Goal: Information Seeking & Learning: Learn about a topic

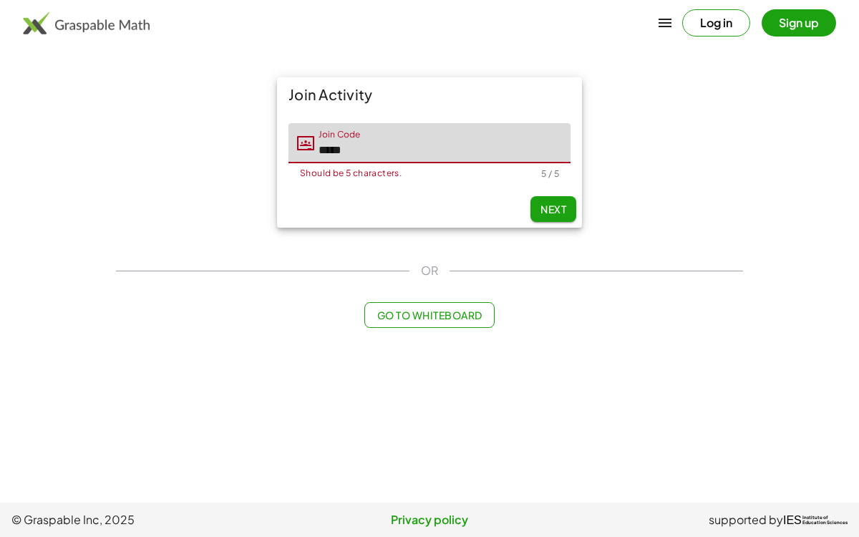
type input "*****"
click at [542, 200] on button "Next" at bounding box center [553, 209] width 46 height 26
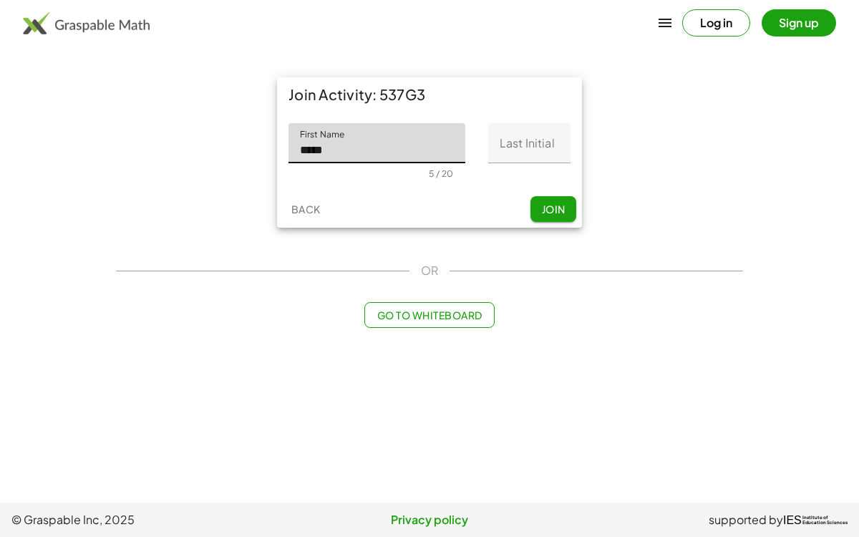
type input "*****"
click at [550, 146] on input "Last Initial" at bounding box center [529, 143] width 82 height 40
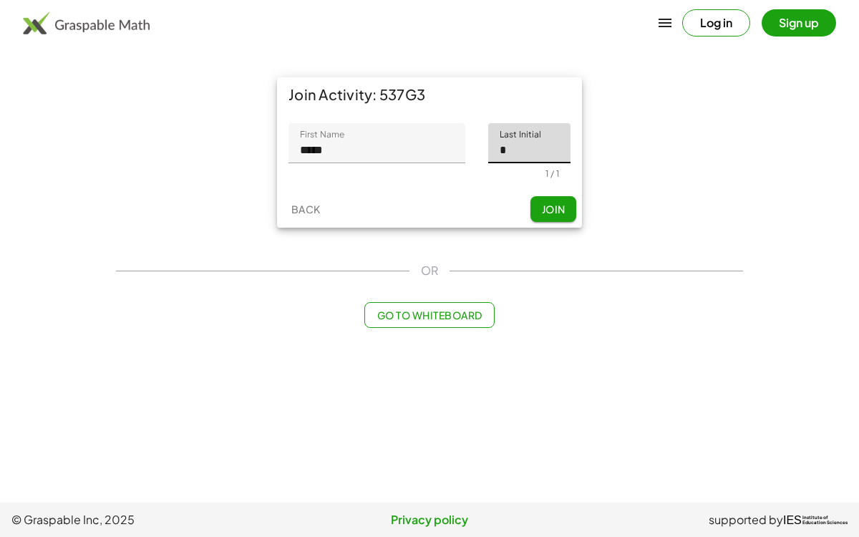
type input "*"
click at [536, 214] on button "Join" at bounding box center [553, 209] width 46 height 26
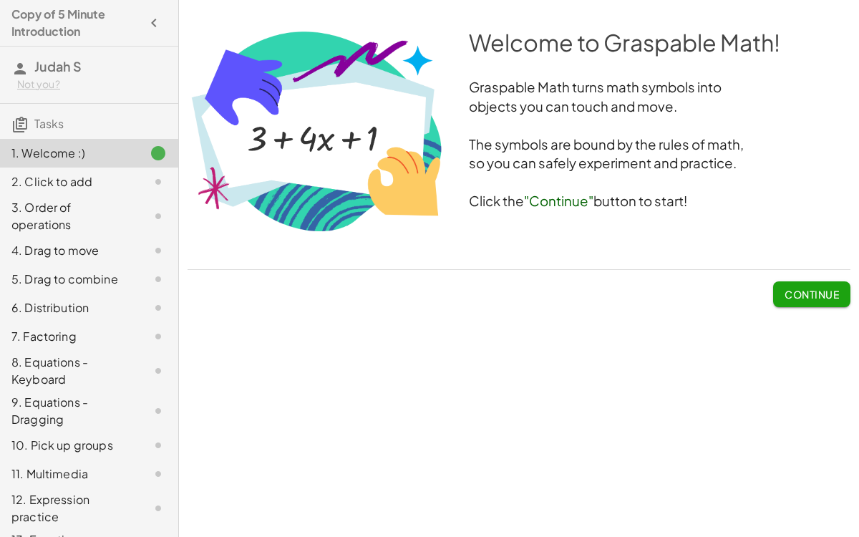
click at [788, 291] on span "Continue" at bounding box center [811, 294] width 54 height 13
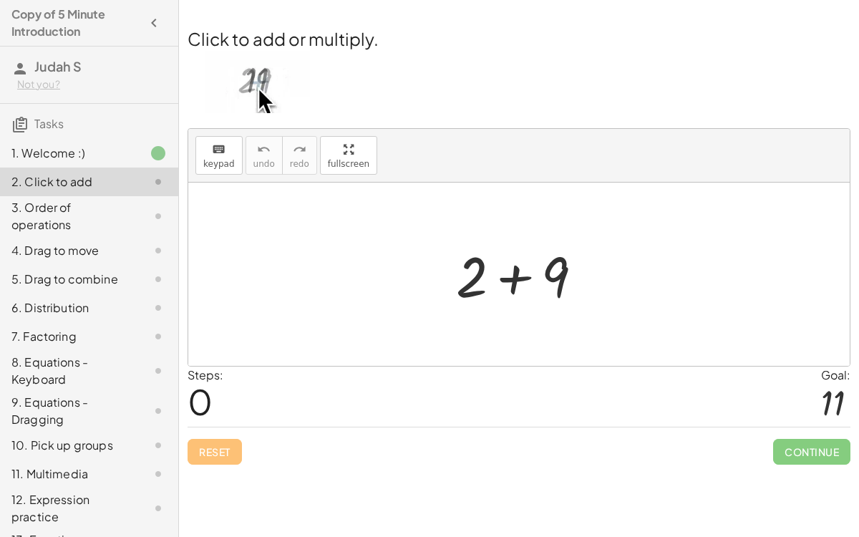
click at [484, 279] on div at bounding box center [525, 275] width 152 height 74
click at [517, 279] on div at bounding box center [525, 275] width 152 height 74
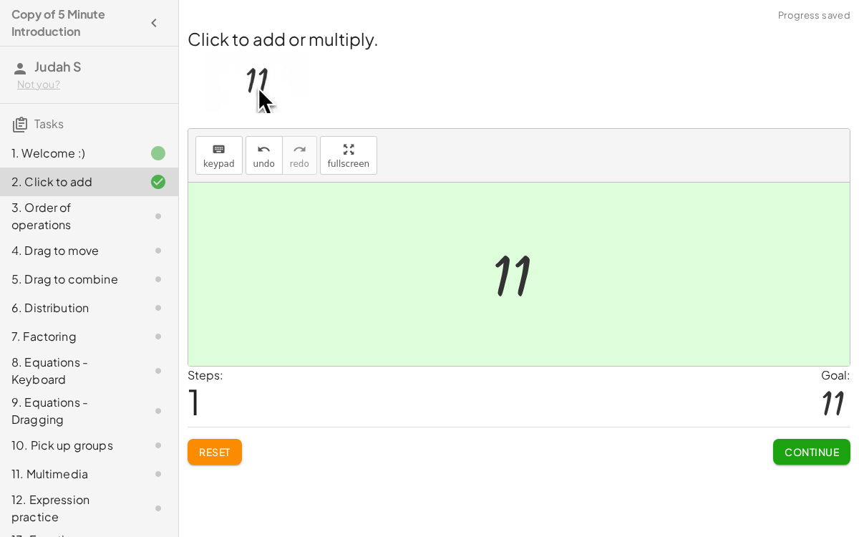
click at [786, 445] on span "Continue" at bounding box center [811, 451] width 54 height 13
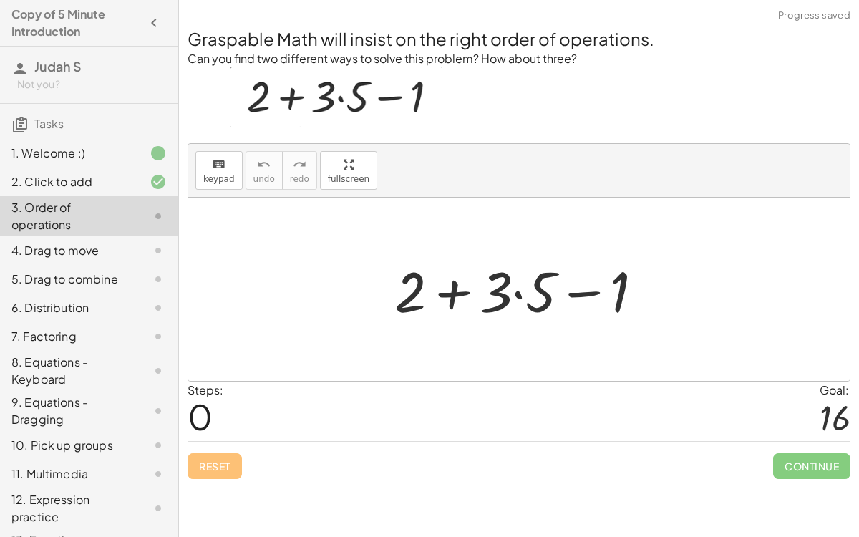
click at [449, 296] on div at bounding box center [524, 290] width 275 height 74
click at [577, 293] on div at bounding box center [524, 290] width 275 height 74
click at [518, 294] on div at bounding box center [524, 290] width 275 height 74
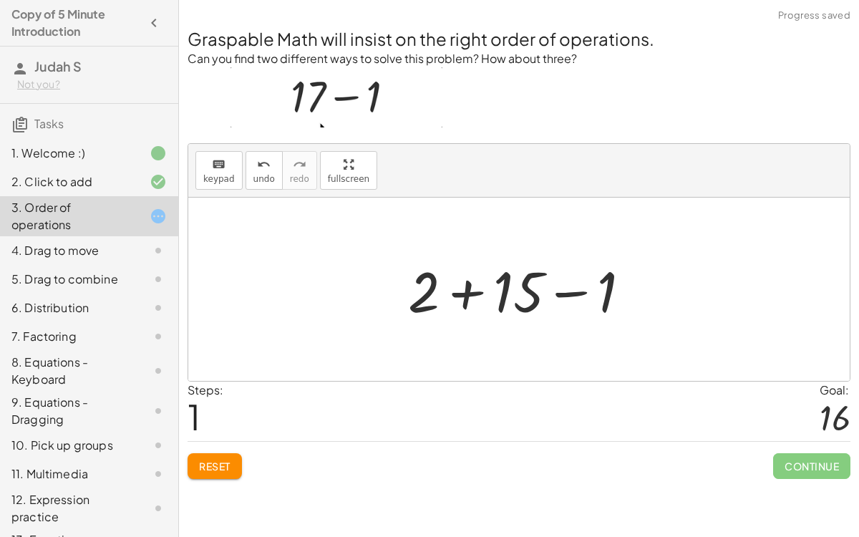
click at [479, 294] on div at bounding box center [525, 290] width 248 height 74
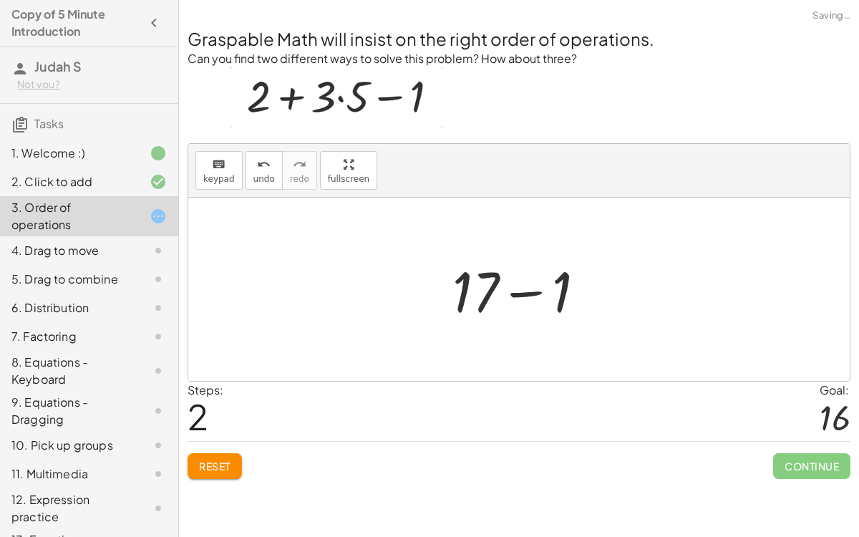
click at [515, 295] on div at bounding box center [524, 290] width 159 height 74
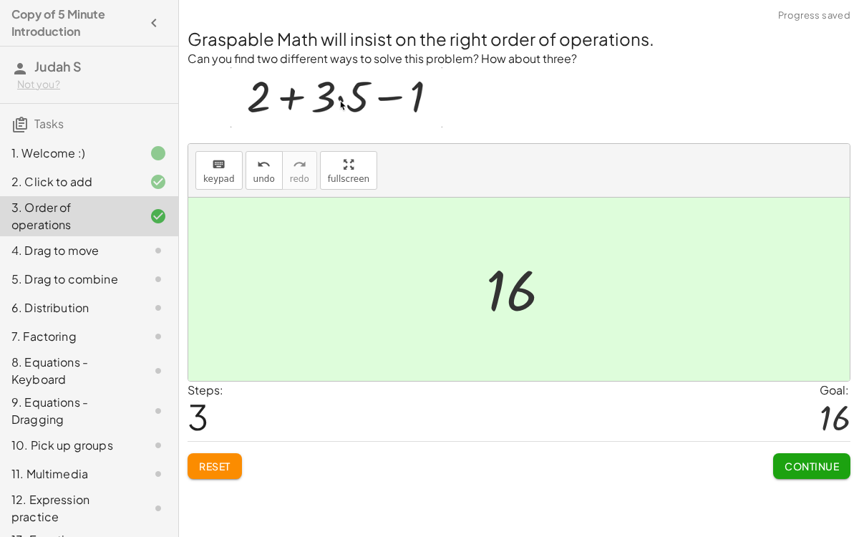
click at [817, 464] on span "Continue" at bounding box center [811, 465] width 54 height 13
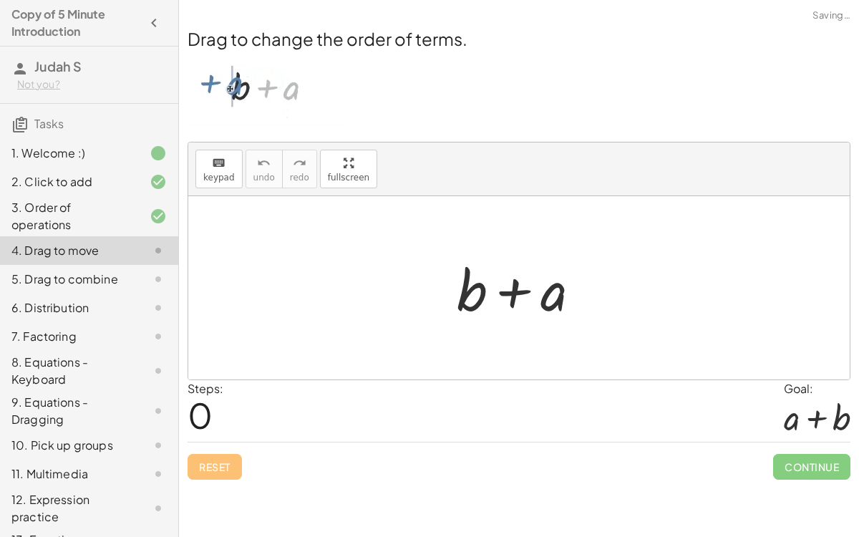
click at [503, 301] on div at bounding box center [524, 288] width 150 height 74
click at [466, 293] on div at bounding box center [524, 288] width 150 height 74
click at [542, 298] on div at bounding box center [524, 288] width 150 height 74
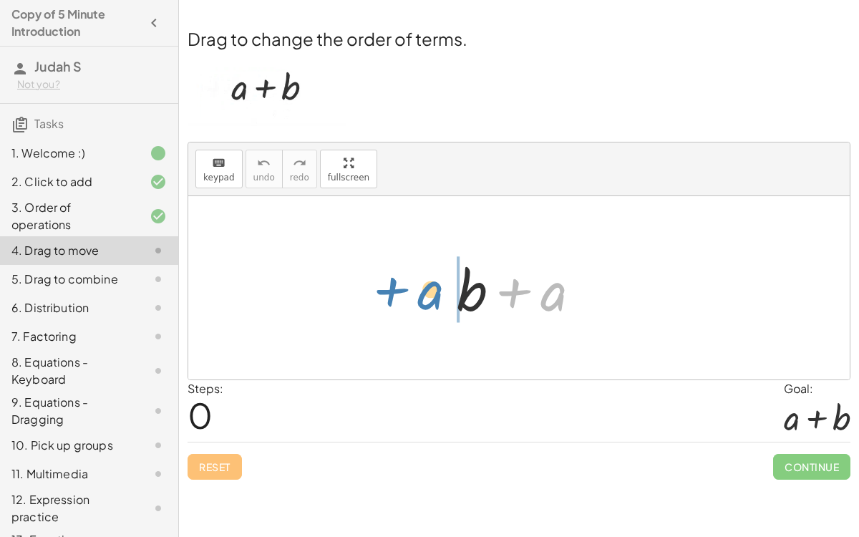
drag, startPoint x: 494, startPoint y: 291, endPoint x: 376, endPoint y: 288, distance: 118.1
click at [376, 288] on div "+ a + b + a" at bounding box center [518, 287] width 661 height 183
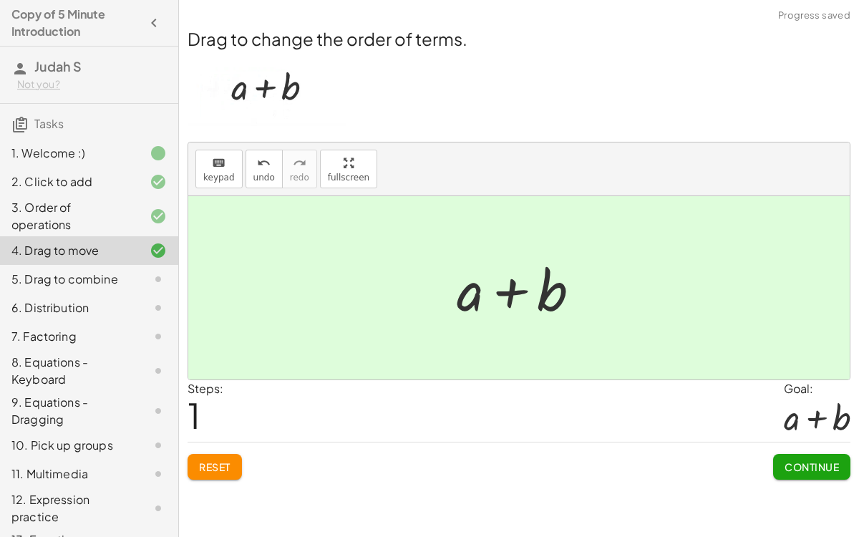
click at [502, 298] on div at bounding box center [524, 288] width 150 height 74
click at [500, 286] on div at bounding box center [524, 288] width 150 height 74
click at [555, 290] on div at bounding box center [524, 288] width 150 height 74
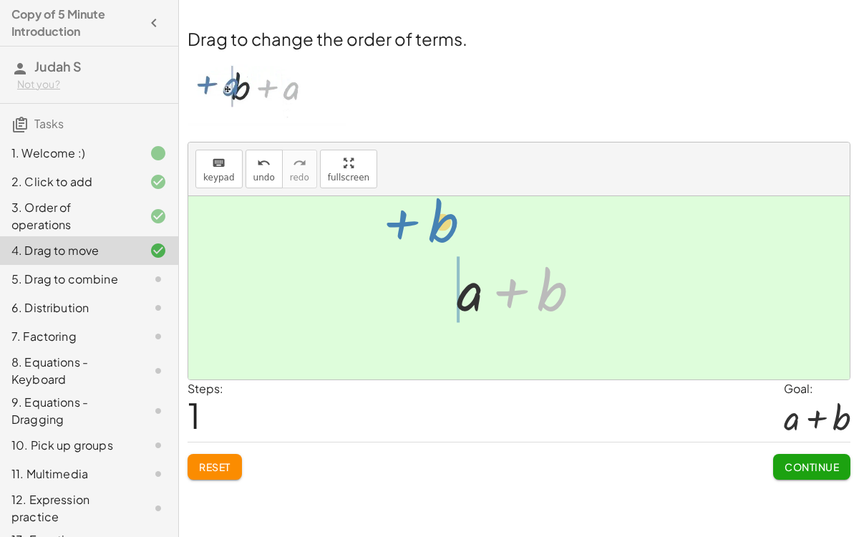
drag, startPoint x: 543, startPoint y: 293, endPoint x: 431, endPoint y: 224, distance: 131.0
click at [431, 224] on div "+ b + a + b + b + a" at bounding box center [518, 287] width 661 height 183
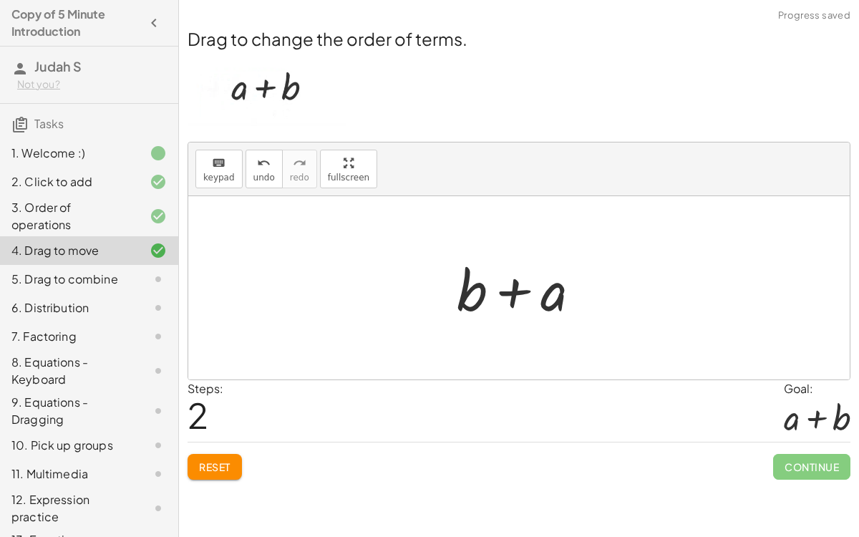
click at [517, 288] on div at bounding box center [524, 288] width 150 height 74
drag, startPoint x: 504, startPoint y: 294, endPoint x: 313, endPoint y: 309, distance: 191.6
click at [313, 309] on div "+ b + a + a + b + a + b + a" at bounding box center [518, 287] width 661 height 183
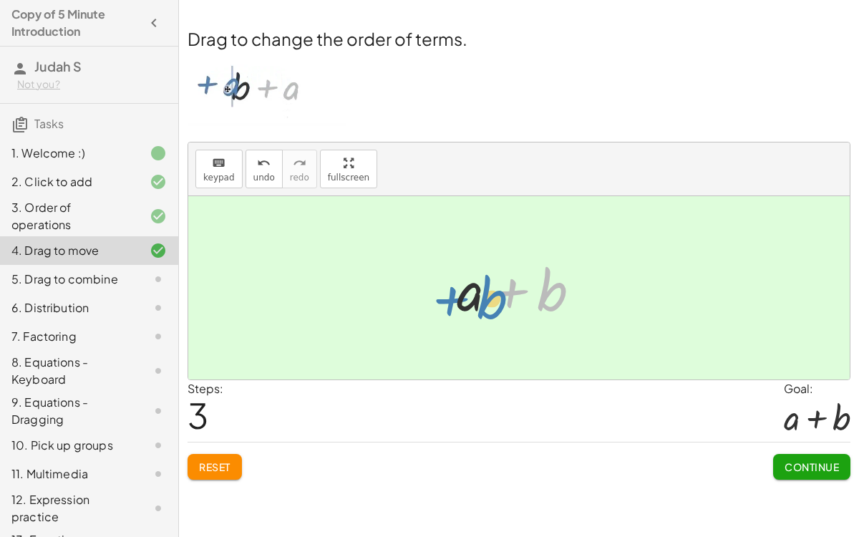
drag, startPoint x: 559, startPoint y: 285, endPoint x: 494, endPoint y: 290, distance: 65.3
click at [494, 290] on div at bounding box center [524, 288] width 150 height 74
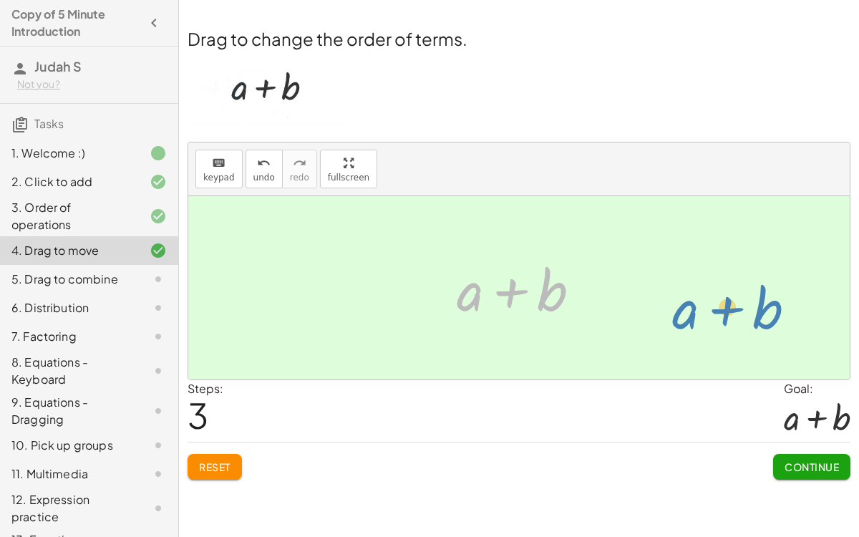
drag, startPoint x: 464, startPoint y: 287, endPoint x: 680, endPoint y: 305, distance: 216.8
click at [680, 305] on div "+ b + a + a + b + b + a + a + b + b + a" at bounding box center [518, 287] width 661 height 183
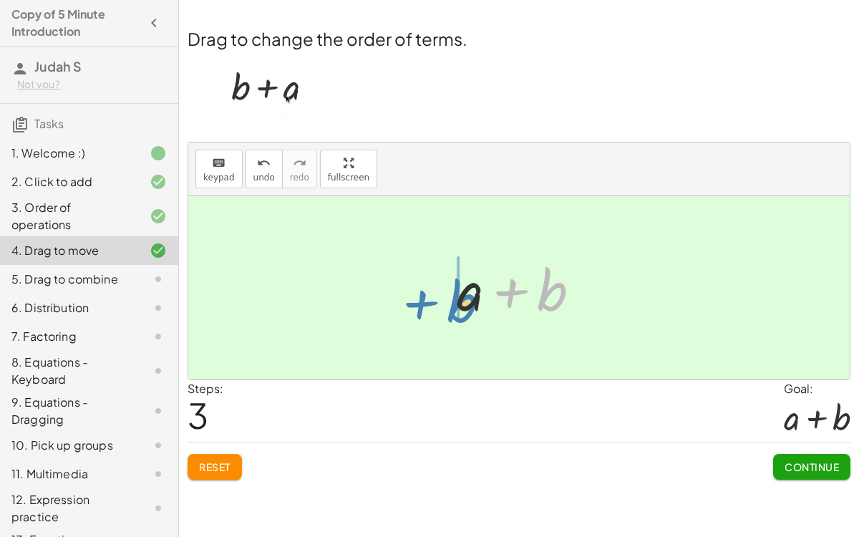
drag, startPoint x: 544, startPoint y: 290, endPoint x: 441, endPoint y: 307, distance: 105.0
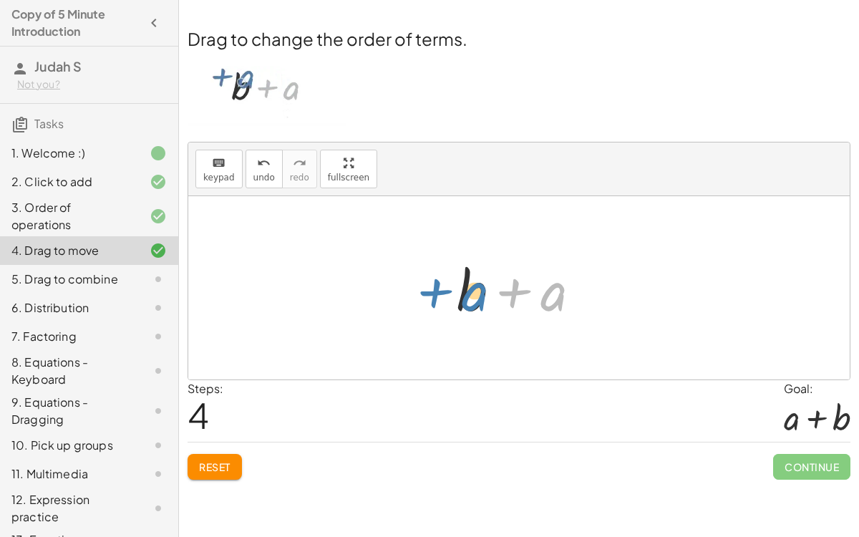
drag, startPoint x: 511, startPoint y: 293, endPoint x: 432, endPoint y: 294, distance: 78.7
click at [432, 294] on div "+ b + a + a + b + b + a + a + b + a + b + a" at bounding box center [518, 287] width 661 height 183
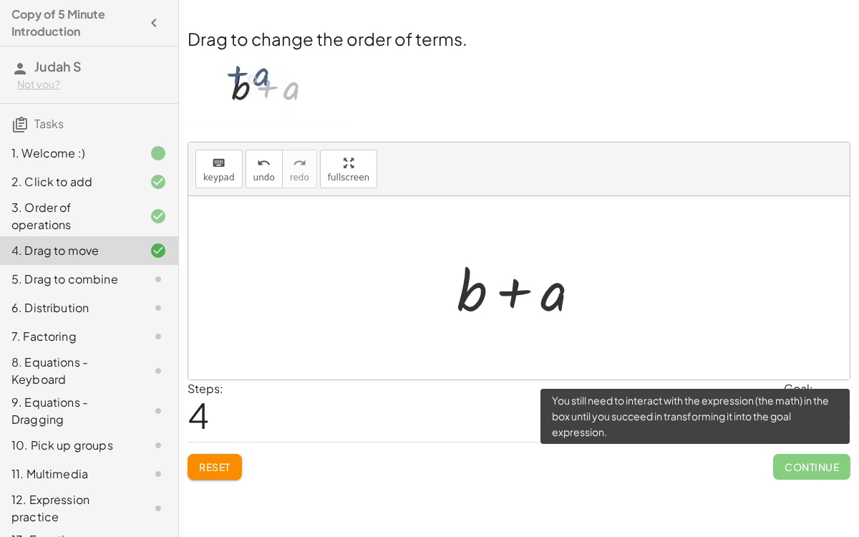
click at [806, 464] on span "Continue" at bounding box center [811, 467] width 77 height 26
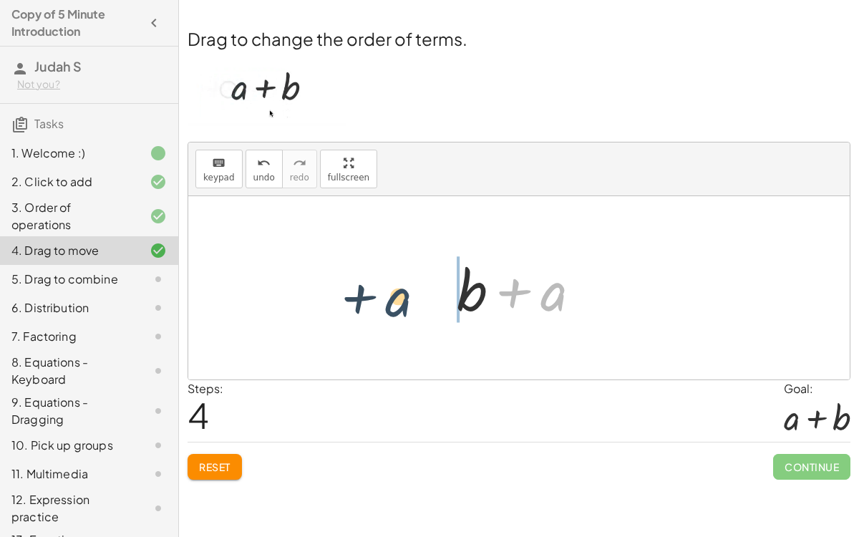
drag, startPoint x: 552, startPoint y: 297, endPoint x: 403, endPoint y: 302, distance: 149.6
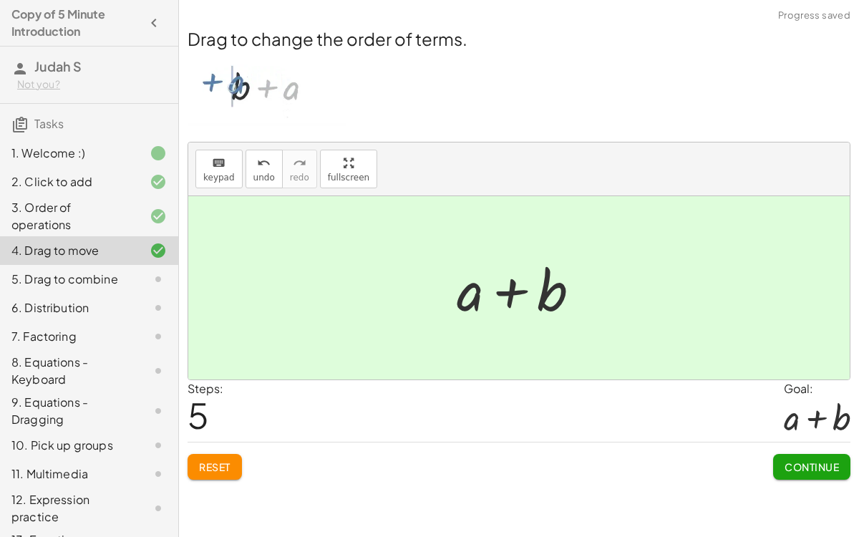
click at [781, 454] on button "Continue" at bounding box center [811, 467] width 77 height 26
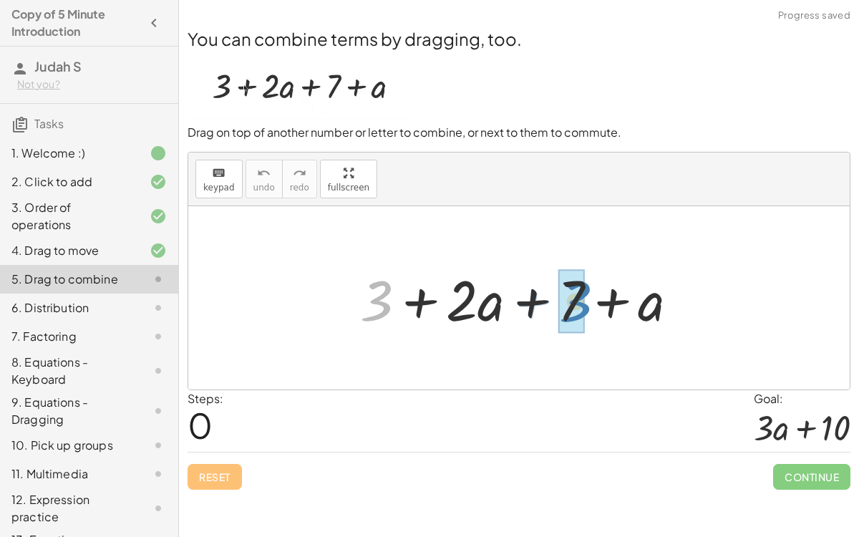
drag, startPoint x: 375, startPoint y: 295, endPoint x: 572, endPoint y: 297, distance: 196.8
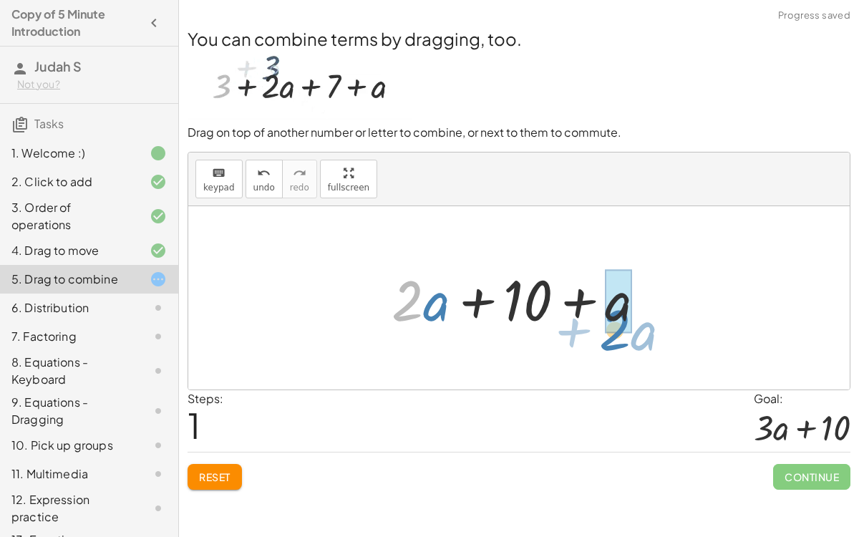
drag, startPoint x: 397, startPoint y: 313, endPoint x: 611, endPoint y: 337, distance: 215.2
click at [611, 337] on div "+ 3 + · 2 · a + 7 + a · 2 + · a + + · 2 · a + a 10" at bounding box center [518, 297] width 661 height 183
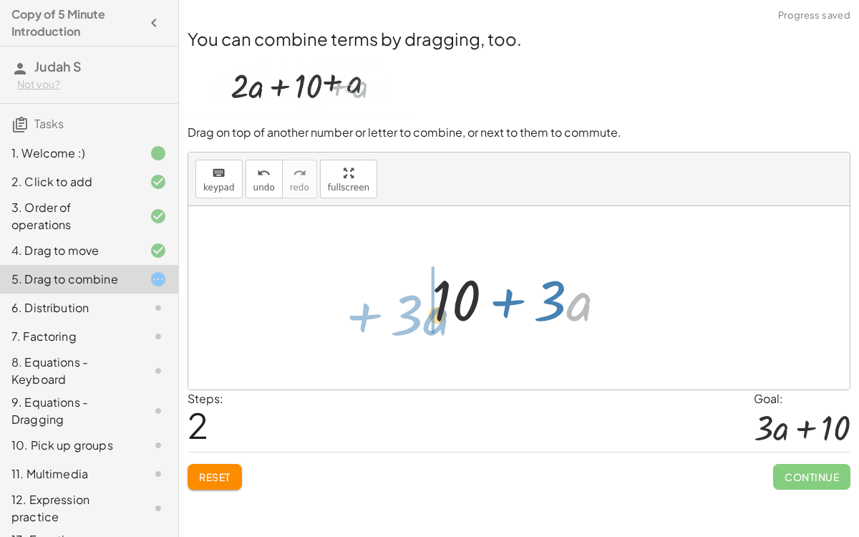
drag, startPoint x: 573, startPoint y: 313, endPoint x: 427, endPoint y: 326, distance: 146.5
click at [427, 326] on div at bounding box center [524, 298] width 201 height 74
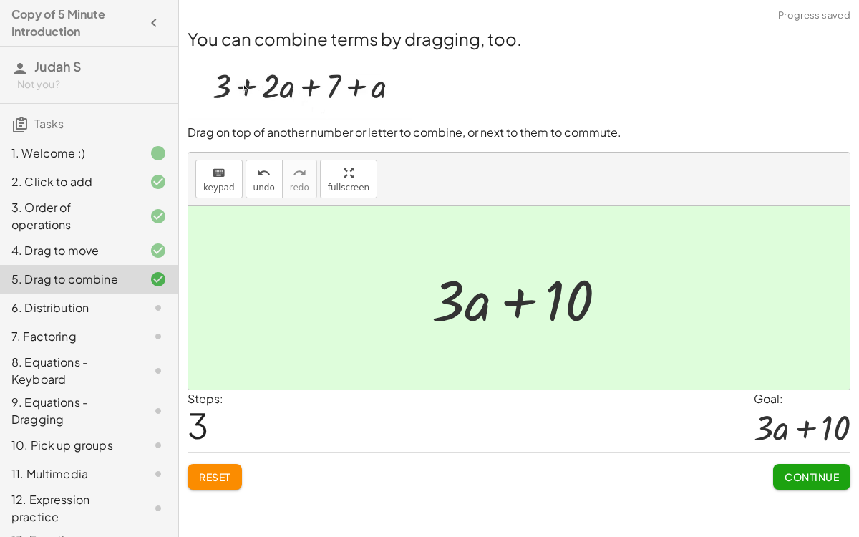
click at [802, 464] on button "Continue" at bounding box center [811, 477] width 77 height 26
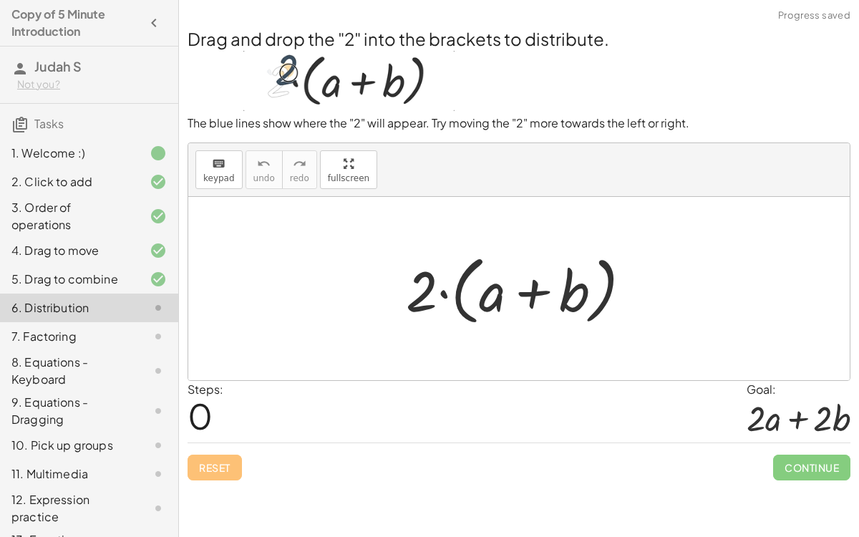
click at [443, 295] on div at bounding box center [523, 289] width 251 height 82
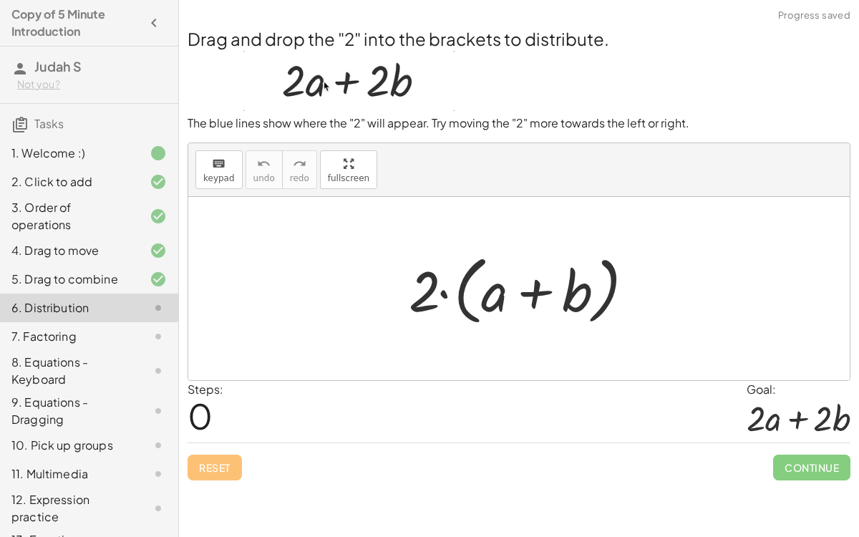
click at [457, 297] on div at bounding box center [523, 289] width 251 height 82
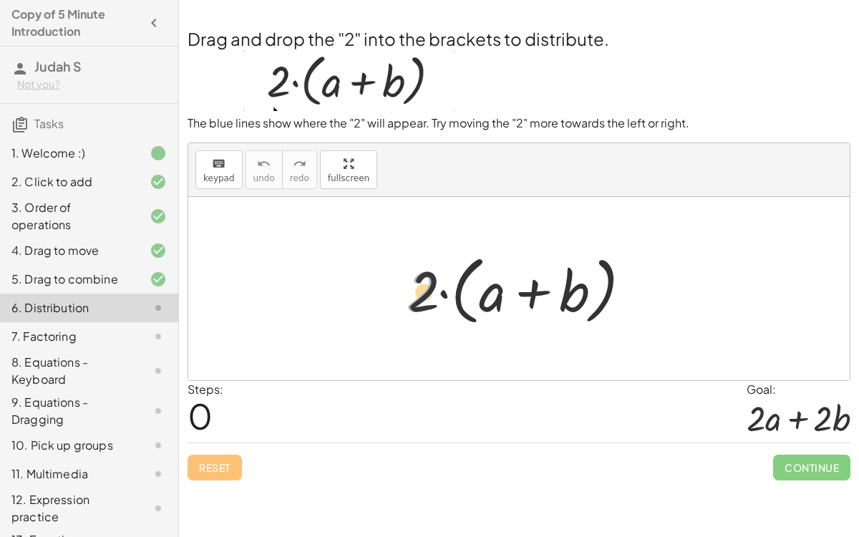
drag, startPoint x: 398, startPoint y: 284, endPoint x: 415, endPoint y: 284, distance: 17.2
click at [415, 284] on div at bounding box center [523, 289] width 251 height 82
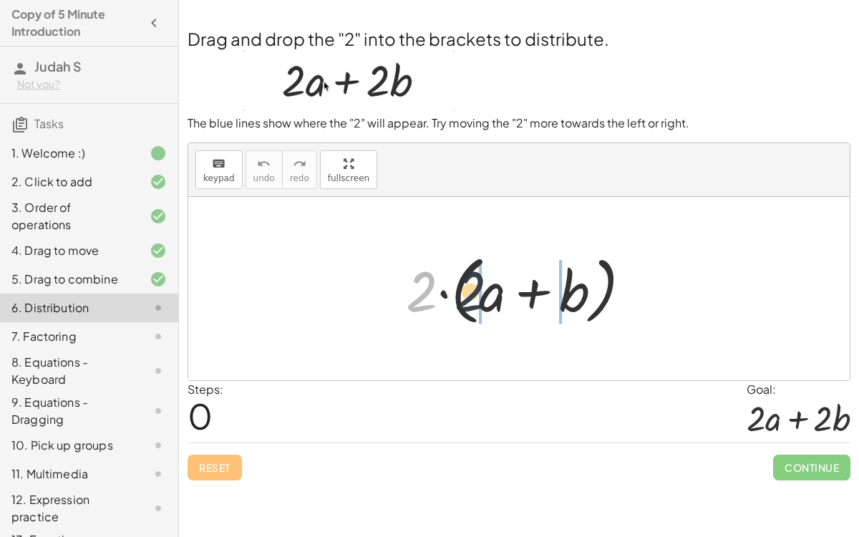
drag, startPoint x: 424, startPoint y: 288, endPoint x: 507, endPoint y: 286, distance: 82.3
click at [507, 286] on div at bounding box center [523, 289] width 251 height 82
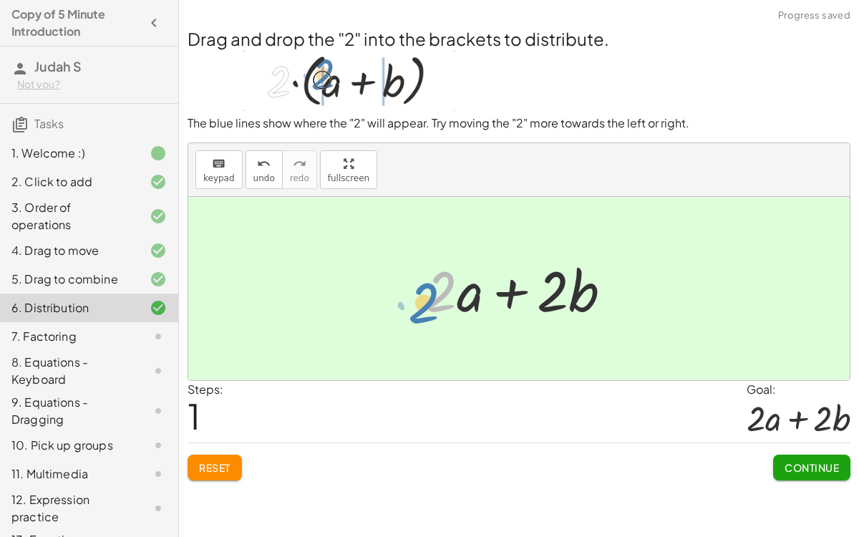
drag, startPoint x: 439, startPoint y: 293, endPoint x: 421, endPoint y: 303, distance: 21.5
click at [421, 303] on div at bounding box center [524, 289] width 212 height 74
click at [806, 461] on span "Continue" at bounding box center [811, 467] width 54 height 13
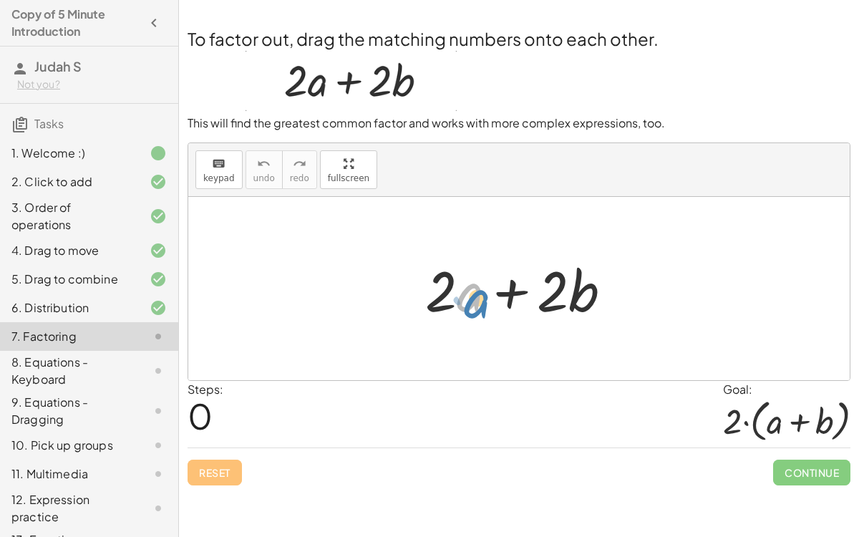
drag, startPoint x: 478, startPoint y: 295, endPoint x: 484, endPoint y: 303, distance: 9.6
click at [484, 303] on div at bounding box center [524, 289] width 212 height 74
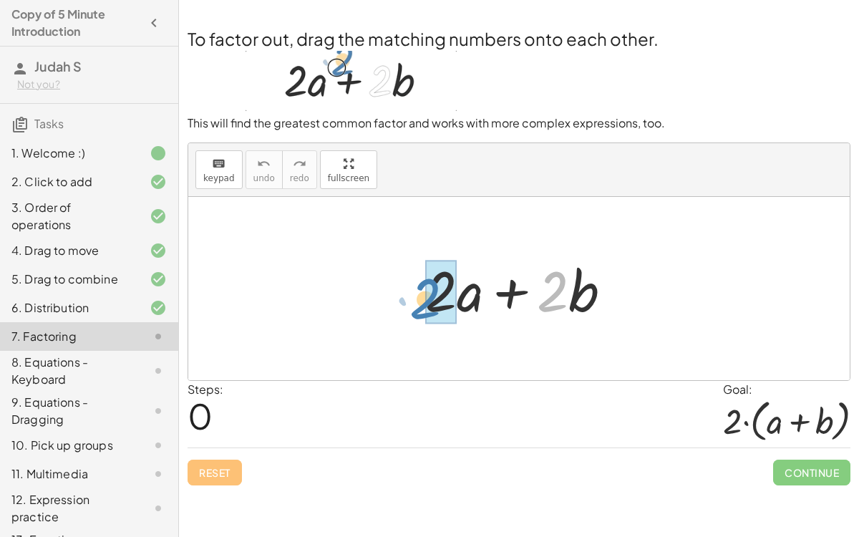
drag, startPoint x: 551, startPoint y: 293, endPoint x: 423, endPoint y: 300, distance: 128.3
click at [423, 300] on div at bounding box center [524, 289] width 212 height 74
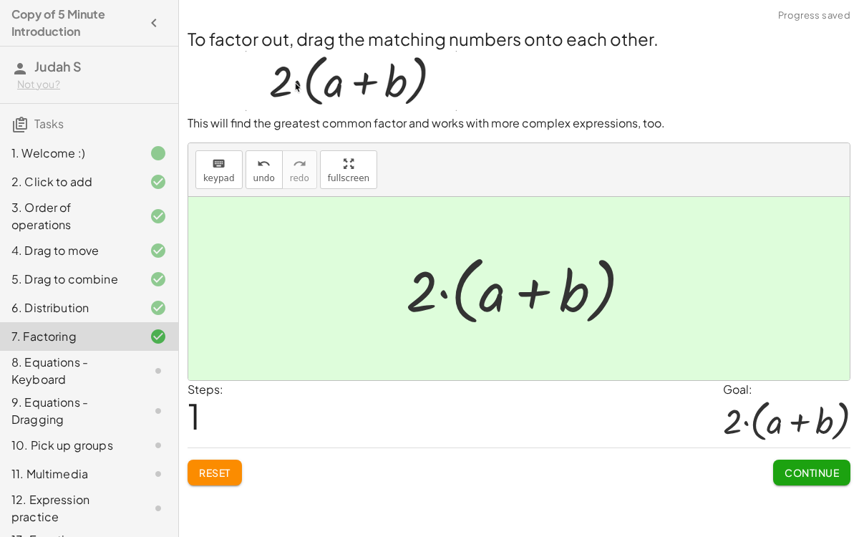
click at [0, 0] on div "To factor out, drag the matching numbers onto each other. This will find the gr…" at bounding box center [0, 0] width 0 height 0
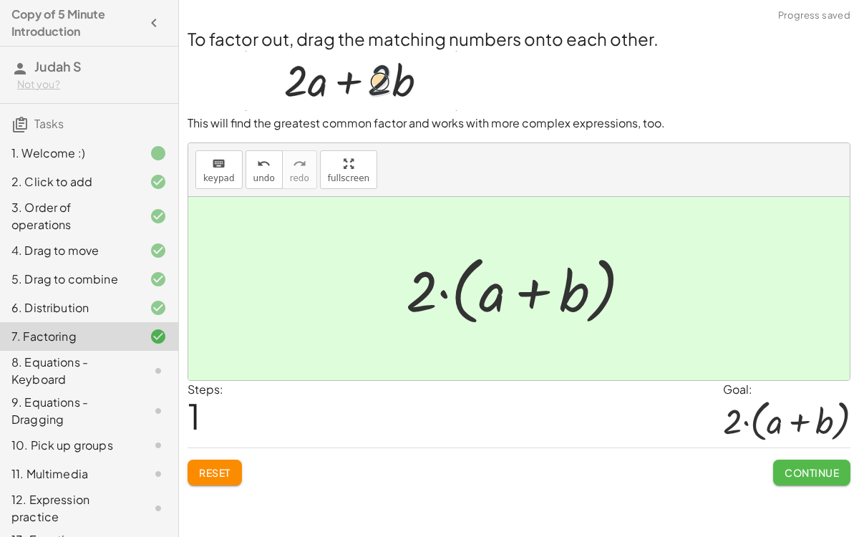
click at [801, 480] on button "Continue" at bounding box center [811, 472] width 77 height 26
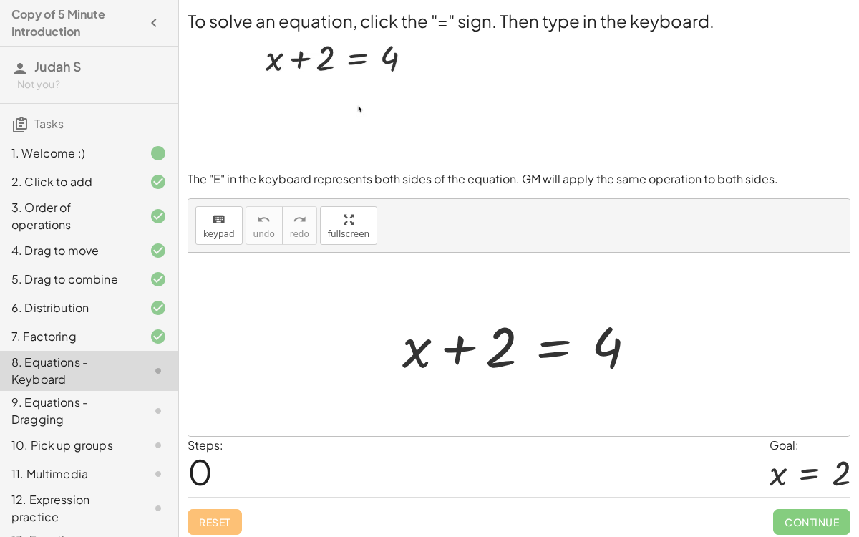
click at [542, 353] on div at bounding box center [525, 345] width 260 height 74
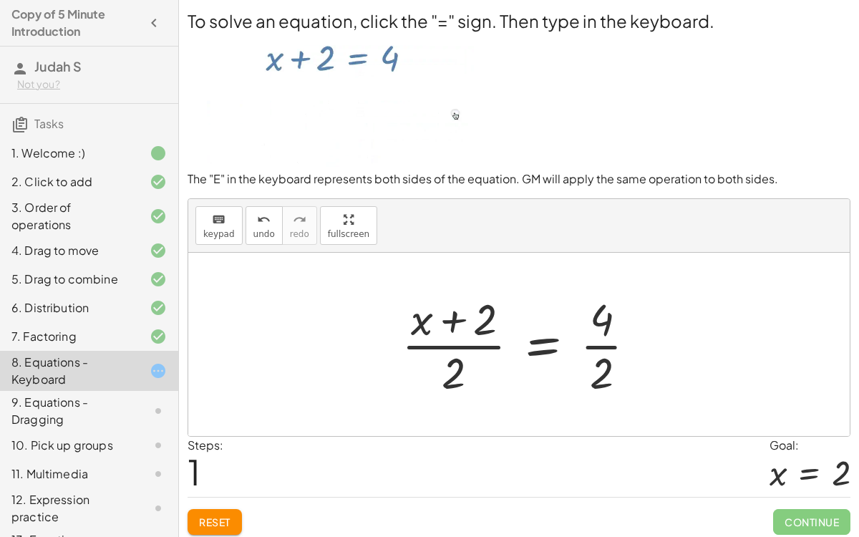
click at [527, 343] on div at bounding box center [524, 344] width 260 height 110
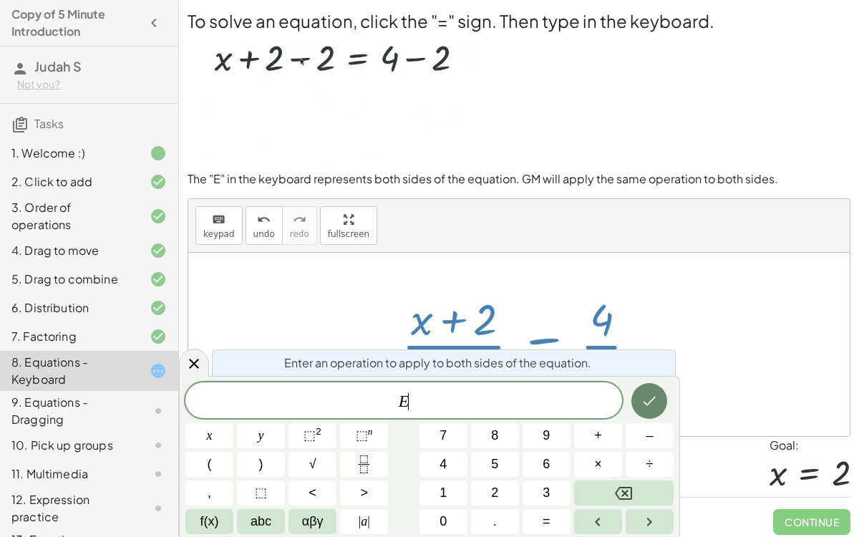
click at [655, 405] on icon "Done" at bounding box center [648, 400] width 17 height 17
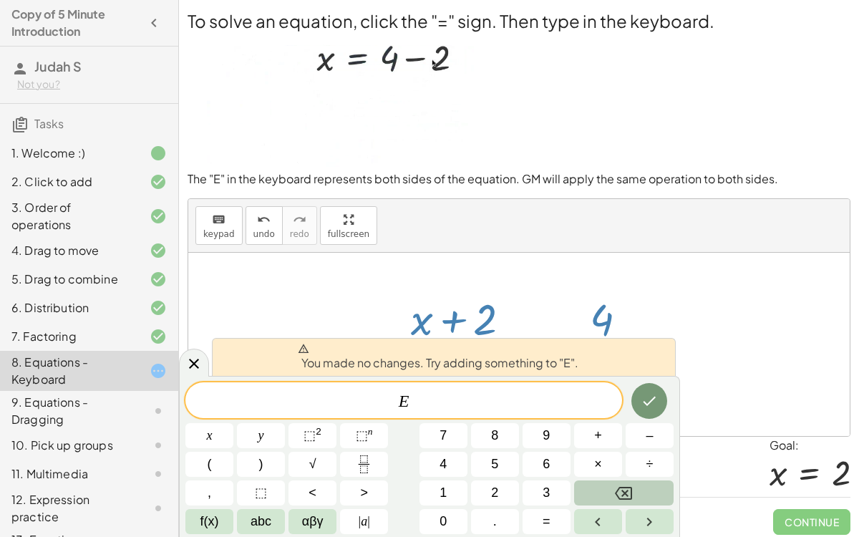
click at [618, 503] on button "Backspace" at bounding box center [623, 492] width 99 height 25
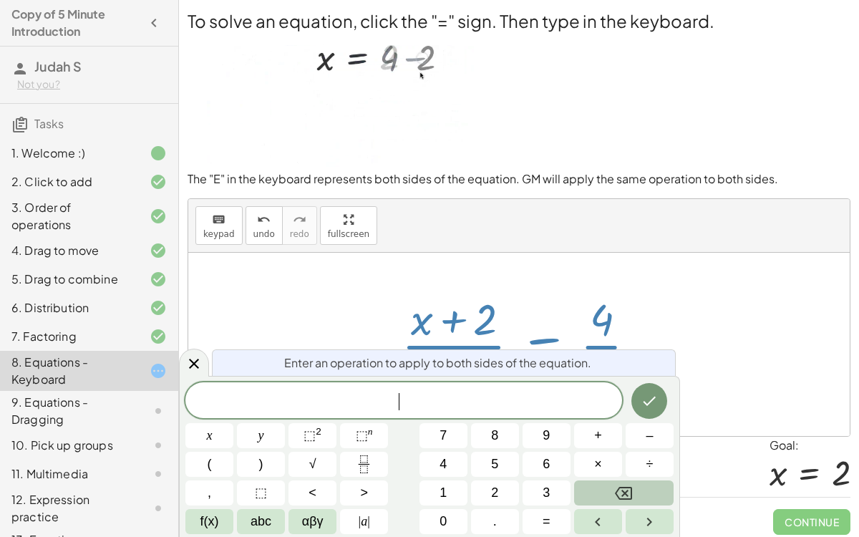
click at [618, 503] on button "Backspace" at bounding box center [623, 492] width 99 height 25
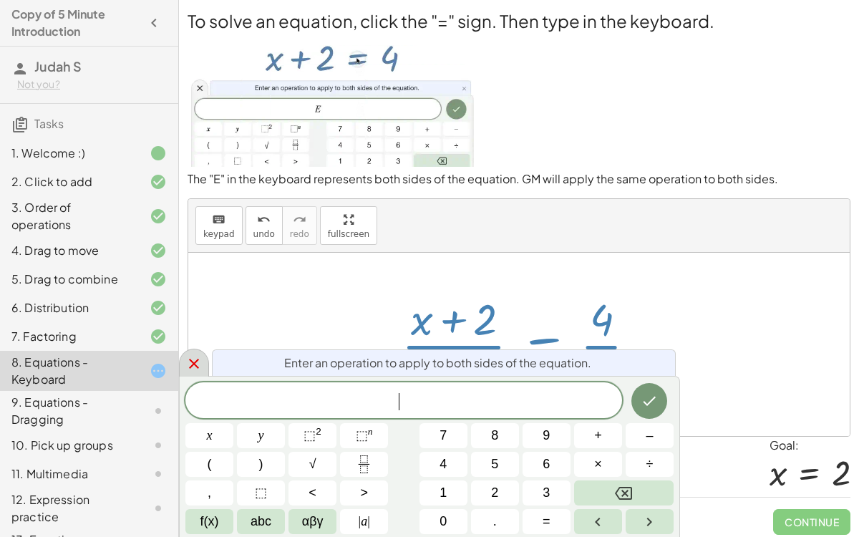
click at [202, 363] on div at bounding box center [194, 362] width 30 height 28
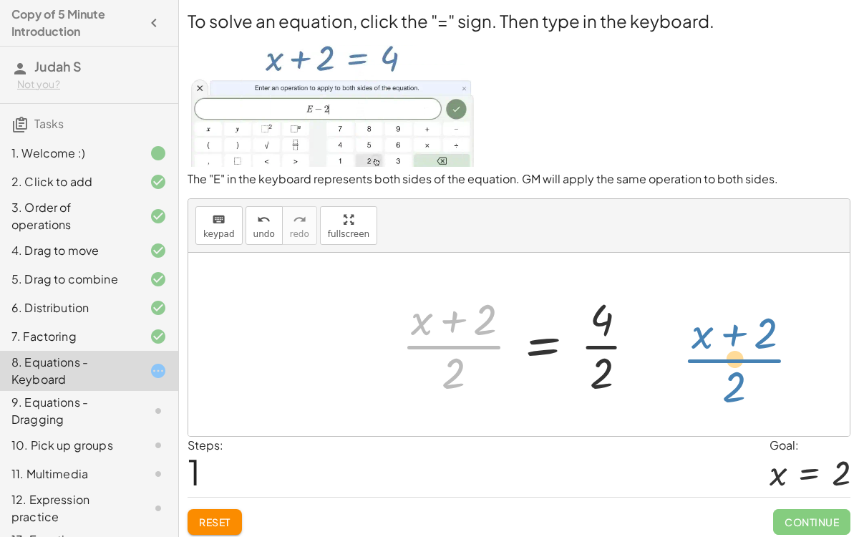
drag, startPoint x: 462, startPoint y: 336, endPoint x: 769, endPoint y: 343, distance: 307.0
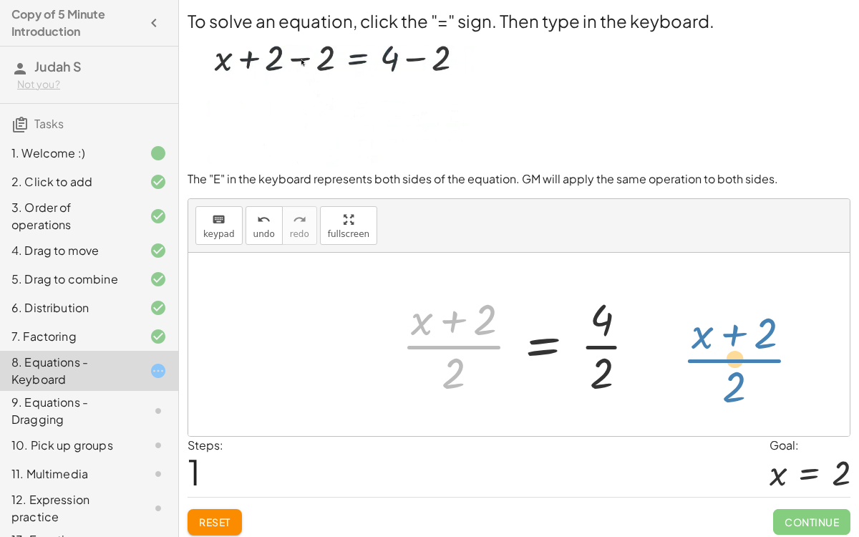
click at [769, 343] on div "+ x + 2 = 4 · ( + x + 2 ) · 2 + x + 2 = 4 · ( ) · 2 · · 2" at bounding box center [518, 344] width 661 height 183
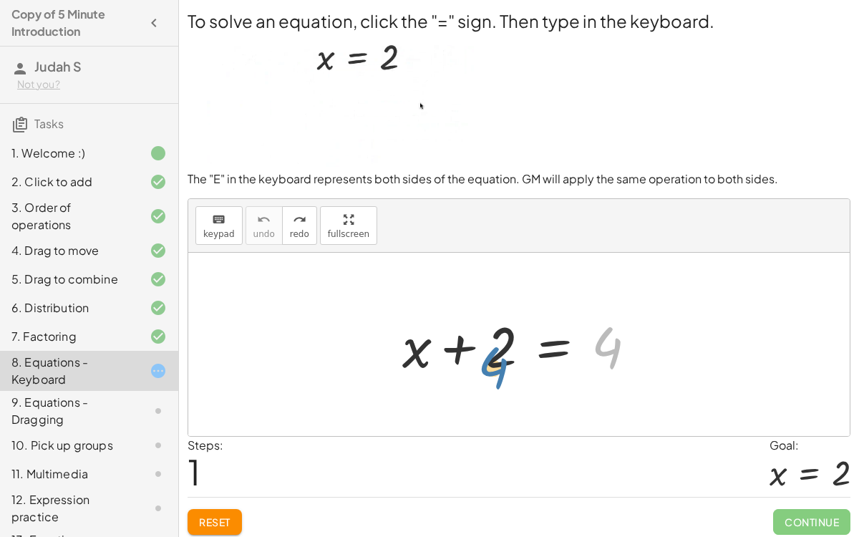
drag, startPoint x: 620, startPoint y: 338, endPoint x: 503, endPoint y: 358, distance: 118.3
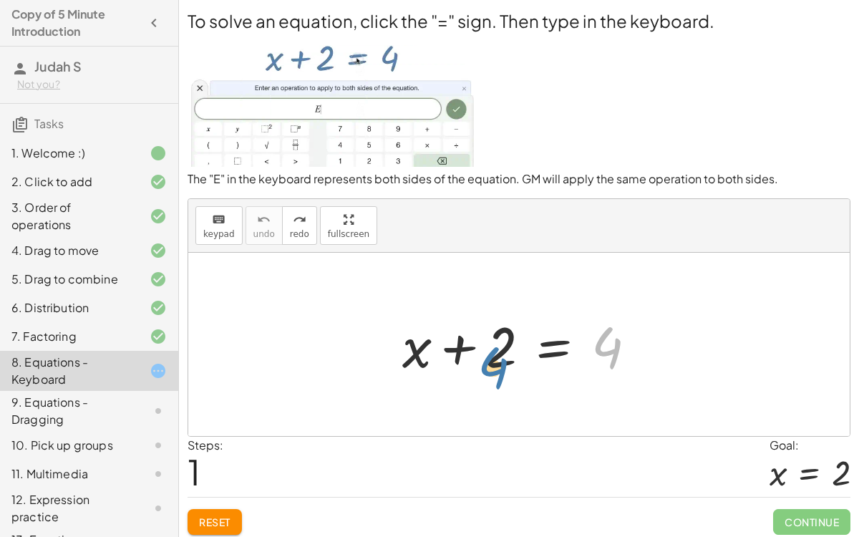
click at [503, 358] on div at bounding box center [525, 345] width 260 height 74
drag, startPoint x: 419, startPoint y: 340, endPoint x: 515, endPoint y: 333, distance: 96.8
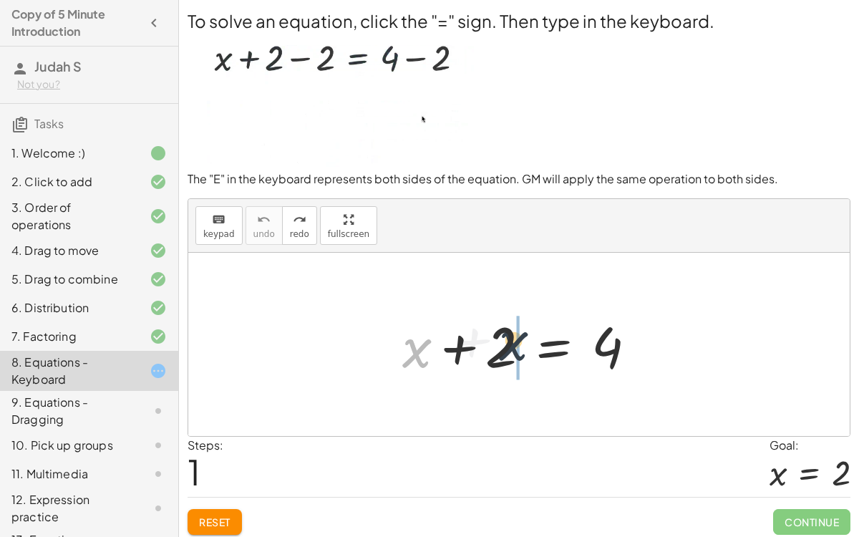
click at [515, 333] on div at bounding box center [525, 345] width 260 height 74
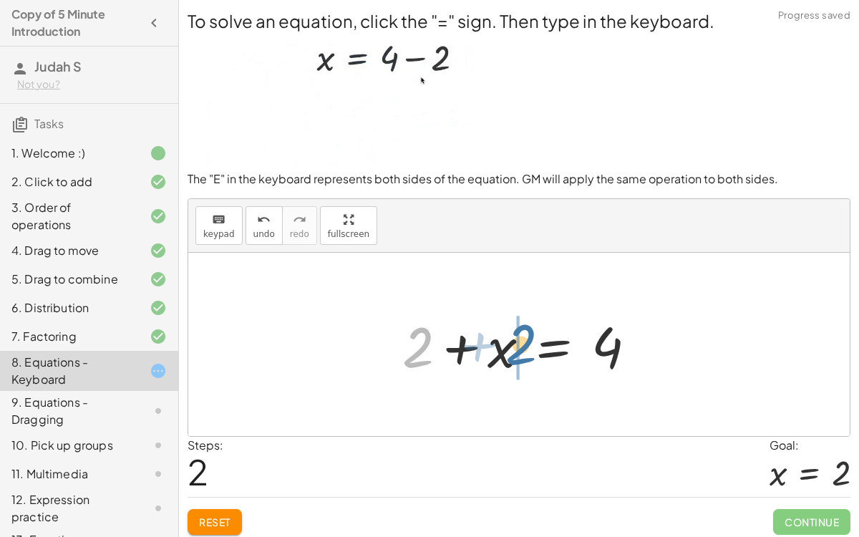
drag, startPoint x: 431, startPoint y: 341, endPoint x: 533, endPoint y: 339, distance: 101.6
click at [533, 339] on div at bounding box center [525, 345] width 260 height 74
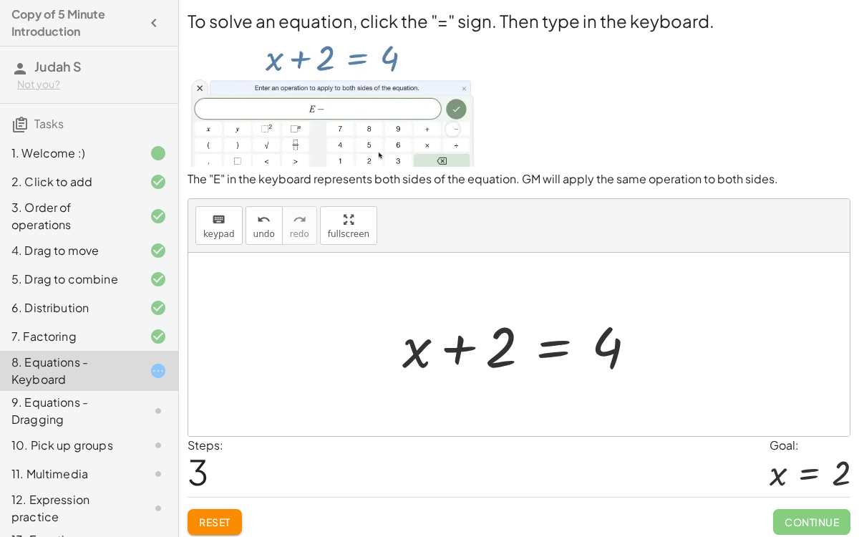
click at [548, 352] on div at bounding box center [525, 345] width 260 height 74
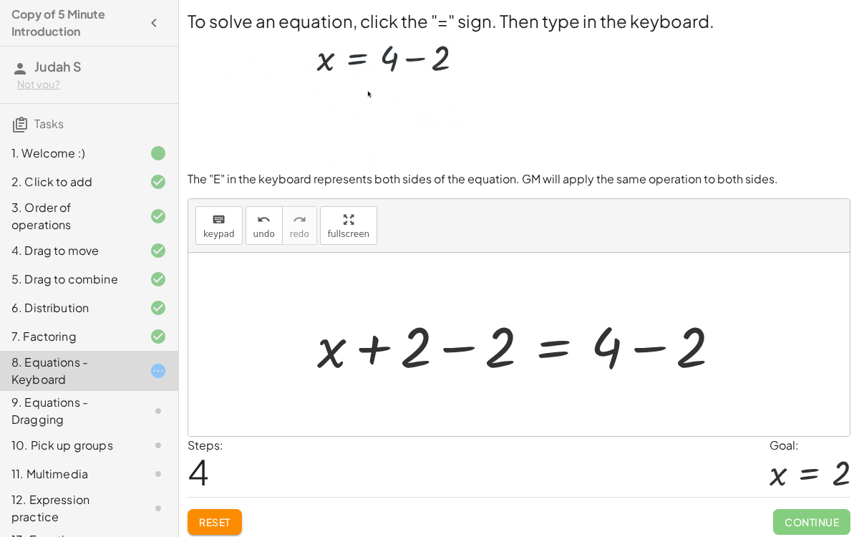
click at [451, 347] on div at bounding box center [524, 345] width 429 height 74
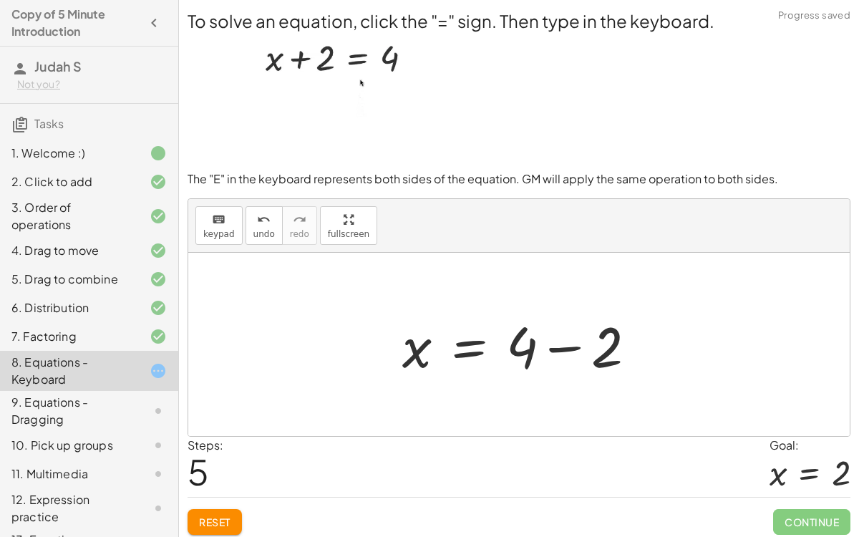
click at [552, 348] on div at bounding box center [525, 345] width 260 height 74
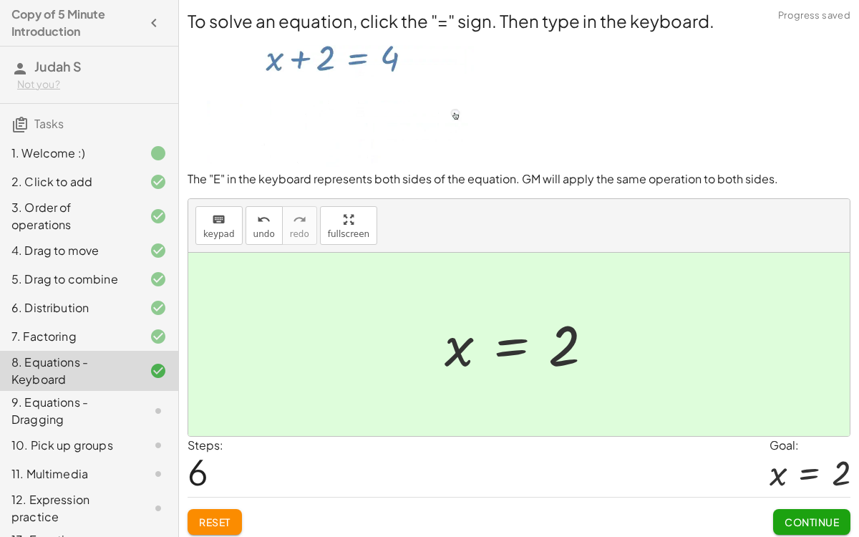
click at [783, 512] on button "Continue" at bounding box center [811, 522] width 77 height 26
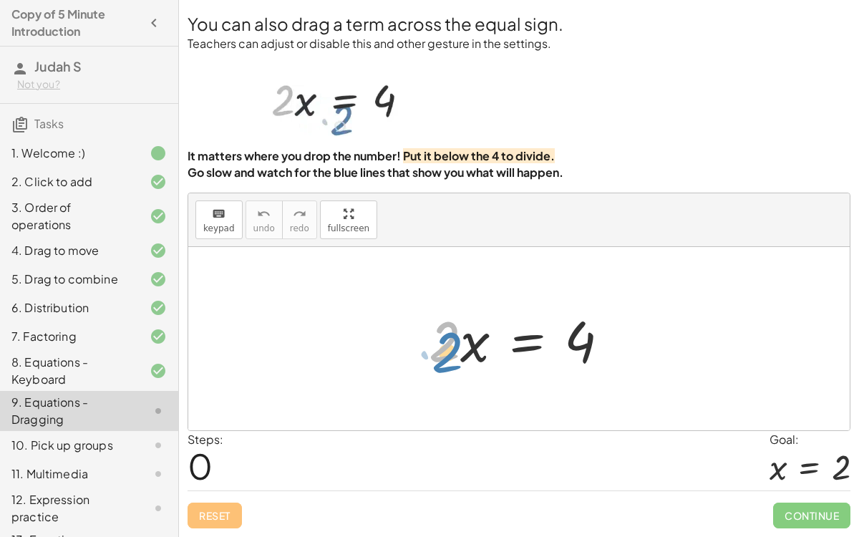
drag, startPoint x: 449, startPoint y: 343, endPoint x: 454, endPoint y: 353, distance: 11.2
click at [454, 353] on div at bounding box center [524, 339] width 206 height 74
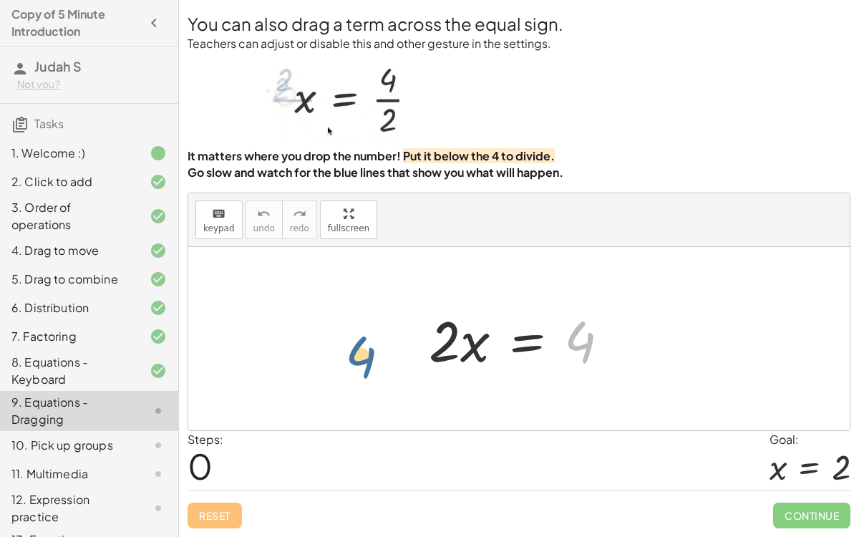
drag, startPoint x: 587, startPoint y: 361, endPoint x: 366, endPoint y: 376, distance: 221.6
click at [366, 376] on div "4 · 2 · x = 4" at bounding box center [518, 338] width 661 height 183
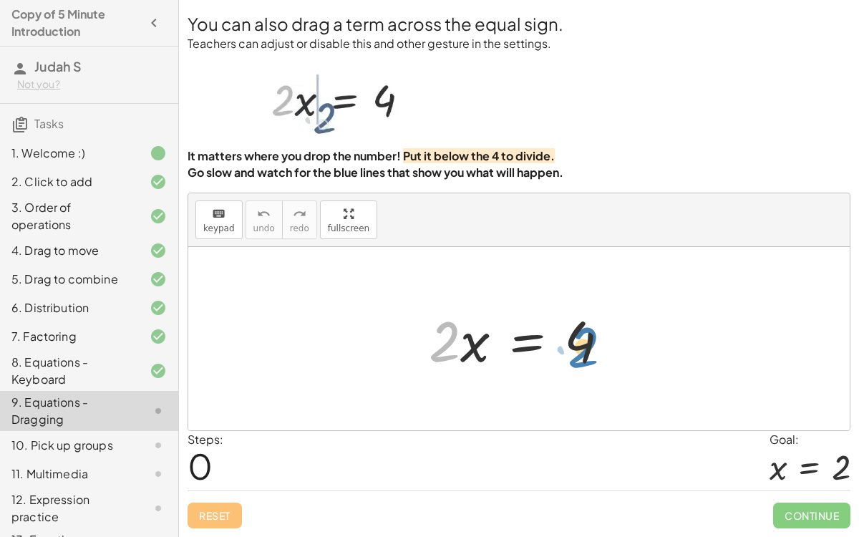
drag, startPoint x: 444, startPoint y: 338, endPoint x: 583, endPoint y: 342, distance: 138.8
click at [583, 342] on div at bounding box center [524, 339] width 206 height 74
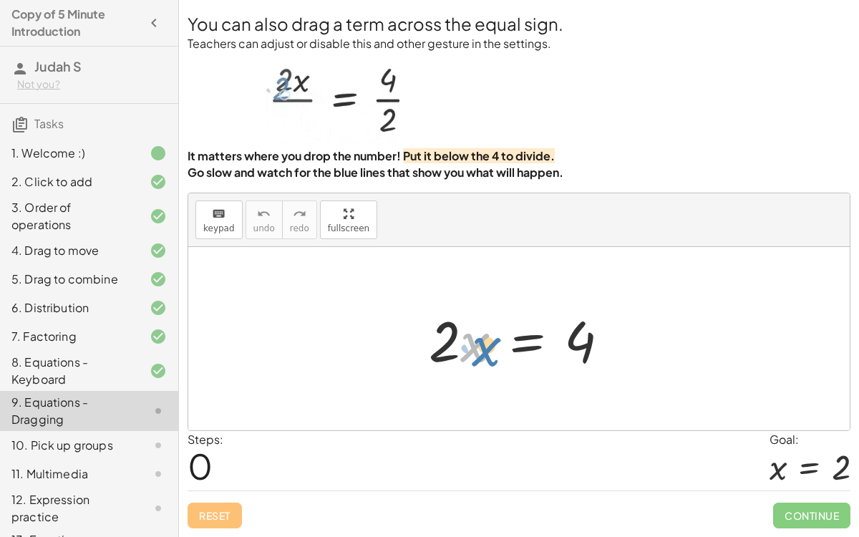
drag, startPoint x: 474, startPoint y: 356, endPoint x: 485, endPoint y: 359, distance: 12.0
click at [485, 359] on div at bounding box center [524, 339] width 206 height 74
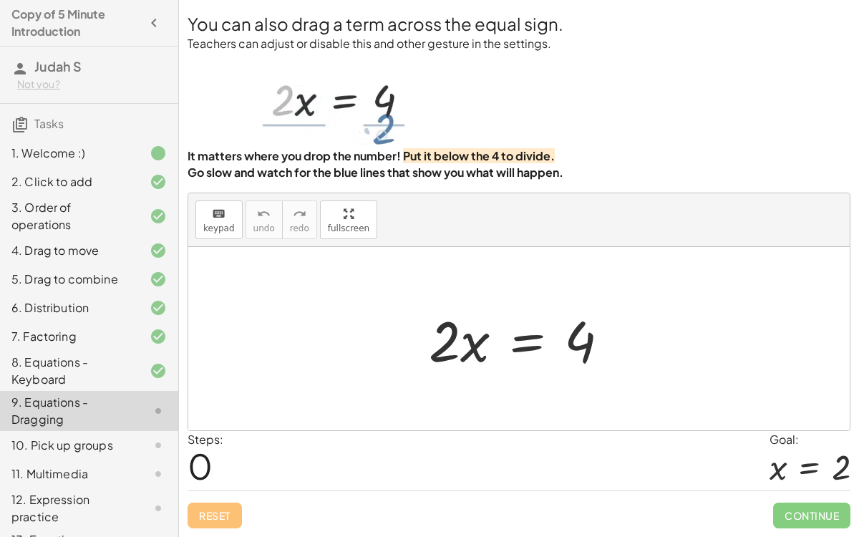
click at [516, 340] on div at bounding box center [524, 339] width 206 height 74
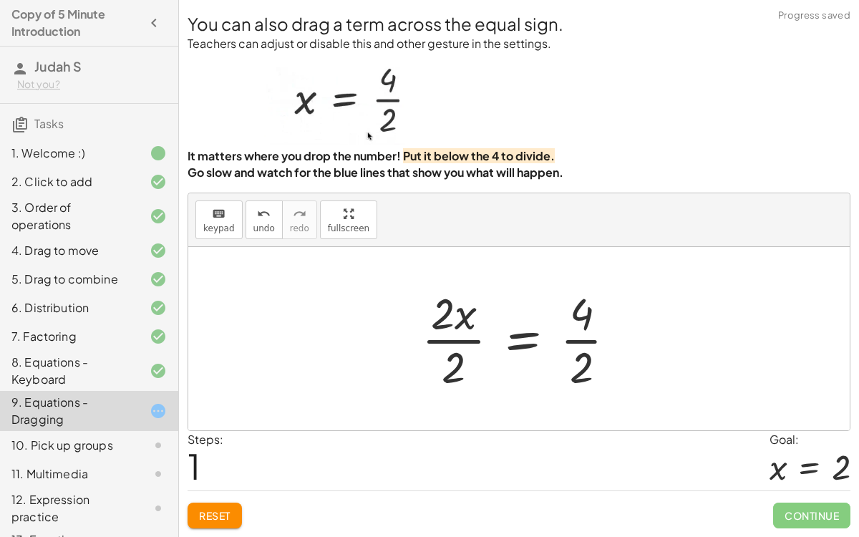
click at [450, 338] on div at bounding box center [524, 338] width 220 height 110
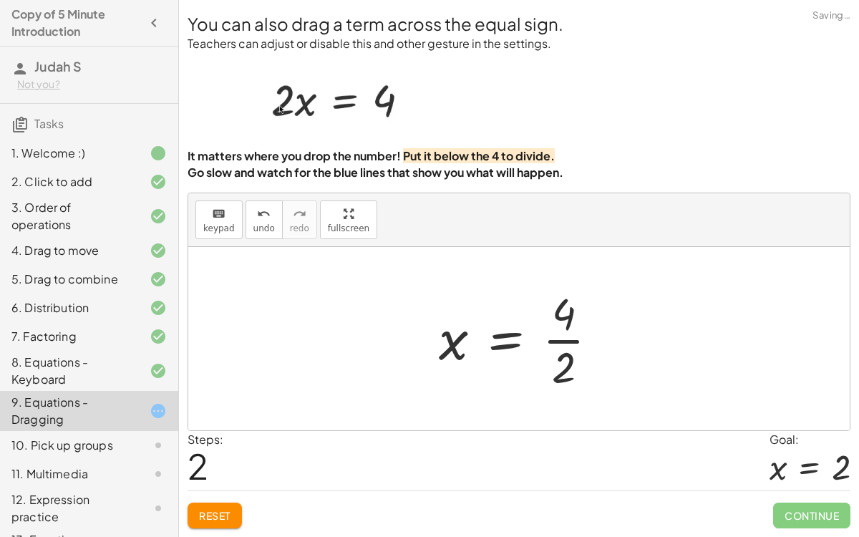
click at [574, 343] on div at bounding box center [523, 338] width 185 height 110
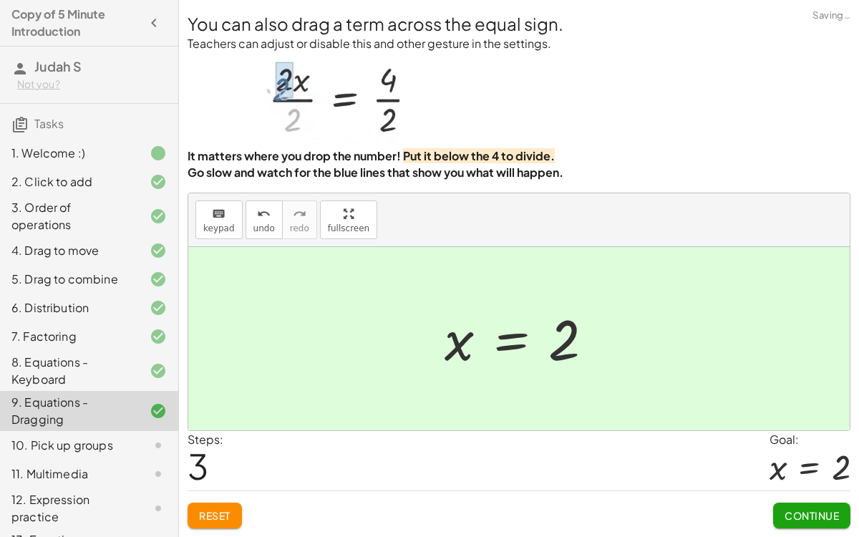
click at [780, 510] on button "Continue" at bounding box center [811, 515] width 77 height 26
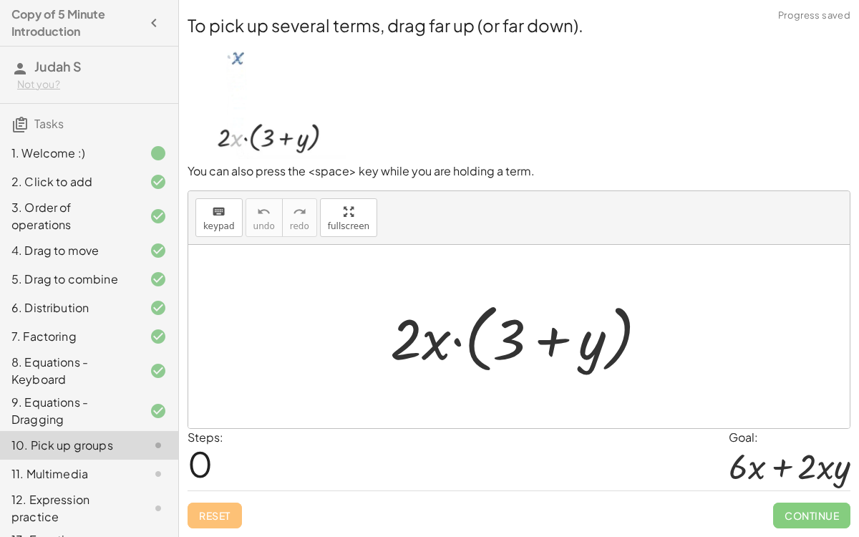
click at [456, 343] on div at bounding box center [524, 336] width 283 height 82
drag, startPoint x: 399, startPoint y: 335, endPoint x: 517, endPoint y: 335, distance: 117.3
click at [517, 335] on div at bounding box center [524, 336] width 283 height 82
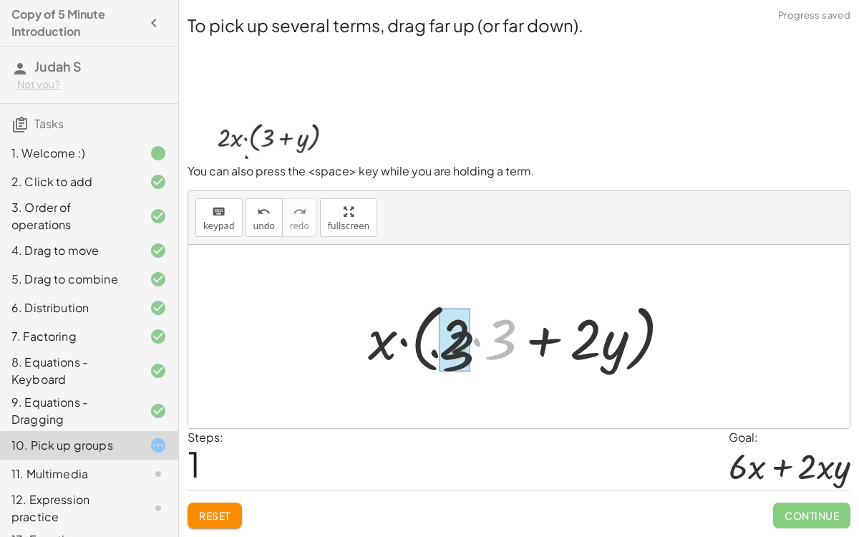
drag, startPoint x: 503, startPoint y: 338, endPoint x: 451, endPoint y: 352, distance: 53.3
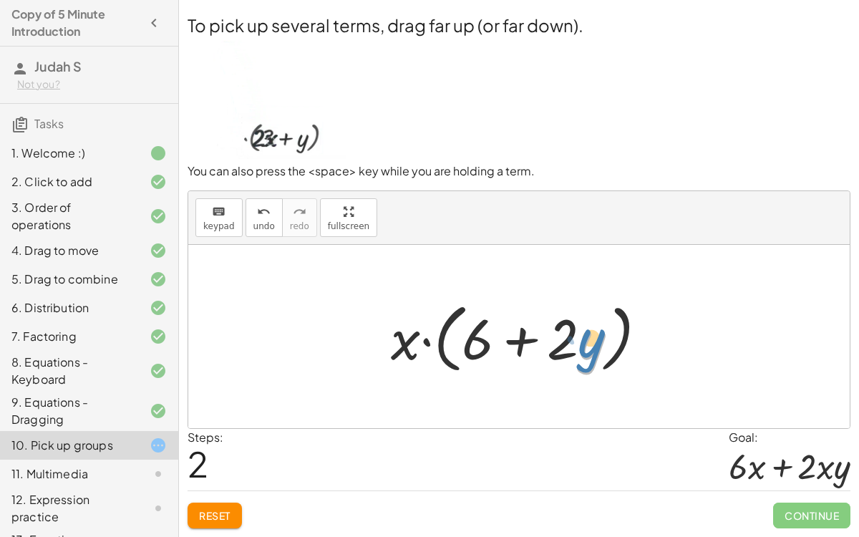
click at [582, 345] on div at bounding box center [524, 336] width 283 height 82
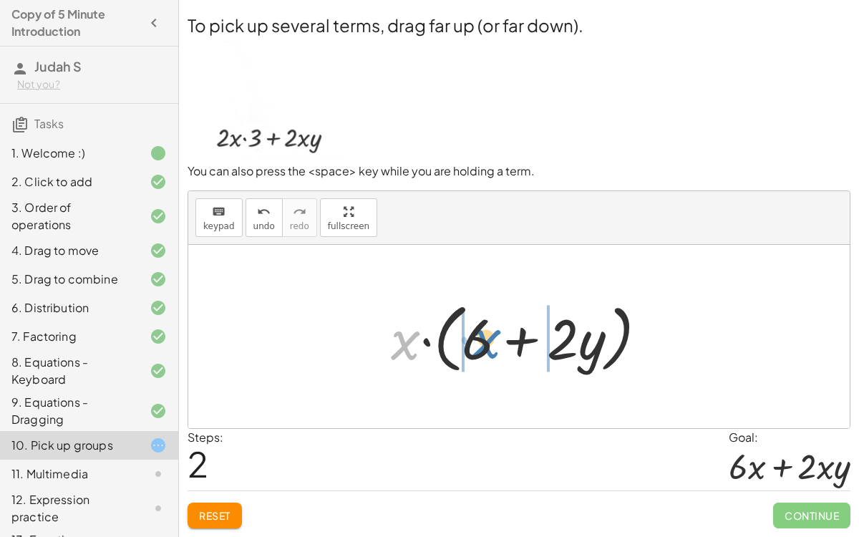
drag, startPoint x: 401, startPoint y: 338, endPoint x: 480, endPoint y: 336, distance: 79.4
click at [480, 336] on div at bounding box center [524, 336] width 283 height 82
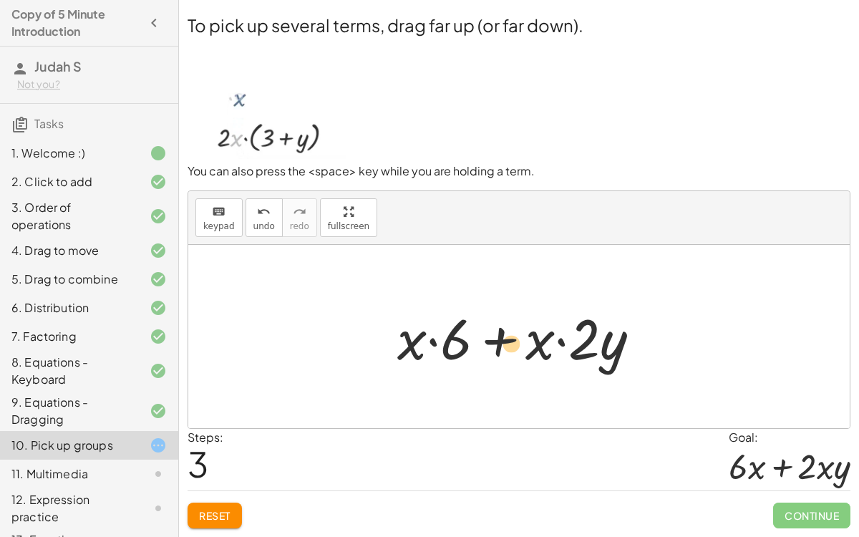
drag, startPoint x: 412, startPoint y: 340, endPoint x: 522, endPoint y: 344, distance: 109.5
click at [522, 344] on div at bounding box center [524, 337] width 269 height 74
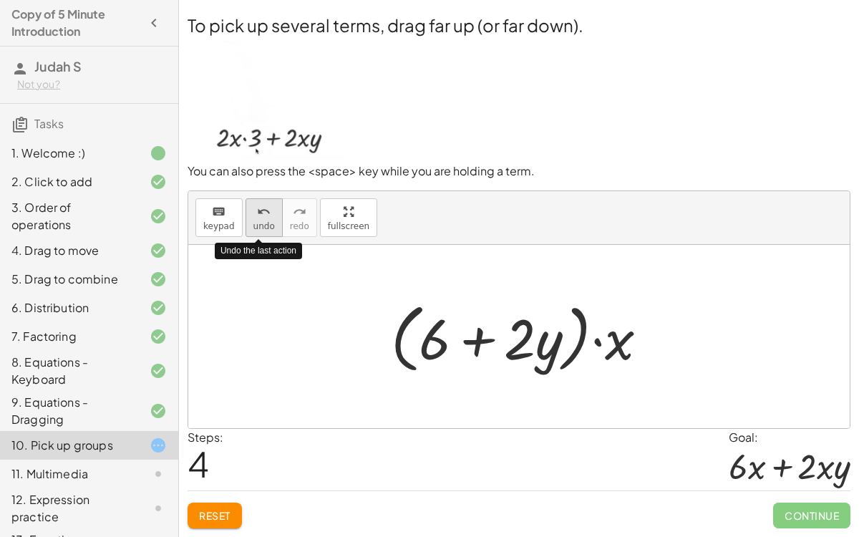
click at [253, 222] on span "undo" at bounding box center [263, 226] width 21 height 10
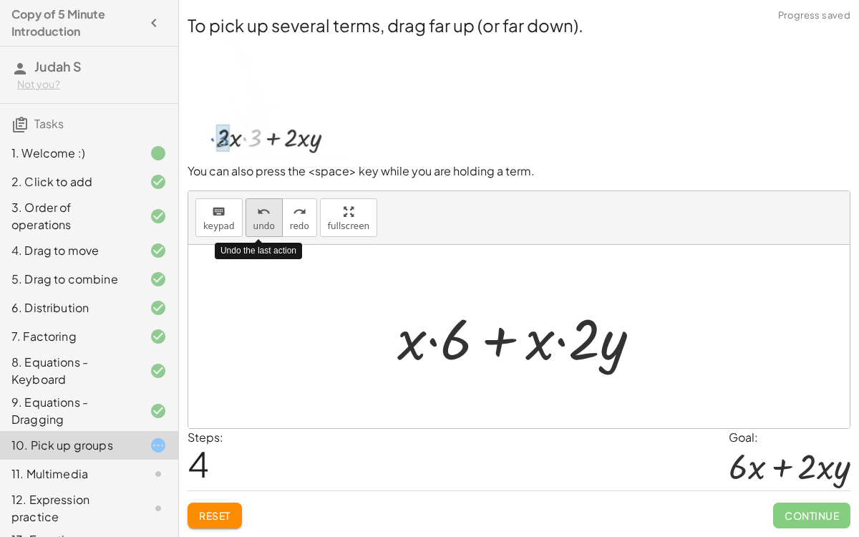
click at [253, 222] on span "undo" at bounding box center [263, 226] width 21 height 10
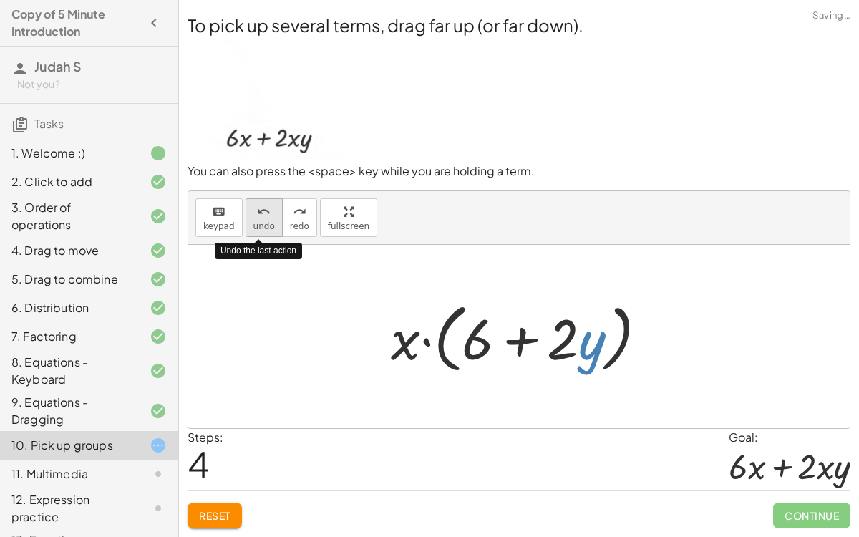
click at [253, 222] on span "undo" at bounding box center [263, 226] width 21 height 10
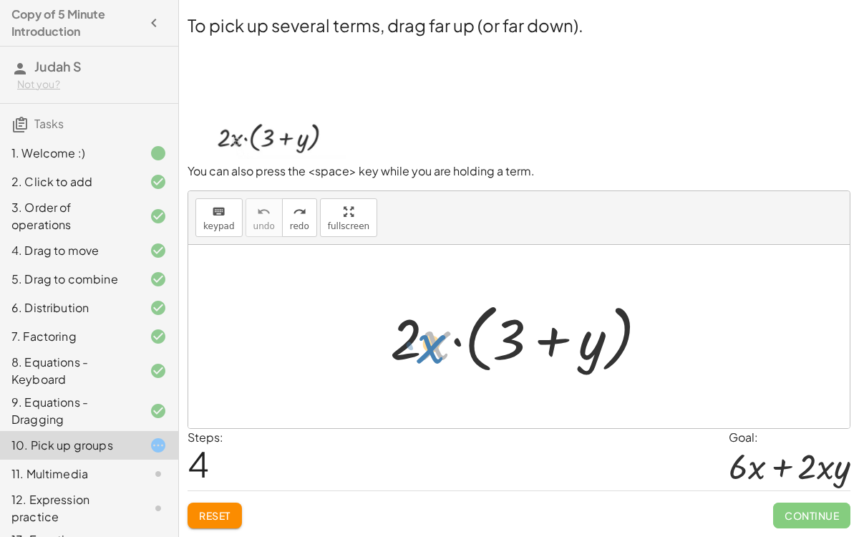
click at [428, 350] on div at bounding box center [524, 336] width 283 height 82
drag, startPoint x: 408, startPoint y: 348, endPoint x: 419, endPoint y: 349, distance: 10.8
click at [419, 349] on div at bounding box center [524, 336] width 283 height 82
drag, startPoint x: 421, startPoint y: 351, endPoint x: 427, endPoint y: 354, distance: 7.4
click at [427, 354] on div at bounding box center [524, 336] width 283 height 82
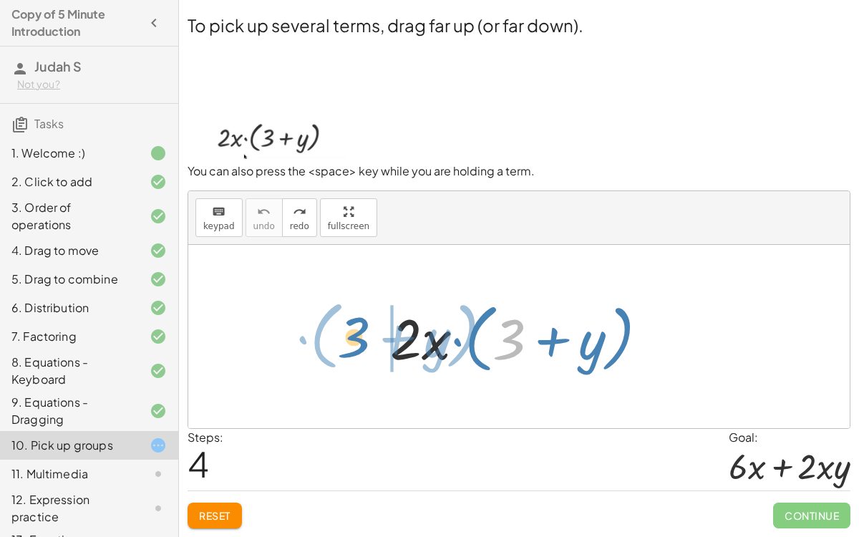
drag, startPoint x: 517, startPoint y: 340, endPoint x: 362, endPoint y: 338, distance: 155.3
click at [362, 338] on div "+ 3 · ( + y ) · 2 · x · ( + 3 + y )" at bounding box center [518, 336] width 661 height 183
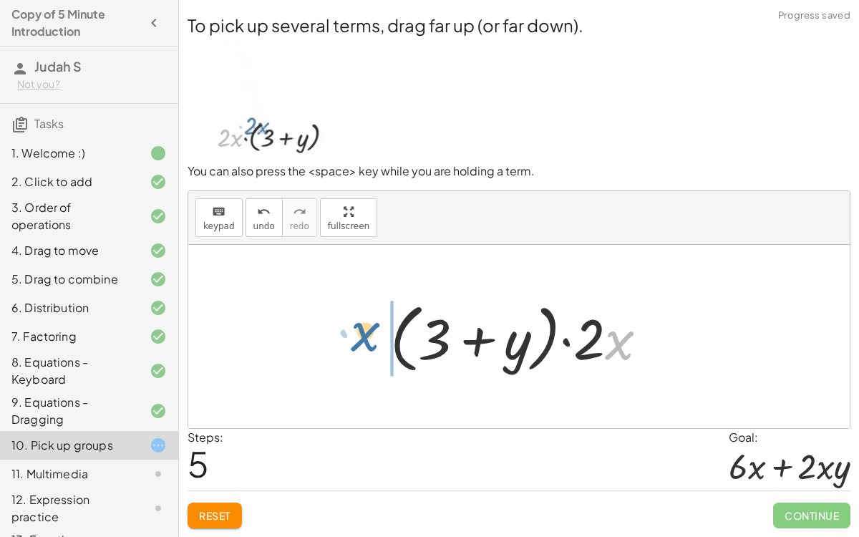
drag, startPoint x: 606, startPoint y: 346, endPoint x: 353, endPoint y: 338, distance: 252.7
click at [353, 338] on div "· 2 · x · ( + 3 + y ) · x · 2 · x · ( + 3 + y )" at bounding box center [518, 336] width 661 height 183
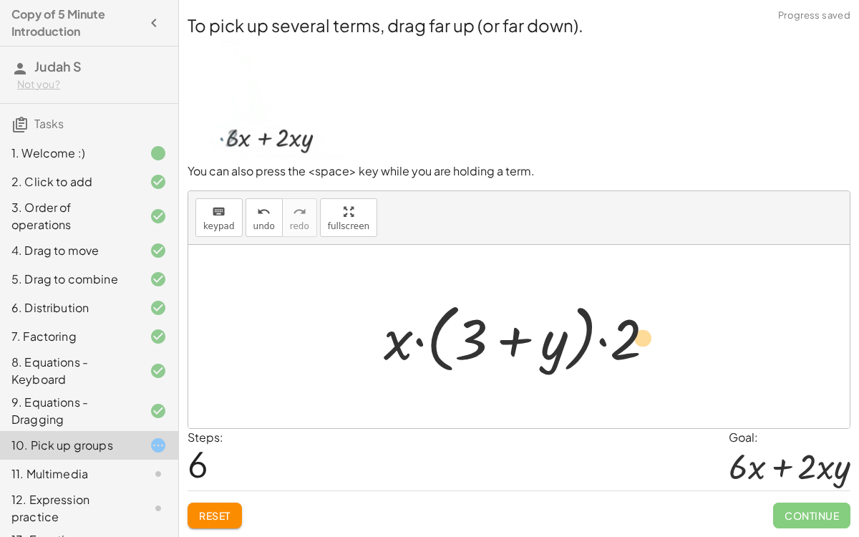
drag, startPoint x: 637, startPoint y: 334, endPoint x: 695, endPoint y: 336, distance: 58.7
click at [695, 336] on div "· 2 · x · ( + 3 + y ) · ( + 3 + y ) · 2 · x · 2 · 2 · x · ( + 3 + y )" at bounding box center [518, 336] width 661 height 183
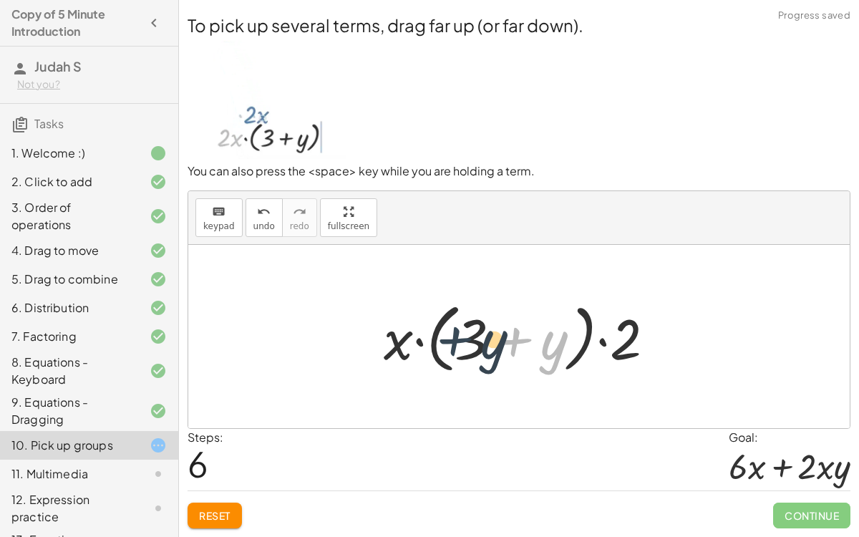
drag, startPoint x: 496, startPoint y: 349, endPoint x: 479, endPoint y: 346, distance: 17.5
click at [479, 346] on div at bounding box center [524, 336] width 297 height 82
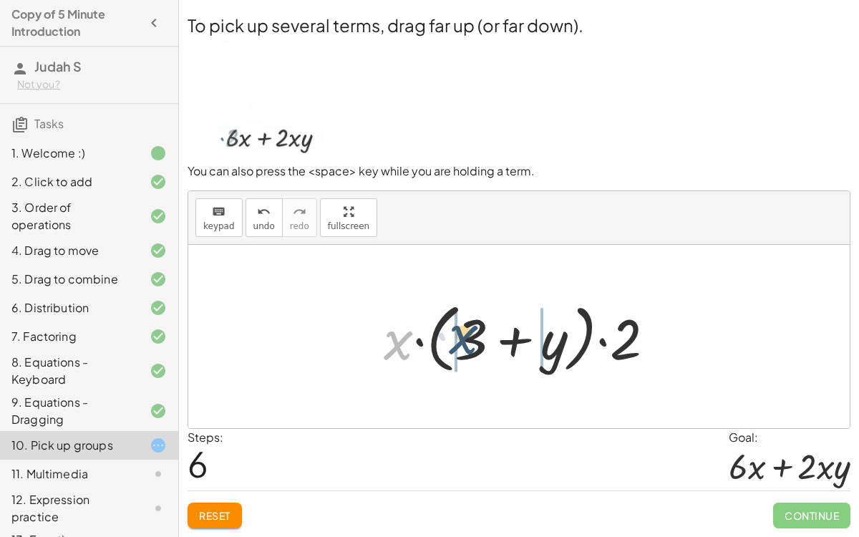
drag, startPoint x: 401, startPoint y: 348, endPoint x: 474, endPoint y: 341, distance: 73.3
click at [474, 341] on div at bounding box center [524, 336] width 297 height 82
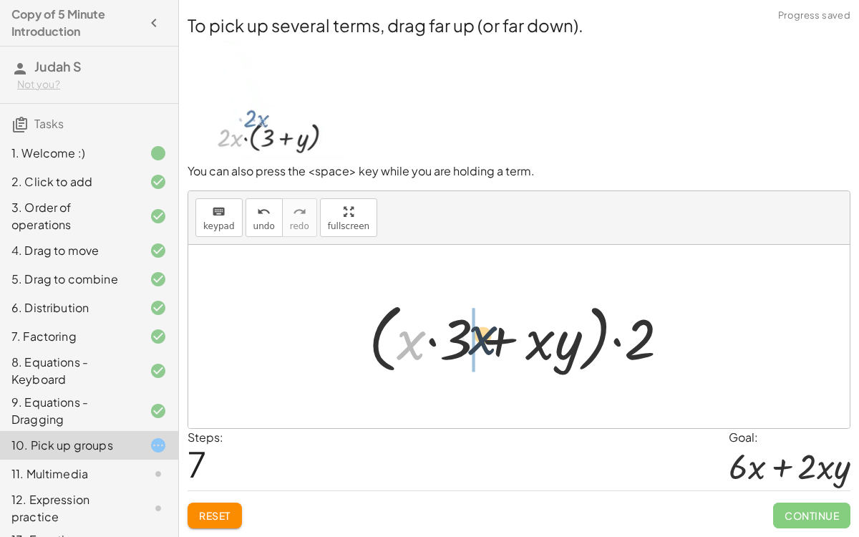
drag, startPoint x: 419, startPoint y: 341, endPoint x: 491, endPoint y: 336, distance: 72.4
click at [491, 336] on div at bounding box center [524, 336] width 326 height 82
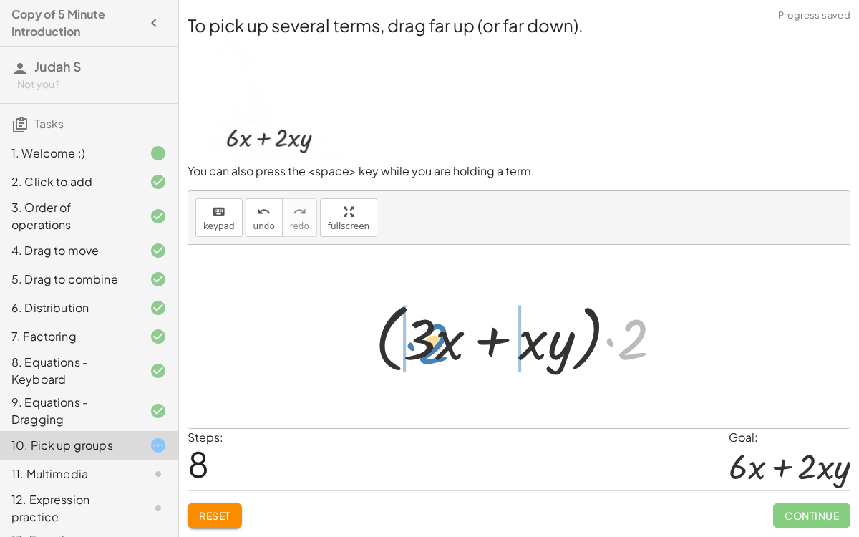
drag, startPoint x: 633, startPoint y: 345, endPoint x: 434, endPoint y: 346, distance: 199.6
click at [434, 346] on div at bounding box center [524, 336] width 313 height 82
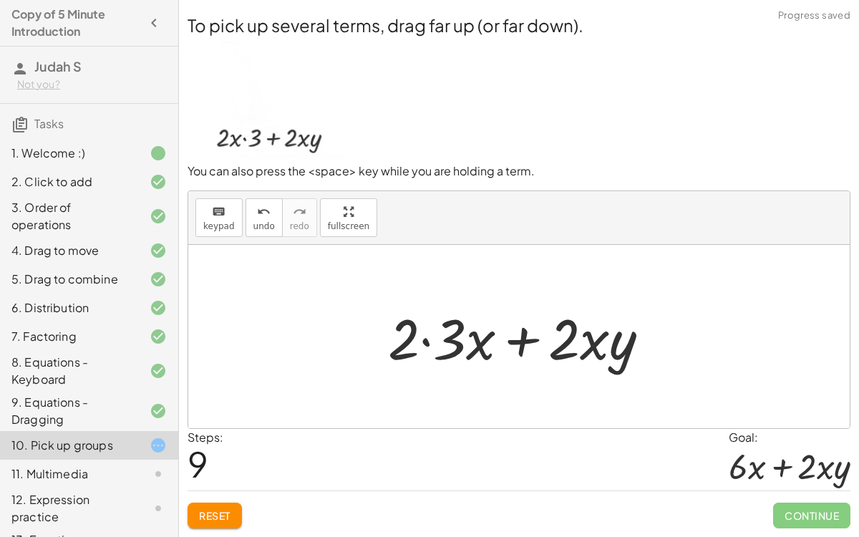
click at [426, 343] on div at bounding box center [525, 337] width 288 height 74
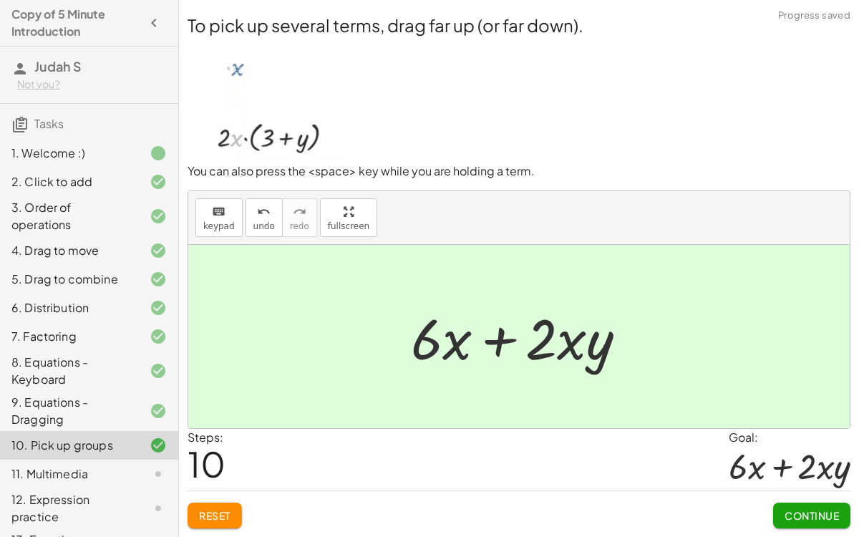
click at [802, 505] on button "Continue" at bounding box center [811, 515] width 77 height 26
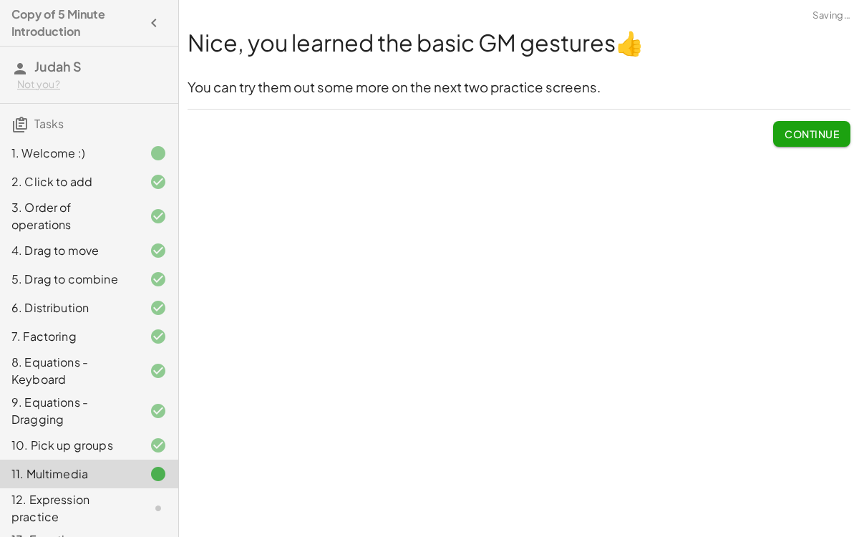
click at [797, 128] on span "Continue" at bounding box center [811, 133] width 54 height 13
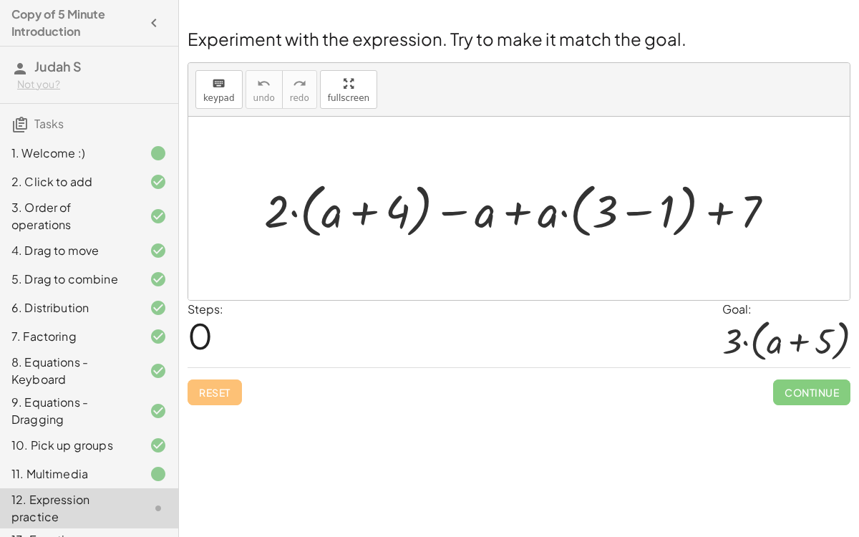
click at [305, 212] on div at bounding box center [525, 208] width 536 height 67
click at [357, 216] on div at bounding box center [525, 208] width 536 height 67
click at [513, 212] on div at bounding box center [525, 208] width 536 height 67
click at [460, 209] on div at bounding box center [525, 208] width 536 height 67
click at [637, 212] on div at bounding box center [525, 208] width 536 height 67
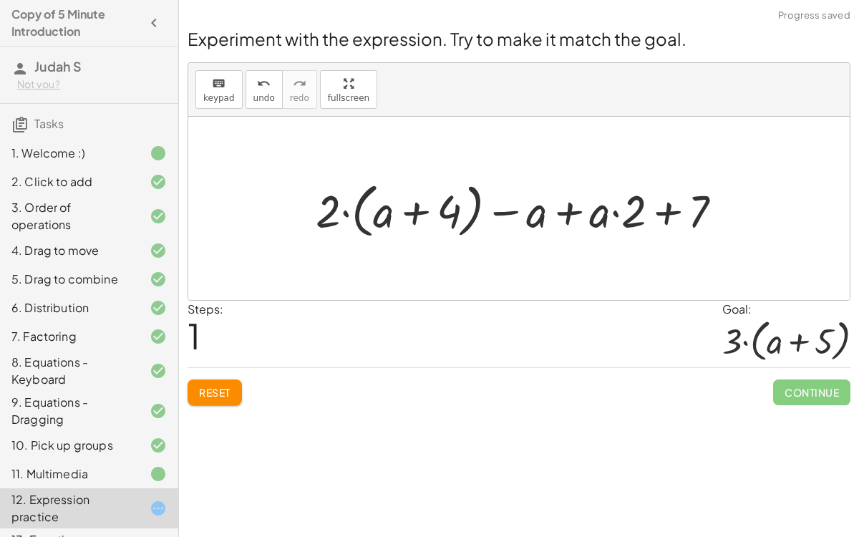
click at [625, 212] on div at bounding box center [524, 208] width 433 height 67
click at [617, 212] on div at bounding box center [524, 208] width 433 height 67
click at [665, 214] on div at bounding box center [524, 208] width 433 height 67
click at [427, 207] on div at bounding box center [524, 208] width 433 height 67
click at [514, 210] on div at bounding box center [524, 208] width 433 height 67
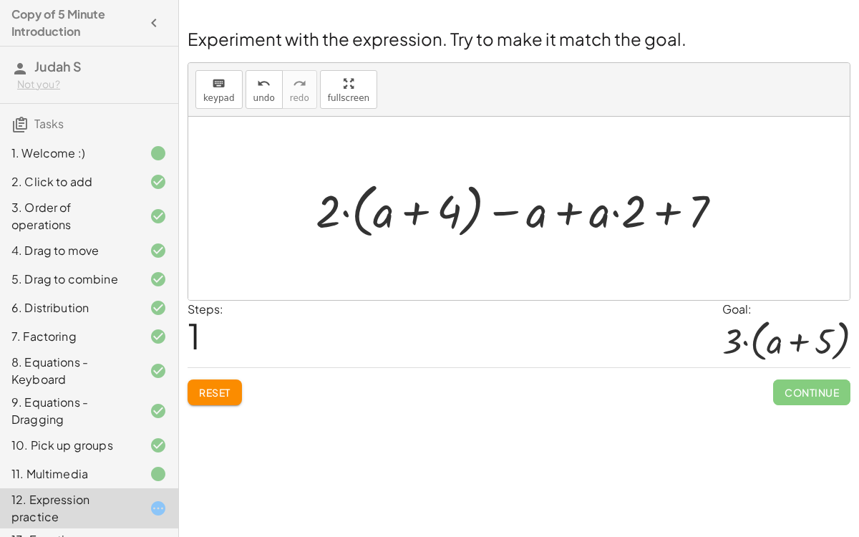
click at [569, 216] on div at bounding box center [524, 208] width 433 height 67
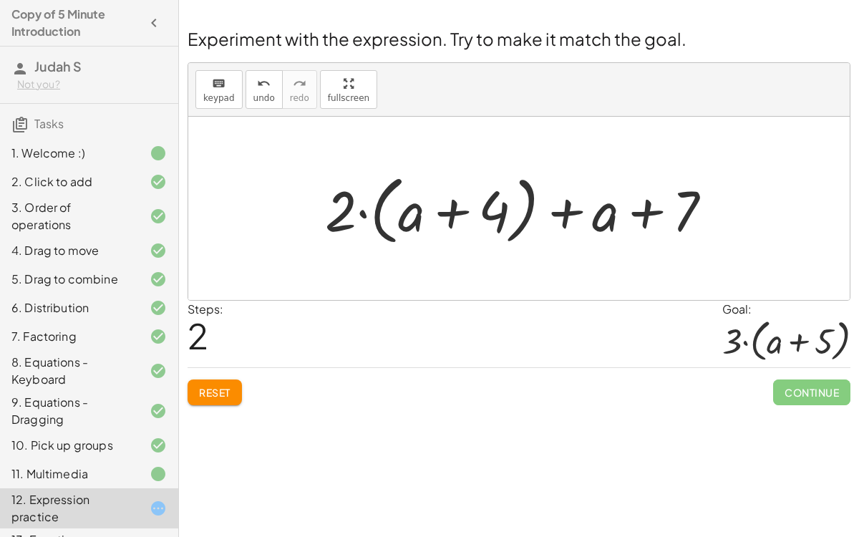
click at [499, 213] on div at bounding box center [524, 208] width 413 height 82
click at [672, 215] on div at bounding box center [524, 208] width 413 height 82
drag, startPoint x: 401, startPoint y: 214, endPoint x: 565, endPoint y: 213, distance: 164.5
click at [565, 213] on div at bounding box center [524, 208] width 413 height 82
click at [377, 207] on div at bounding box center [524, 208] width 413 height 82
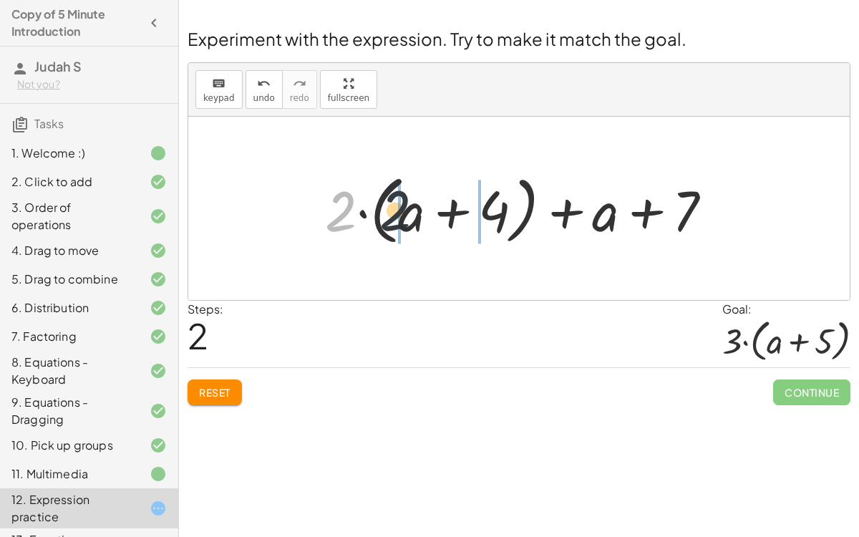
drag, startPoint x: 354, startPoint y: 215, endPoint x: 440, endPoint y: 218, distance: 85.9
click at [440, 218] on div at bounding box center [524, 208] width 413 height 82
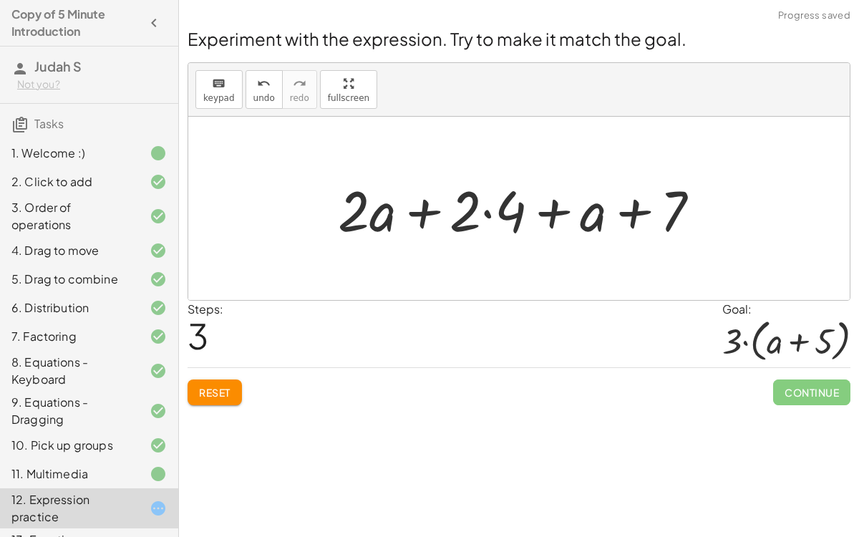
click at [486, 212] on div at bounding box center [525, 209] width 388 height 74
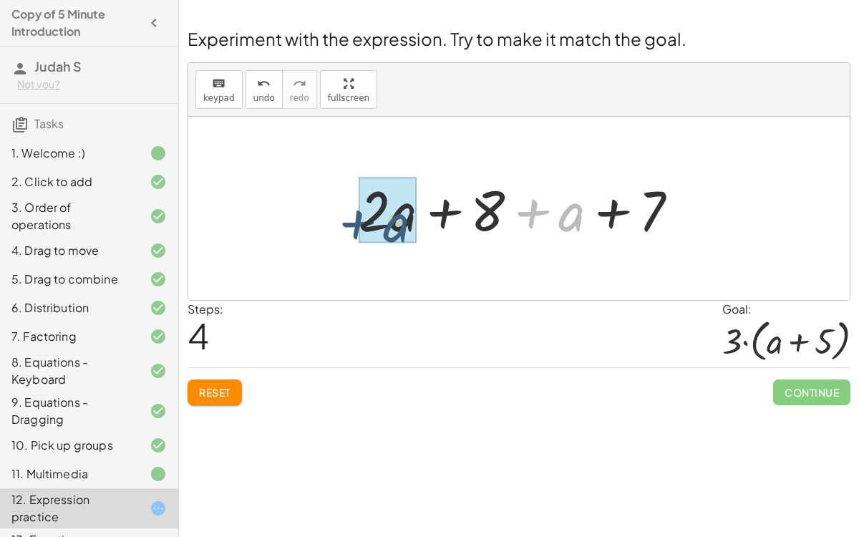
drag, startPoint x: 574, startPoint y: 220, endPoint x: 394, endPoint y: 231, distance: 179.9
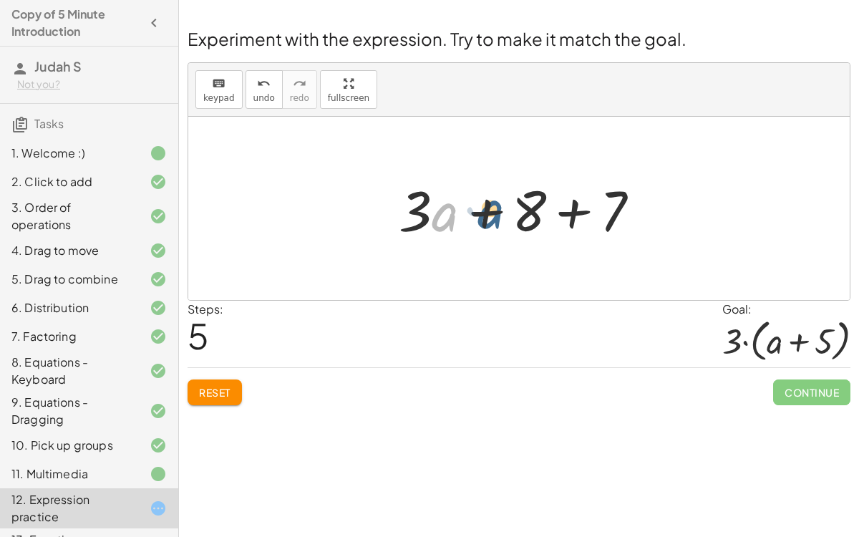
drag, startPoint x: 438, startPoint y: 222, endPoint x: 484, endPoint y: 219, distance: 45.9
click at [484, 219] on div at bounding box center [524, 209] width 267 height 74
click at [427, 210] on div at bounding box center [524, 209] width 267 height 74
drag, startPoint x: 441, startPoint y: 211, endPoint x: 582, endPoint y: 202, distance: 142.0
click at [582, 202] on div at bounding box center [524, 209] width 267 height 74
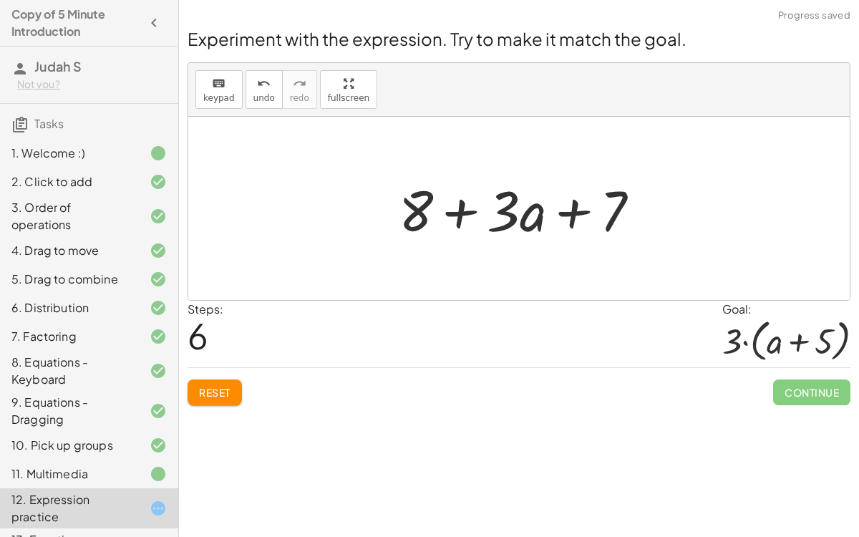
click at [502, 225] on div at bounding box center [524, 209] width 267 height 74
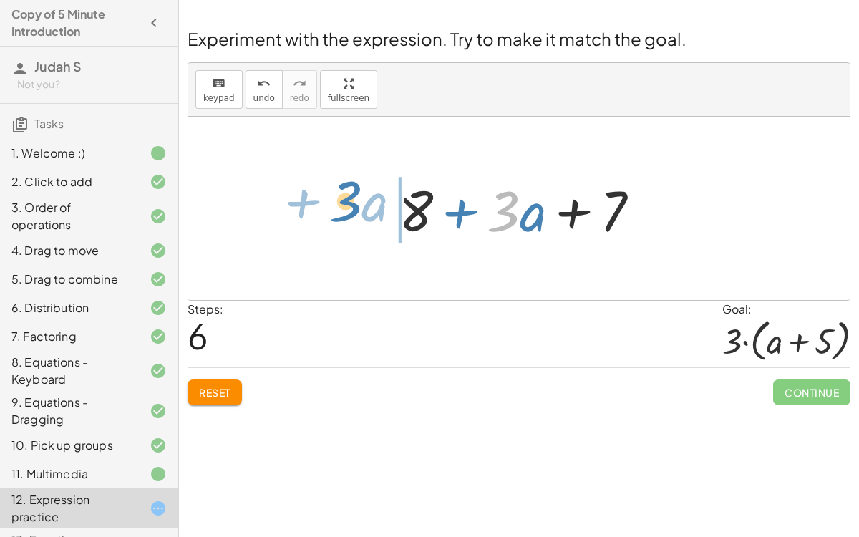
drag, startPoint x: 507, startPoint y: 222, endPoint x: 336, endPoint y: 205, distance: 172.5
click at [336, 205] on div "+ · 2 · ( + a + 4 ) − a + · a · ( + 3 − 1 ) + 7 + · 2 · ( + a + 4 ) − a + · a ·…" at bounding box center [518, 208] width 661 height 183
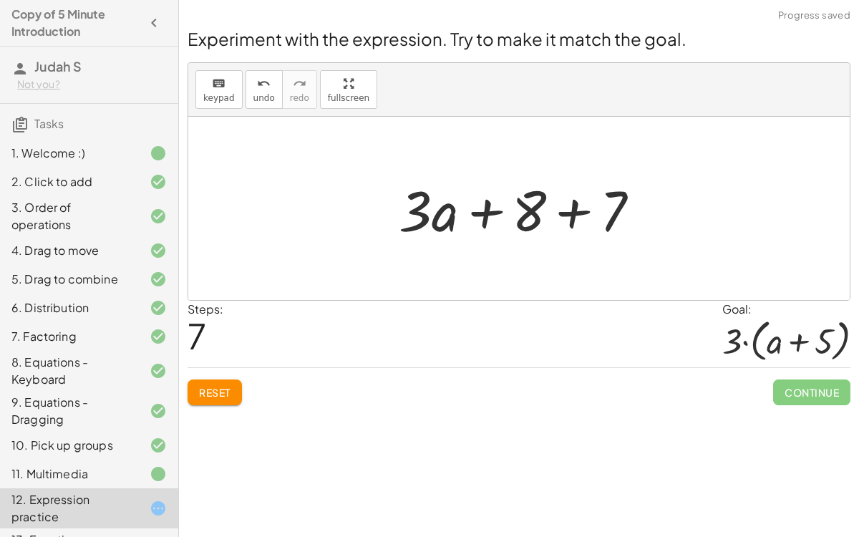
click at [452, 219] on div at bounding box center [524, 209] width 267 height 74
click at [258, 91] on button "undo undo" at bounding box center [263, 89] width 37 height 39
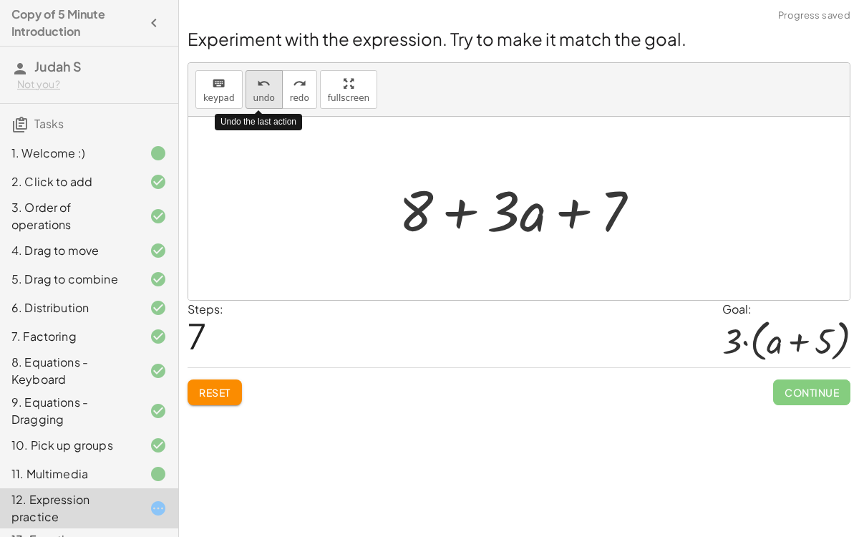
click at [258, 91] on button "undo undo" at bounding box center [263, 89] width 37 height 39
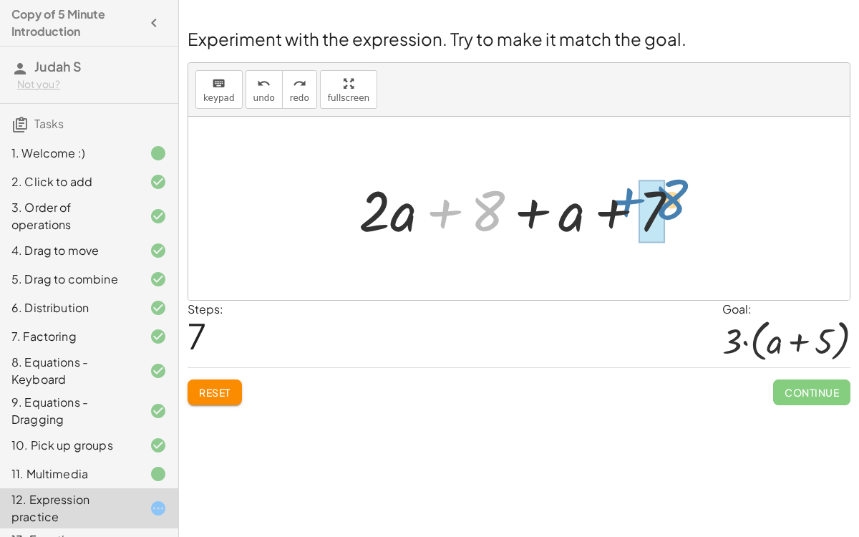
drag, startPoint x: 485, startPoint y: 216, endPoint x: 666, endPoint y: 206, distance: 181.3
click at [666, 206] on div at bounding box center [524, 209] width 346 height 74
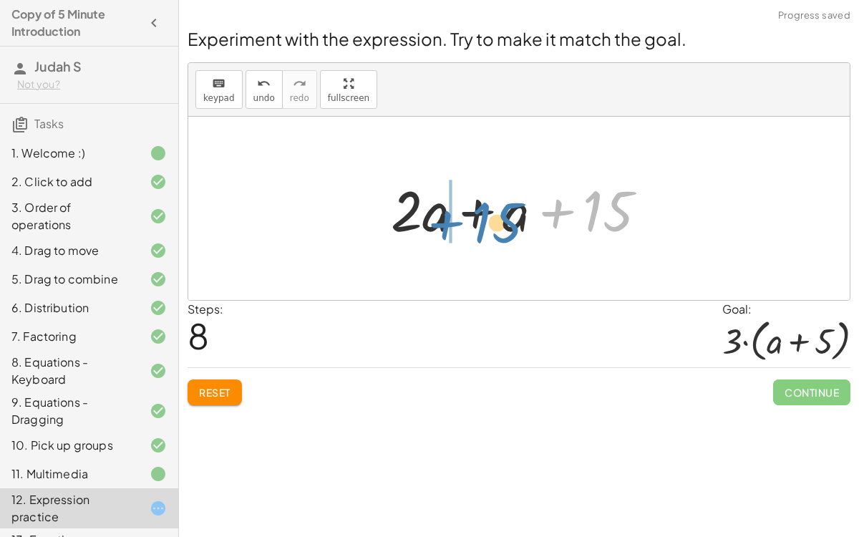
drag, startPoint x: 597, startPoint y: 212, endPoint x: 482, endPoint y: 222, distance: 114.9
click at [482, 222] on div at bounding box center [524, 209] width 282 height 74
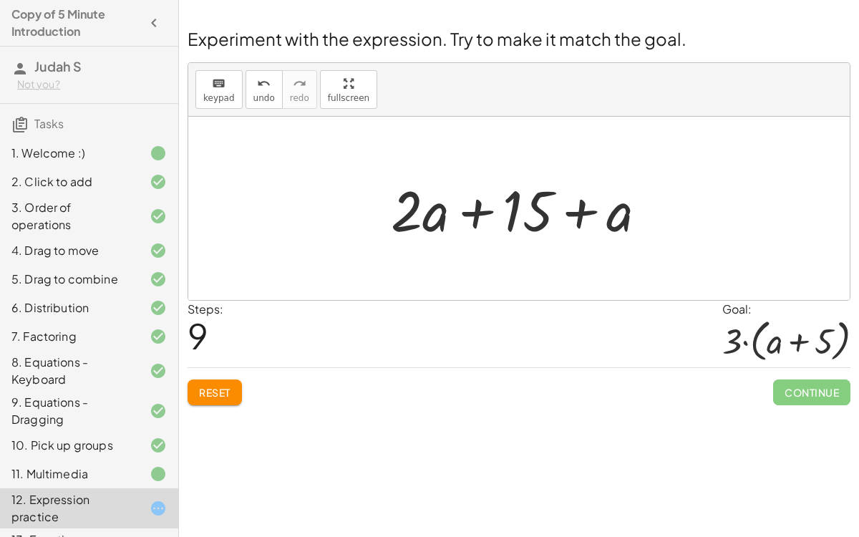
click at [220, 394] on span "Reset" at bounding box center [214, 392] width 31 height 13
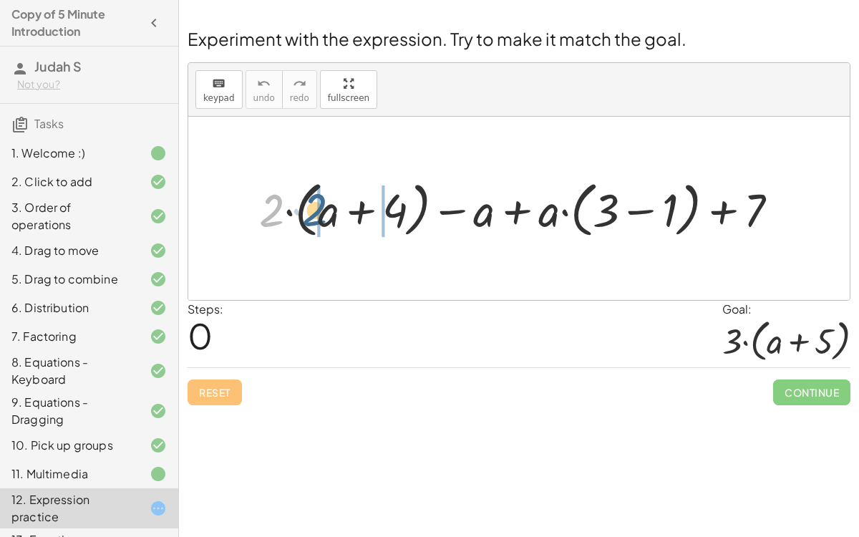
drag, startPoint x: 275, startPoint y: 200, endPoint x: 323, endPoint y: 199, distance: 48.7
click at [323, 199] on div at bounding box center [524, 208] width 545 height 67
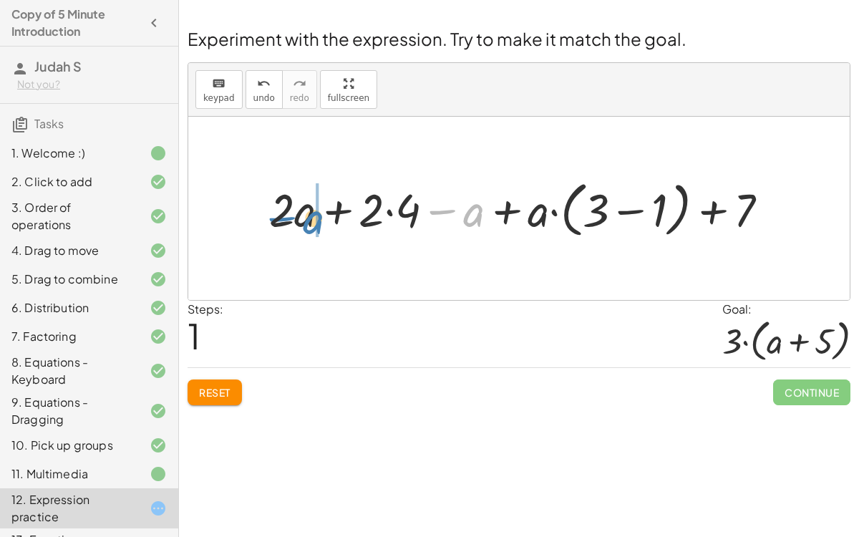
drag, startPoint x: 461, startPoint y: 215, endPoint x: 301, endPoint y: 222, distance: 159.7
click at [301, 222] on div at bounding box center [524, 208] width 525 height 67
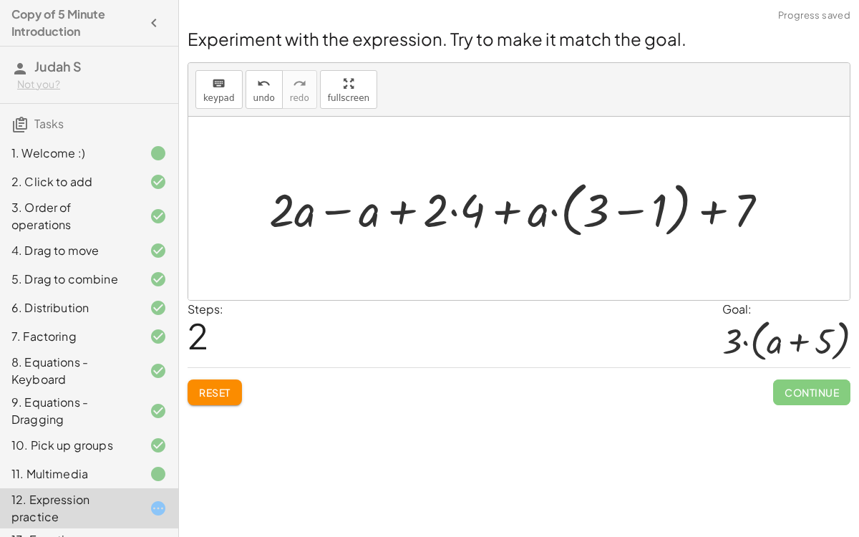
click at [333, 212] on div at bounding box center [524, 208] width 525 height 67
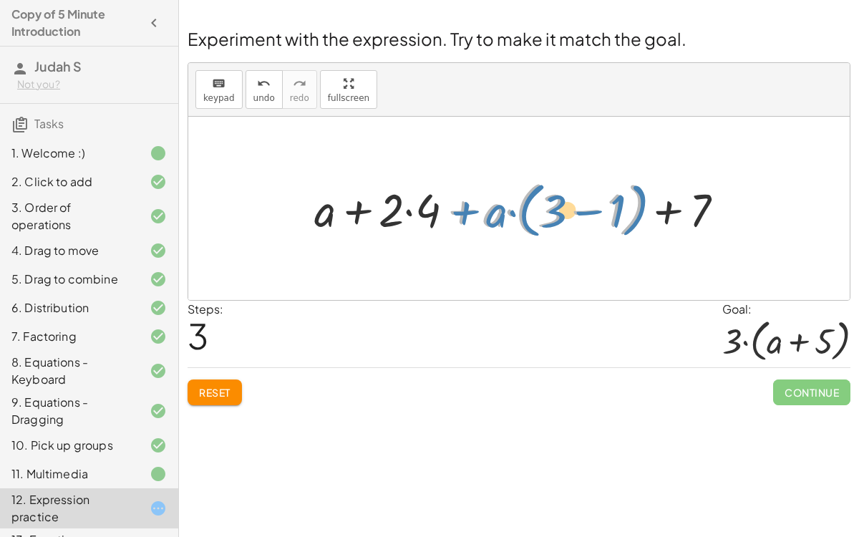
click at [481, 212] on div at bounding box center [524, 208] width 435 height 67
click at [354, 208] on div at bounding box center [524, 208] width 435 height 67
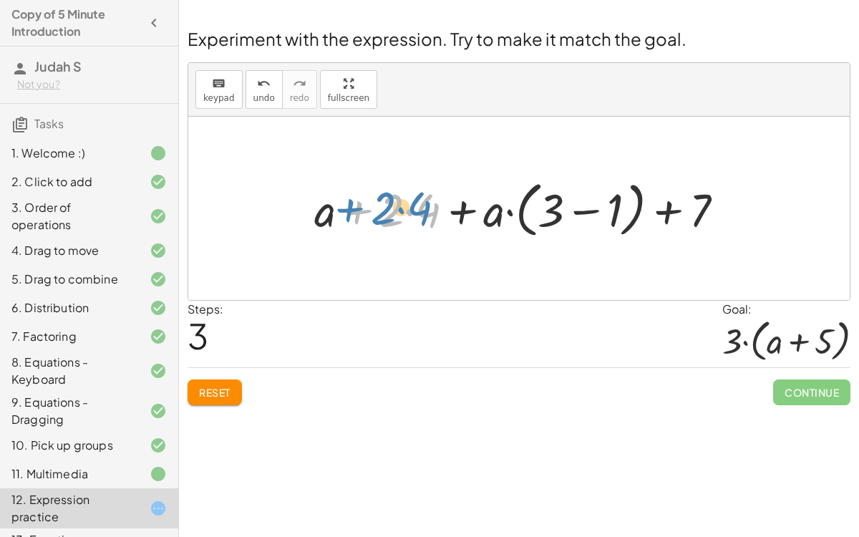
click at [343, 211] on div at bounding box center [524, 208] width 435 height 67
drag, startPoint x: 327, startPoint y: 212, endPoint x: 491, endPoint y: 215, distance: 164.6
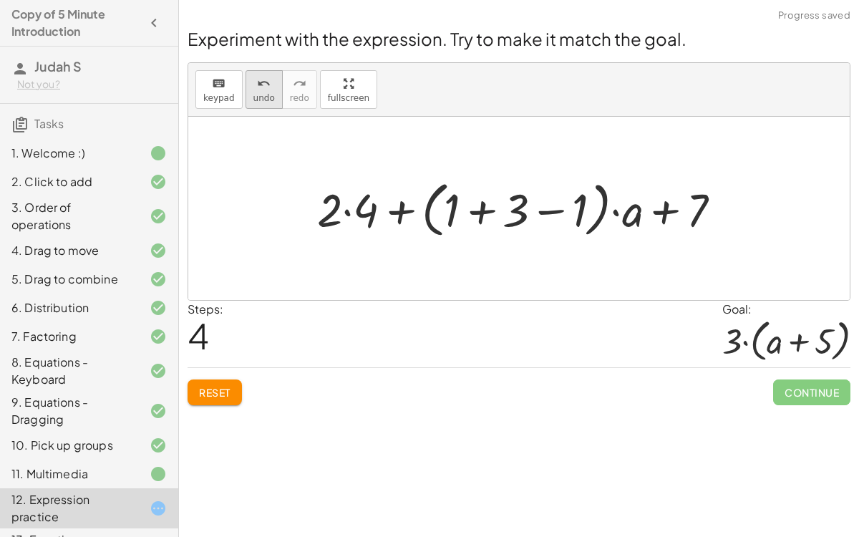
click at [263, 86] on icon "undo" at bounding box center [264, 83] width 14 height 17
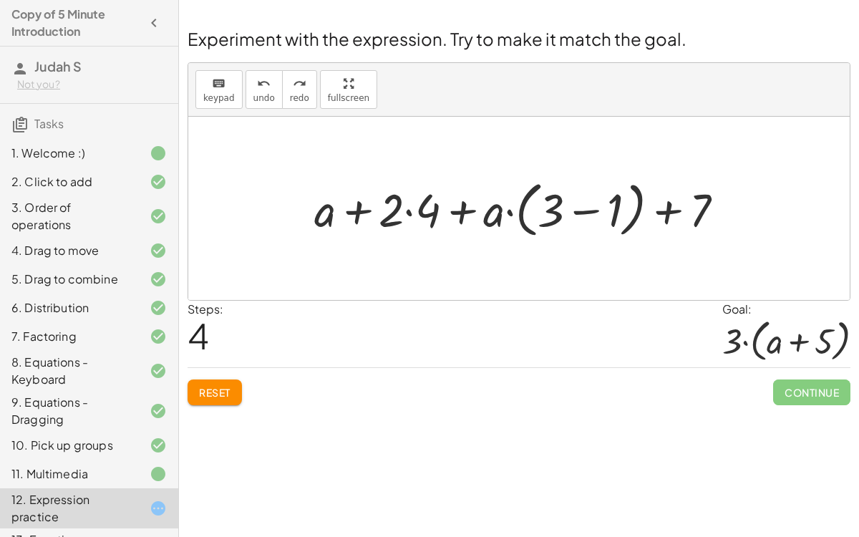
click at [587, 212] on div at bounding box center [524, 208] width 435 height 67
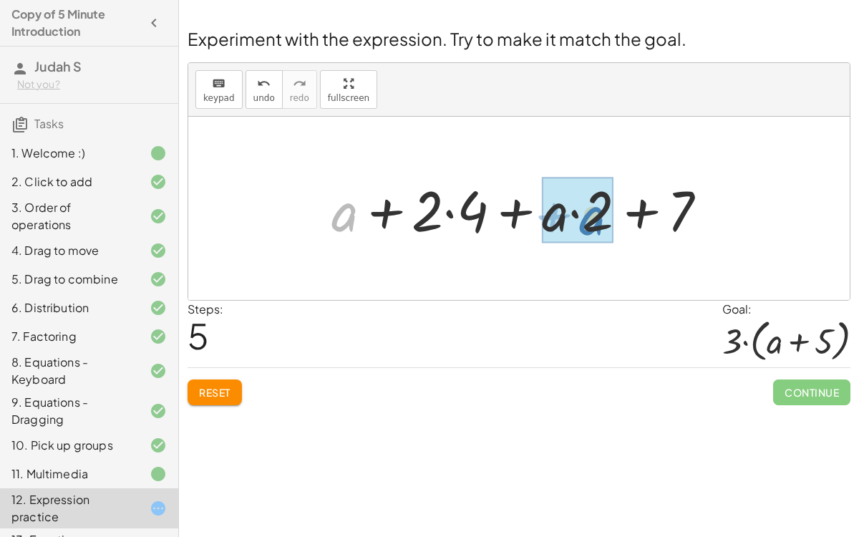
drag, startPoint x: 351, startPoint y: 207, endPoint x: 598, endPoint y: 210, distance: 246.8
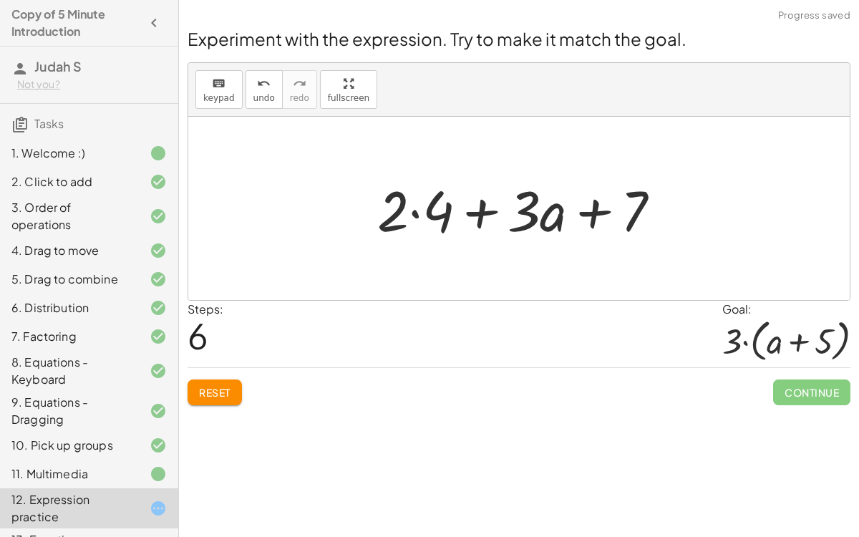
click at [550, 210] on div at bounding box center [524, 209] width 308 height 74
click at [544, 215] on div at bounding box center [524, 209] width 308 height 74
click at [264, 86] on icon "undo" at bounding box center [264, 83] width 14 height 17
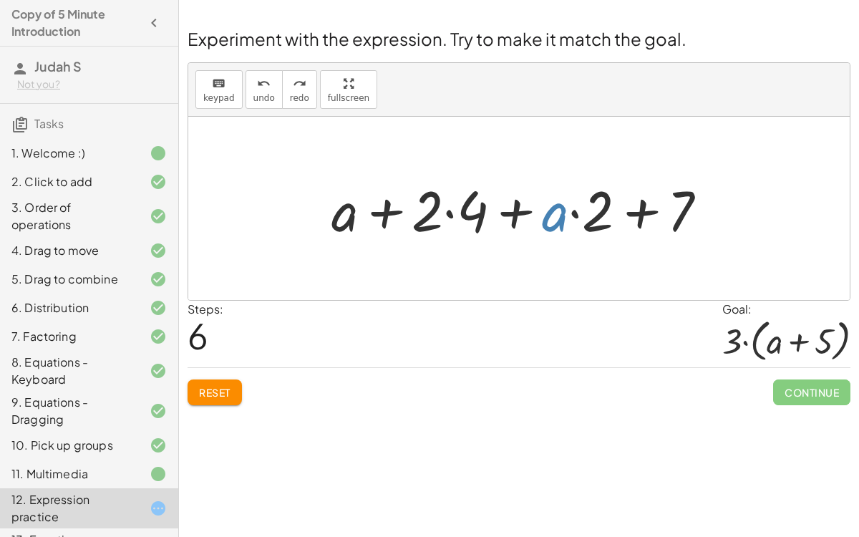
click at [567, 220] on div at bounding box center [524, 209] width 401 height 74
drag, startPoint x: 554, startPoint y: 220, endPoint x: 336, endPoint y: 227, distance: 217.6
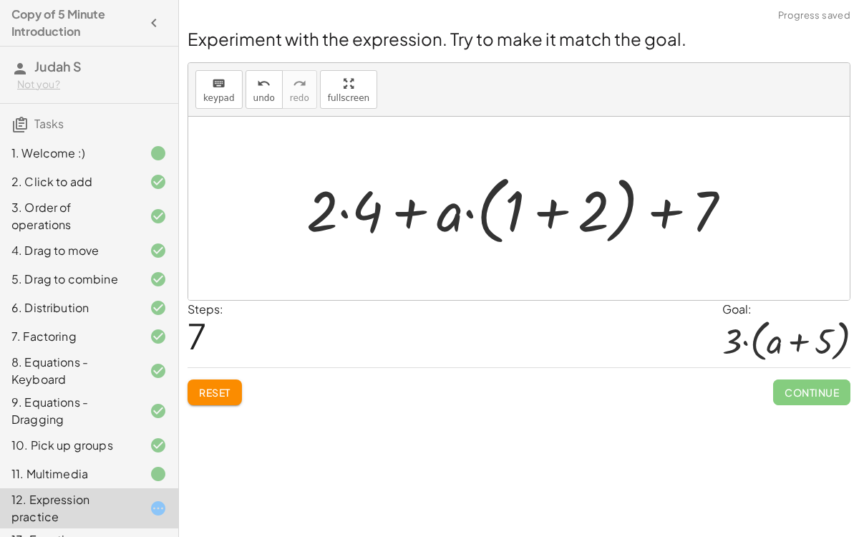
click at [358, 218] on div at bounding box center [524, 208] width 451 height 82
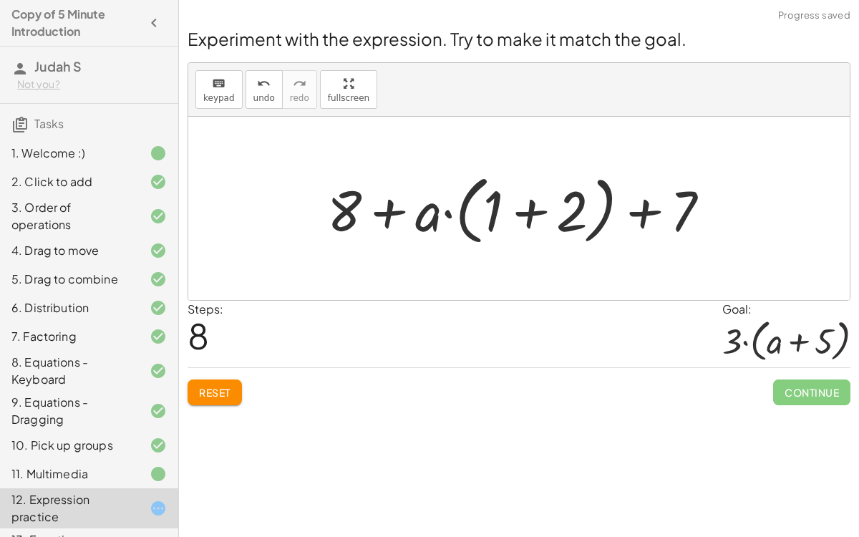
click at [537, 218] on div at bounding box center [524, 208] width 409 height 82
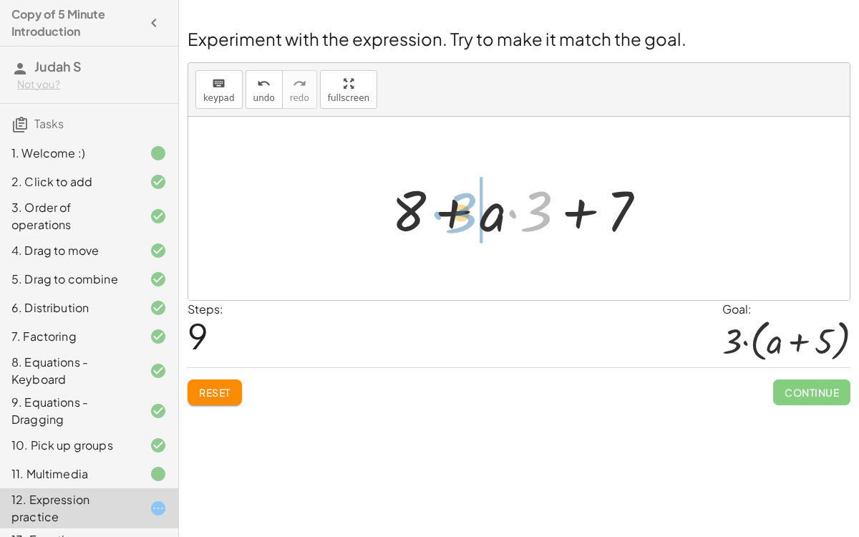
drag, startPoint x: 534, startPoint y: 213, endPoint x: 459, endPoint y: 215, distance: 75.1
click at [459, 215] on div at bounding box center [524, 209] width 280 height 74
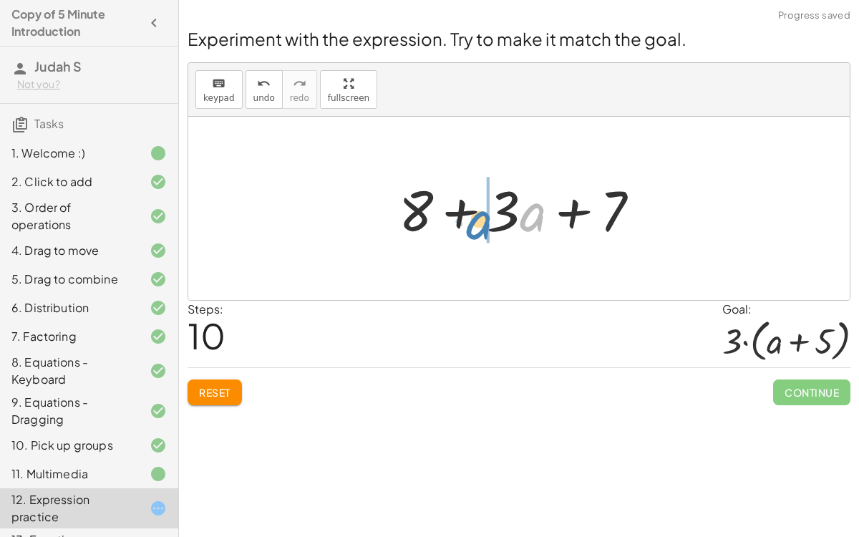
drag, startPoint x: 527, startPoint y: 217, endPoint x: 474, endPoint y: 225, distance: 54.2
click at [474, 225] on div at bounding box center [524, 209] width 267 height 74
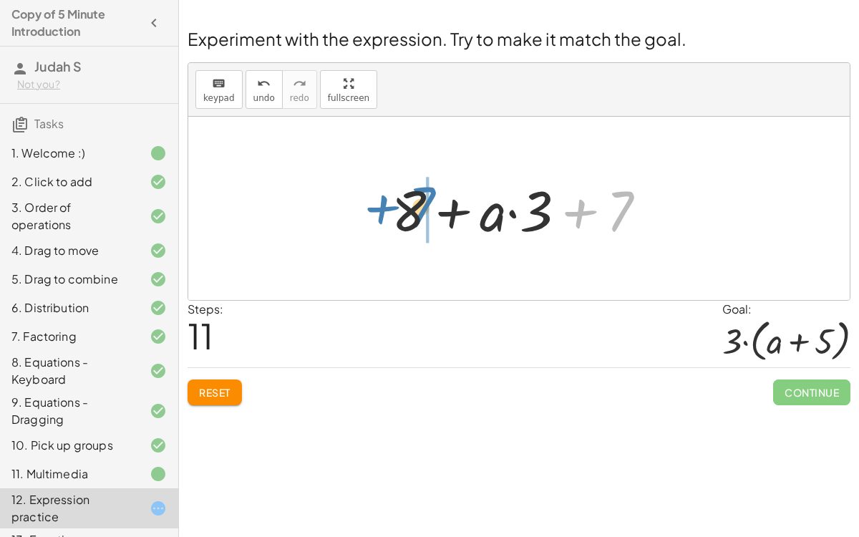
drag, startPoint x: 610, startPoint y: 209, endPoint x: 412, endPoint y: 205, distance: 198.2
click at [412, 205] on div at bounding box center [524, 209] width 280 height 74
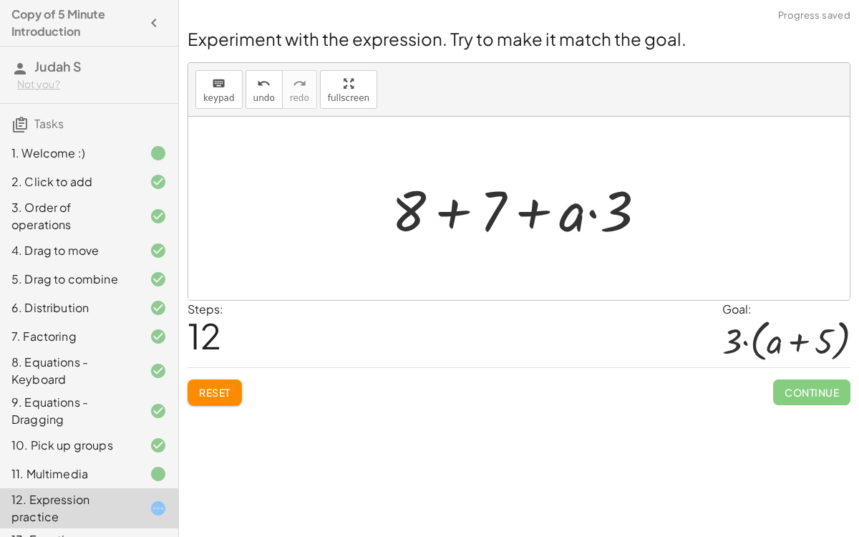
click at [454, 214] on div at bounding box center [524, 209] width 280 height 74
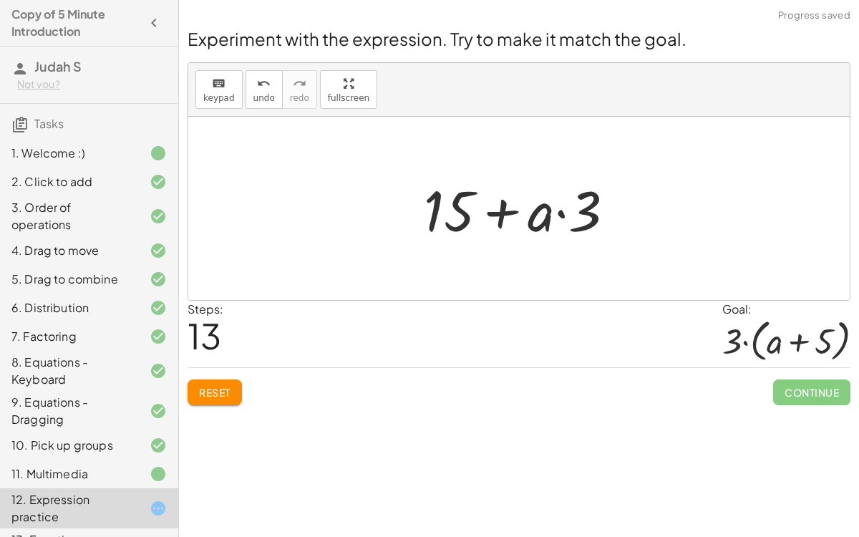
click at [219, 393] on span "Reset" at bounding box center [214, 392] width 31 height 13
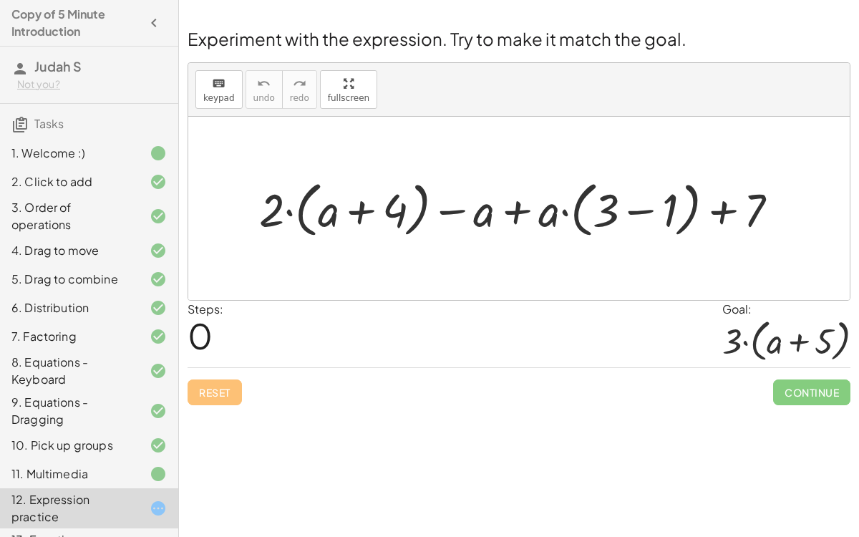
click at [512, 213] on div at bounding box center [524, 208] width 545 height 67
click at [637, 210] on div at bounding box center [524, 208] width 545 height 67
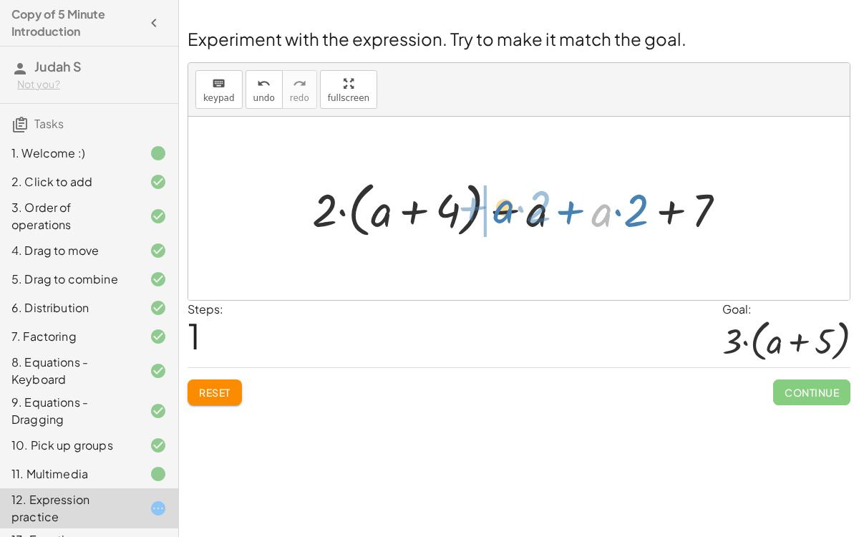
drag, startPoint x: 603, startPoint y: 215, endPoint x: 506, endPoint y: 211, distance: 97.4
click at [506, 211] on div at bounding box center [525, 208] width 440 height 67
click at [554, 213] on div at bounding box center [525, 208] width 440 height 67
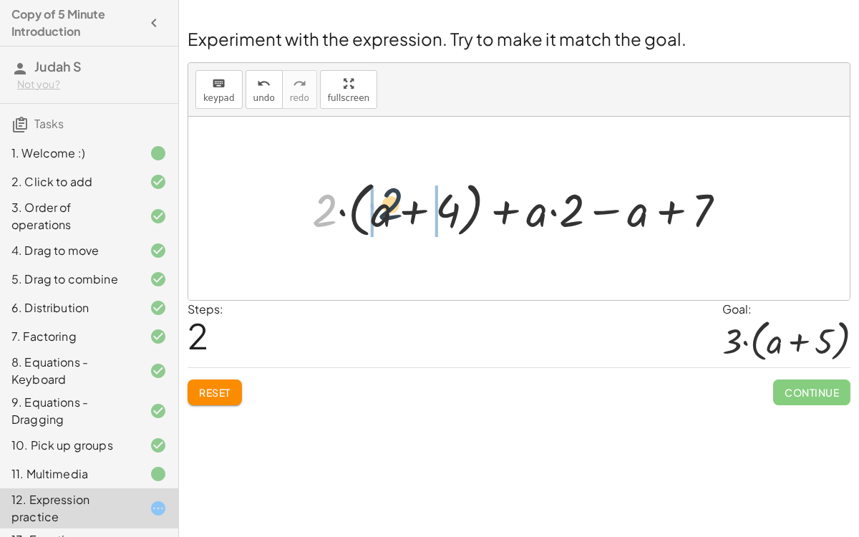
drag, startPoint x: 326, startPoint y: 211, endPoint x: 408, endPoint y: 206, distance: 81.7
click at [408, 206] on div at bounding box center [525, 208] width 440 height 67
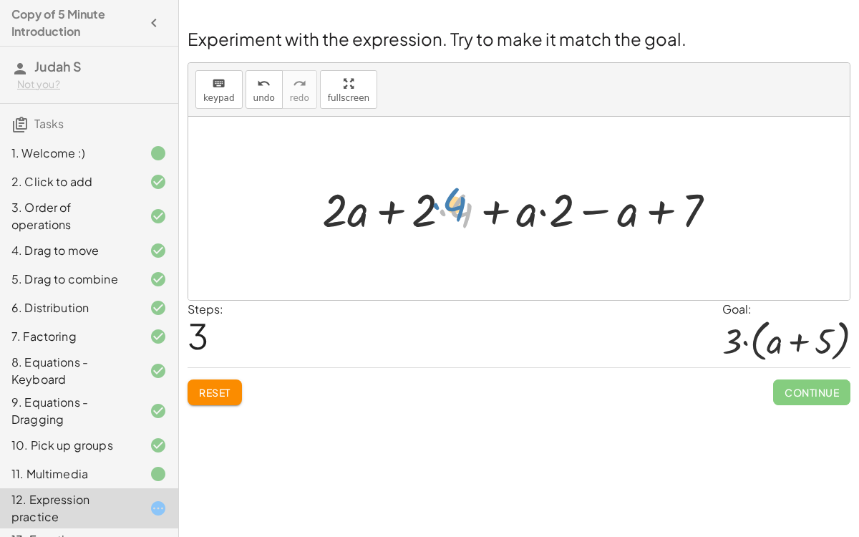
drag, startPoint x: 443, startPoint y: 215, endPoint x: 437, endPoint y: 209, distance: 8.6
click at [437, 209] on div at bounding box center [524, 208] width 419 height 60
click at [441, 213] on div at bounding box center [524, 208] width 419 height 60
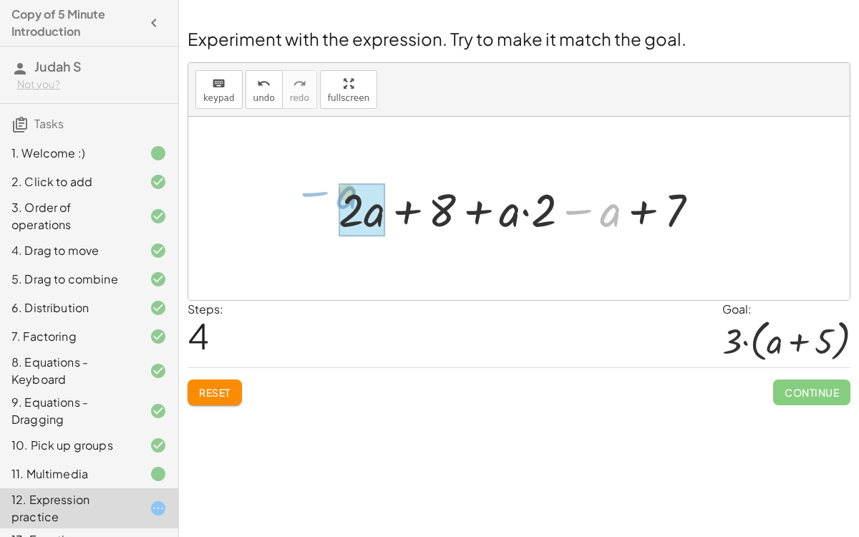
drag, startPoint x: 606, startPoint y: 212, endPoint x: 330, endPoint y: 215, distance: 276.2
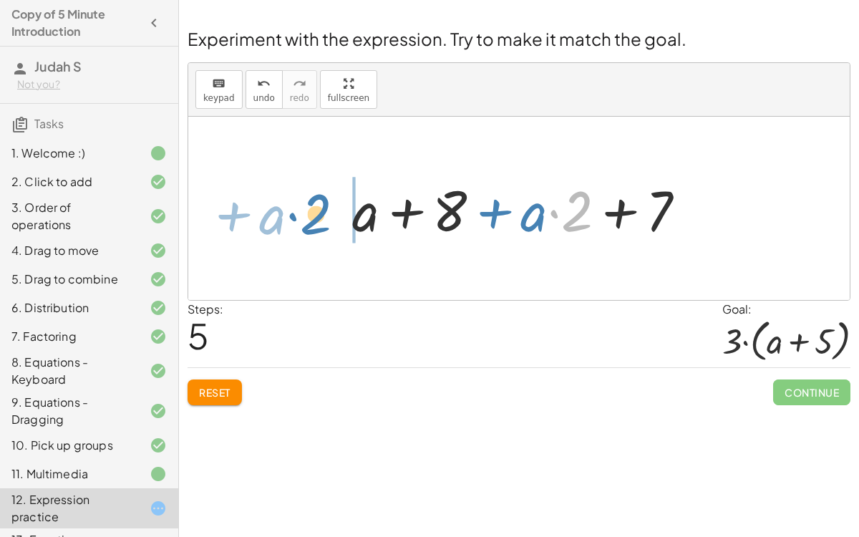
drag, startPoint x: 572, startPoint y: 217, endPoint x: 316, endPoint y: 215, distance: 256.1
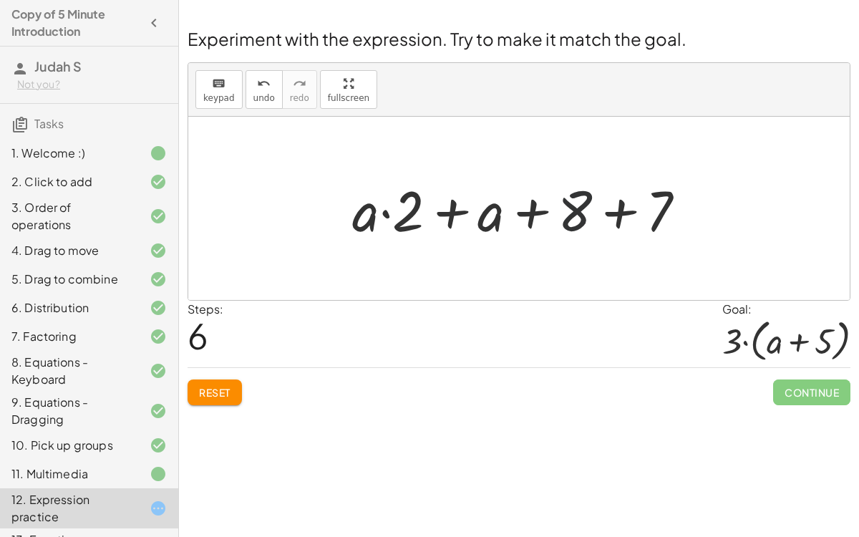
click at [574, 203] on div at bounding box center [524, 209] width 359 height 74
click at [622, 222] on div at bounding box center [524, 209] width 359 height 74
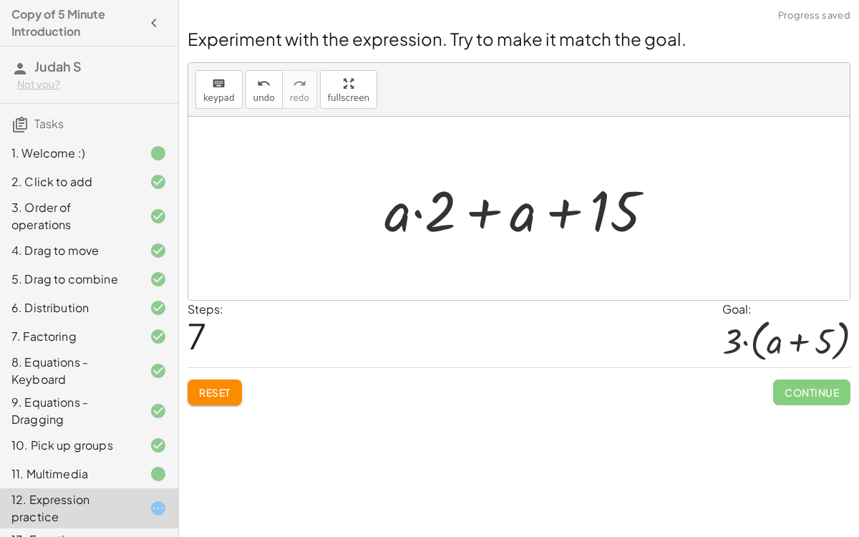
click at [499, 212] on div at bounding box center [524, 209] width 295 height 74
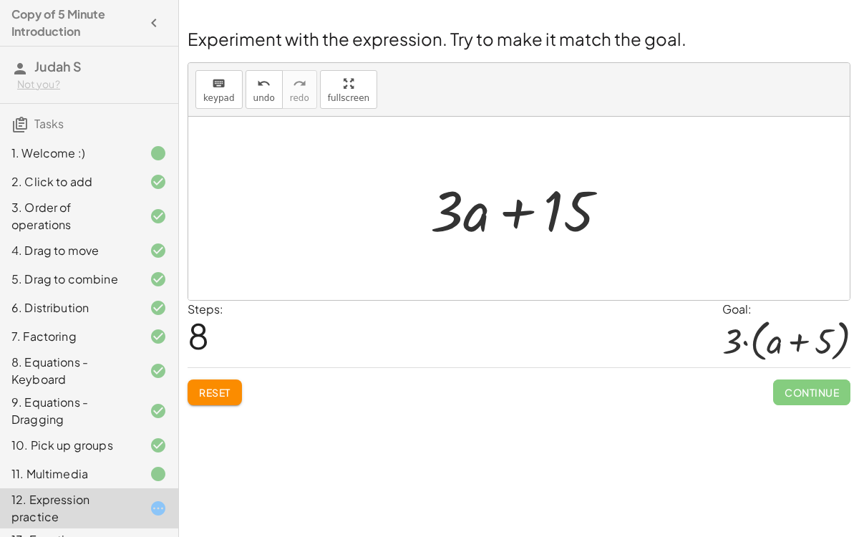
click at [224, 382] on button "Reset" at bounding box center [214, 392] width 54 height 26
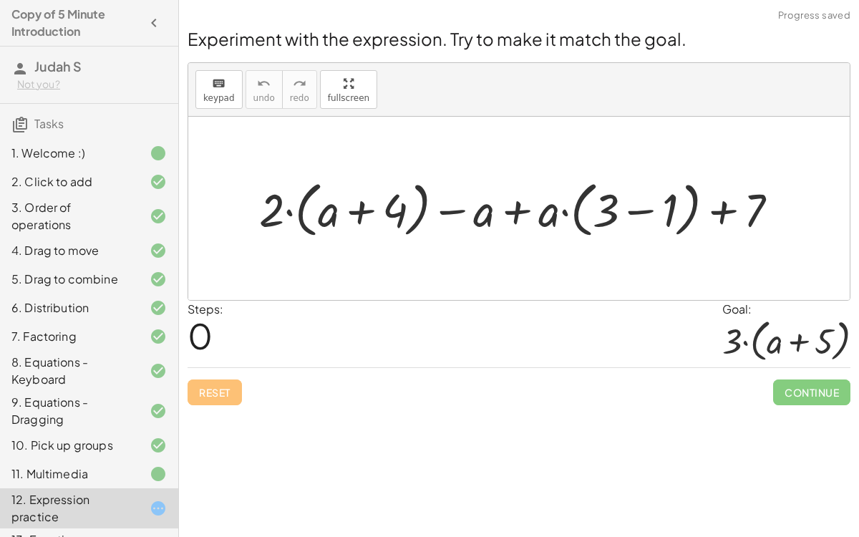
click at [291, 210] on div at bounding box center [524, 208] width 545 height 67
click at [516, 217] on div at bounding box center [524, 208] width 545 height 67
click at [640, 210] on div at bounding box center [524, 208] width 545 height 67
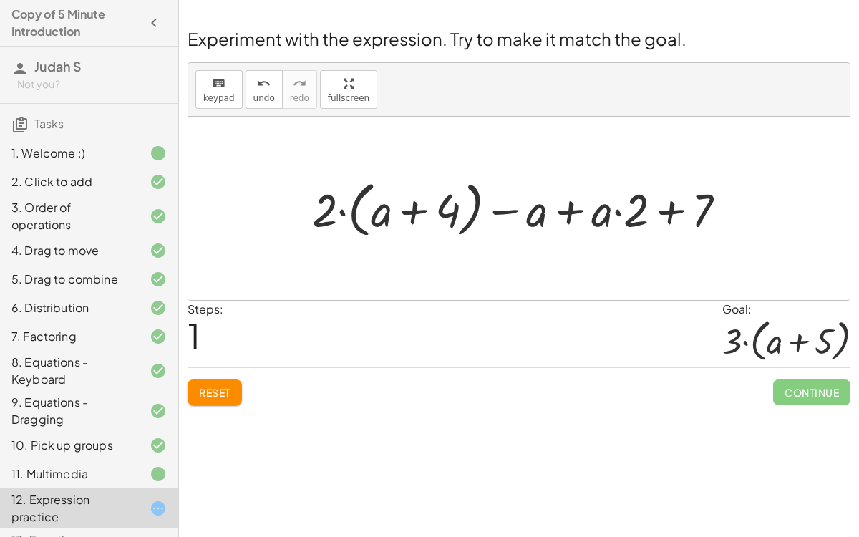
click at [220, 393] on span "Reset" at bounding box center [214, 392] width 31 height 13
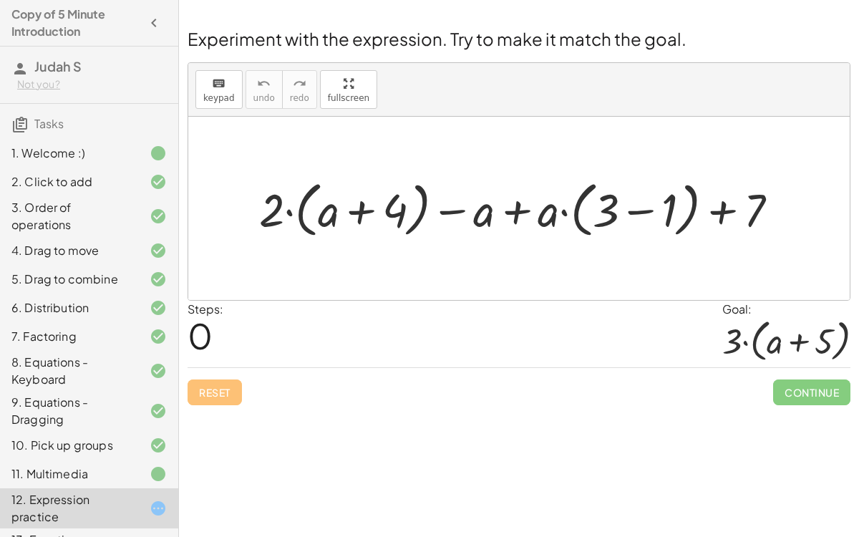
click at [635, 210] on div at bounding box center [524, 208] width 544 height 67
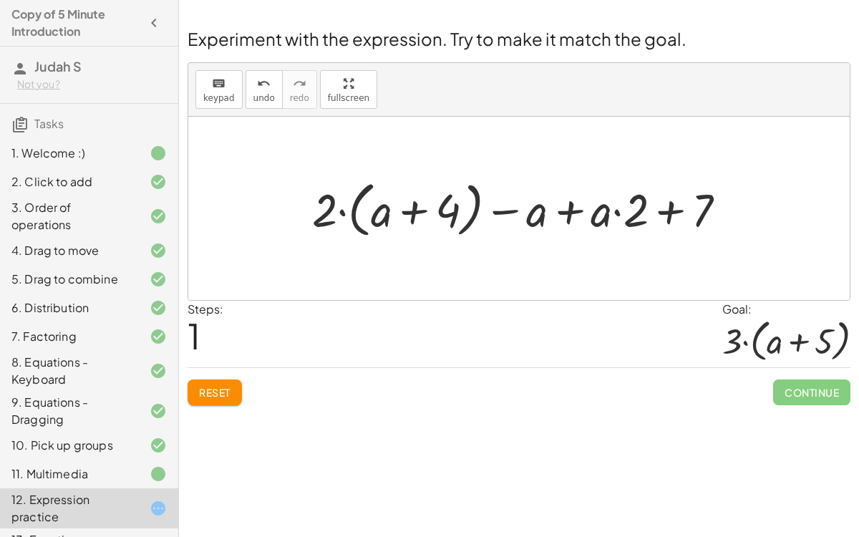
click at [200, 382] on button "Reset" at bounding box center [214, 392] width 54 height 26
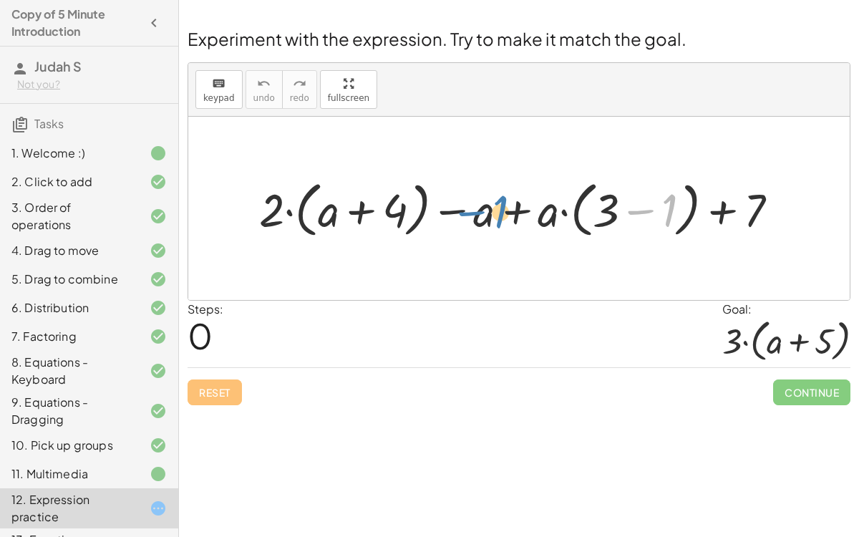
drag, startPoint x: 650, startPoint y: 210, endPoint x: 481, endPoint y: 212, distance: 168.8
click at [481, 212] on div at bounding box center [524, 208] width 544 height 67
drag, startPoint x: 642, startPoint y: 212, endPoint x: 760, endPoint y: 214, distance: 118.8
click at [760, 214] on div at bounding box center [524, 208] width 544 height 67
drag, startPoint x: 648, startPoint y: 208, endPoint x: 815, endPoint y: 202, distance: 166.8
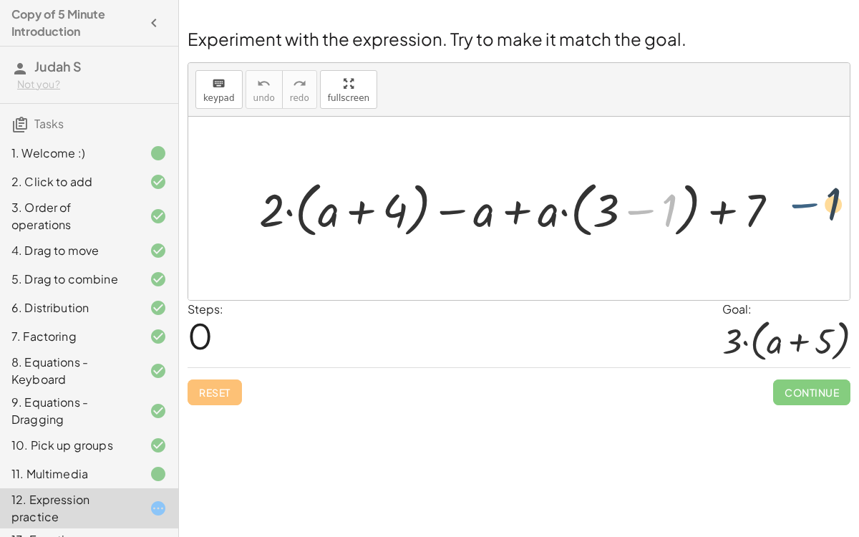
click at [815, 202] on div "− 1 + · 2 · ( + a + 4 ) − a + · a · ( + 3 − 1 ) + 7" at bounding box center [518, 208] width 661 height 183
drag, startPoint x: 730, startPoint y: 200, endPoint x: 738, endPoint y: 197, distance: 8.0
click at [738, 197] on div at bounding box center [524, 208] width 544 height 67
drag, startPoint x: 328, startPoint y: 215, endPoint x: 494, endPoint y: 220, distance: 166.1
click at [494, 220] on div at bounding box center [524, 208] width 544 height 67
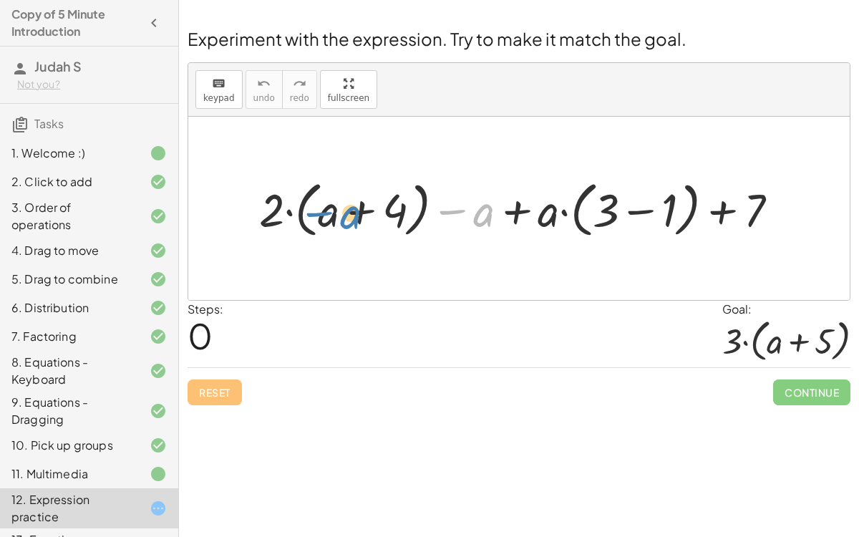
drag, startPoint x: 490, startPoint y: 212, endPoint x: 363, endPoint y: 215, distance: 127.4
click at [363, 215] on div at bounding box center [524, 208] width 544 height 67
click at [283, 205] on div at bounding box center [524, 208] width 544 height 67
click at [286, 208] on div at bounding box center [524, 208] width 544 height 67
click at [292, 210] on div at bounding box center [524, 208] width 544 height 67
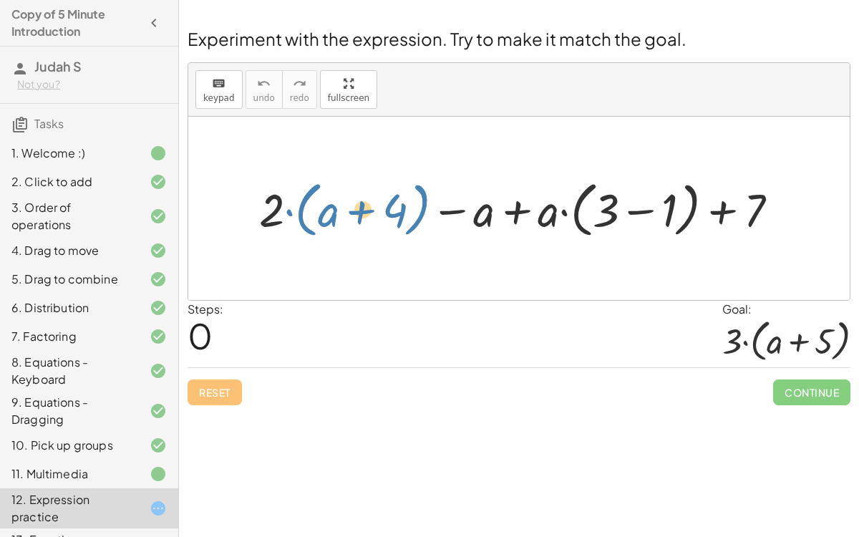
click at [314, 208] on div at bounding box center [524, 208] width 544 height 67
click at [466, 204] on div at bounding box center [524, 208] width 544 height 67
drag, startPoint x: 742, startPoint y: 207, endPoint x: 738, endPoint y: 215, distance: 8.3
click at [738, 215] on div at bounding box center [524, 208] width 544 height 67
click at [566, 208] on div at bounding box center [524, 208] width 544 height 67
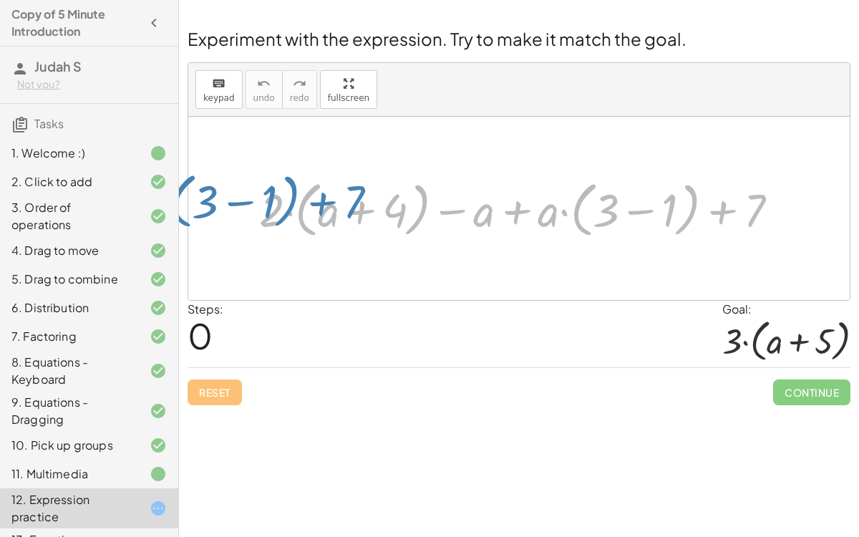
drag, startPoint x: 778, startPoint y: 214, endPoint x: 426, endPoint y: 212, distance: 352.0
click at [426, 212] on div at bounding box center [524, 208] width 544 height 67
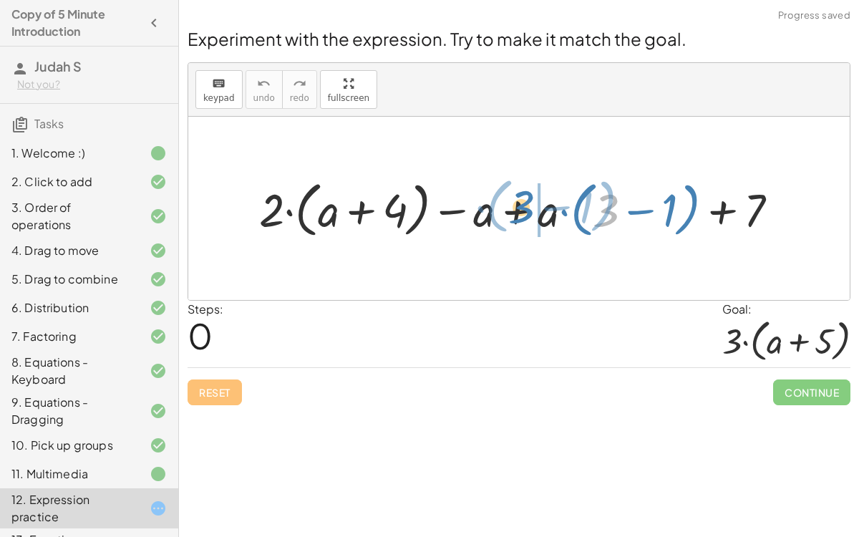
drag, startPoint x: 602, startPoint y: 215, endPoint x: 518, endPoint y: 211, distance: 84.5
click at [518, 211] on div at bounding box center [524, 208] width 544 height 67
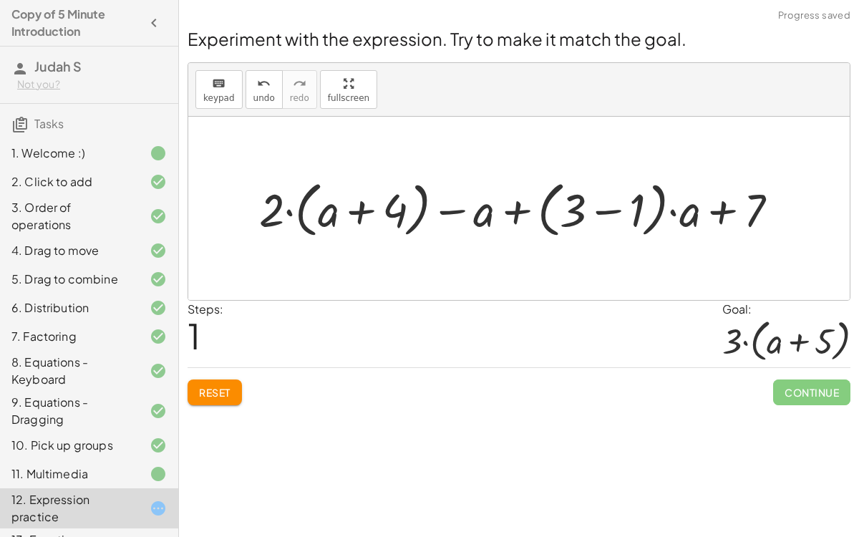
click at [679, 207] on div at bounding box center [524, 208] width 544 height 67
drag, startPoint x: 672, startPoint y: 210, endPoint x: 614, endPoint y: 215, distance: 58.9
click at [614, 215] on div at bounding box center [524, 208] width 544 height 67
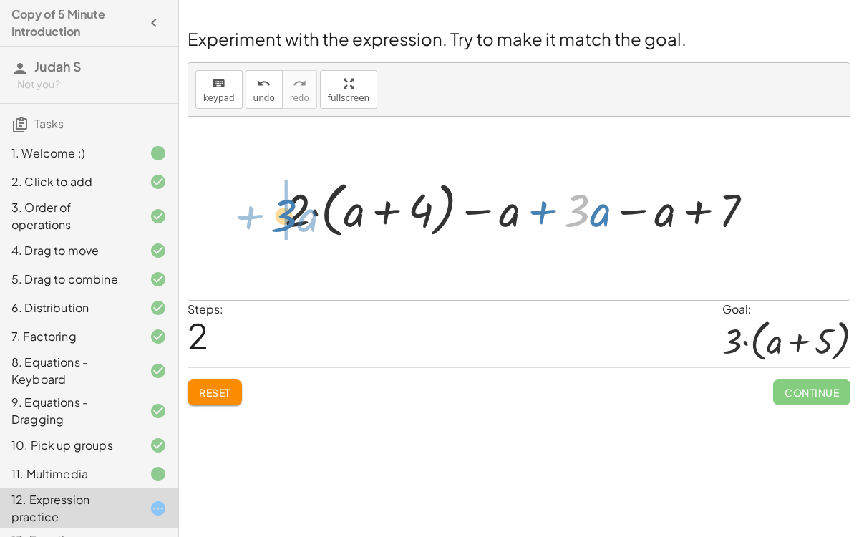
drag, startPoint x: 577, startPoint y: 219, endPoint x: 283, endPoint y: 224, distance: 294.1
click at [283, 224] on div at bounding box center [525, 208] width 494 height 67
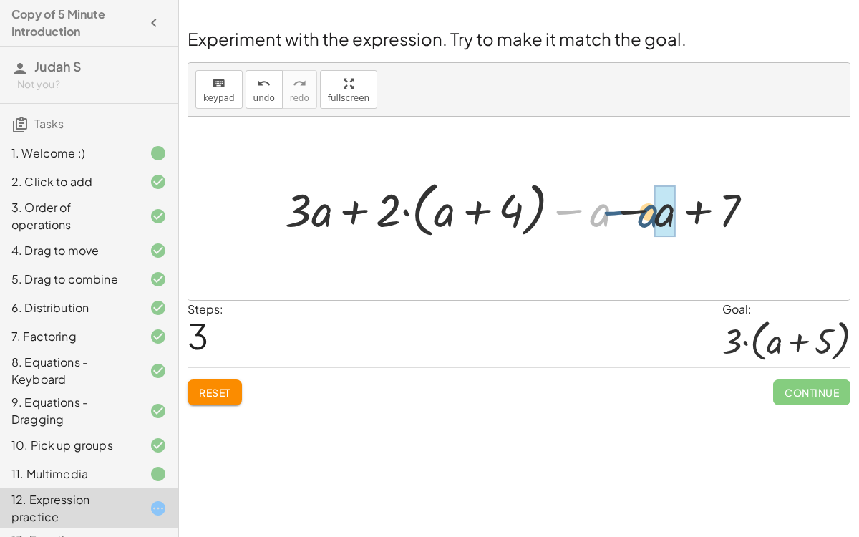
drag, startPoint x: 588, startPoint y: 220, endPoint x: 637, endPoint y: 220, distance: 48.7
click at [637, 220] on div at bounding box center [525, 208] width 494 height 67
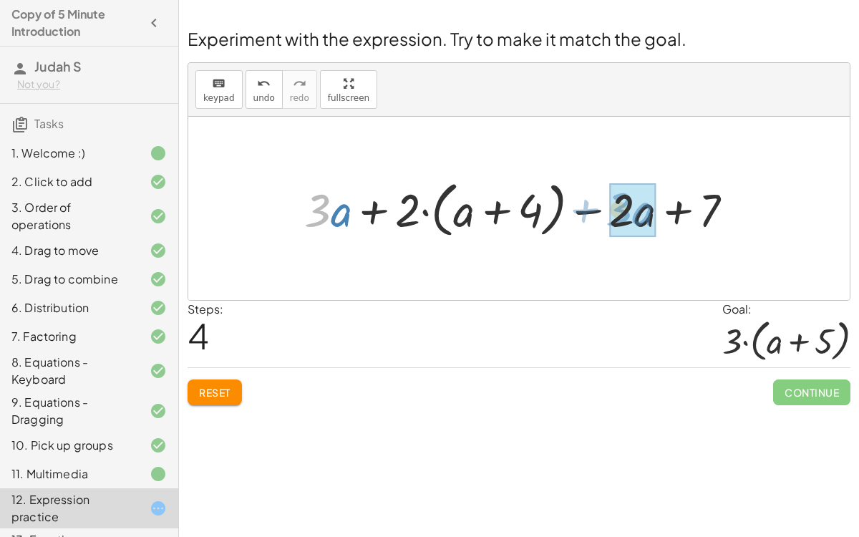
drag, startPoint x: 326, startPoint y: 215, endPoint x: 634, endPoint y: 214, distance: 307.6
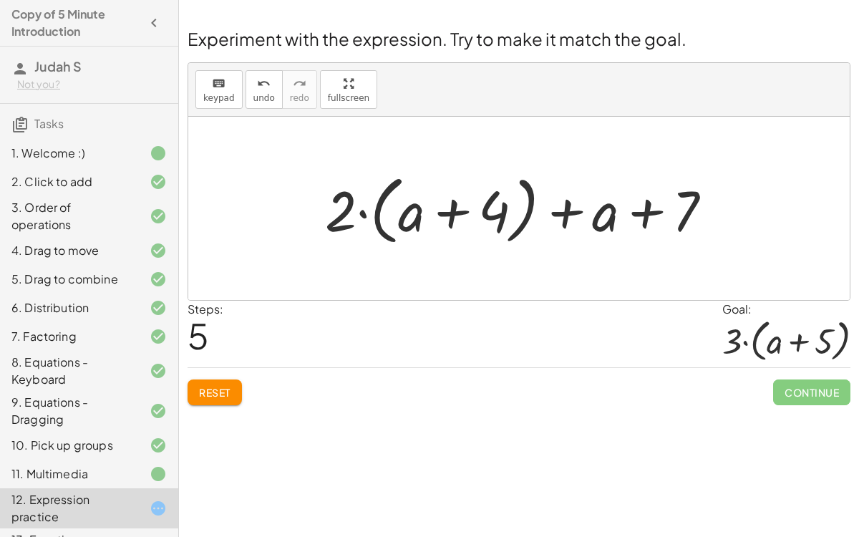
click at [363, 215] on div at bounding box center [524, 208] width 413 height 82
click at [451, 218] on div at bounding box center [524, 208] width 413 height 82
click at [615, 209] on div at bounding box center [524, 208] width 413 height 82
drag, startPoint x: 434, startPoint y: 213, endPoint x: 630, endPoint y: 220, distance: 196.8
click at [630, 220] on div at bounding box center [524, 208] width 413 height 82
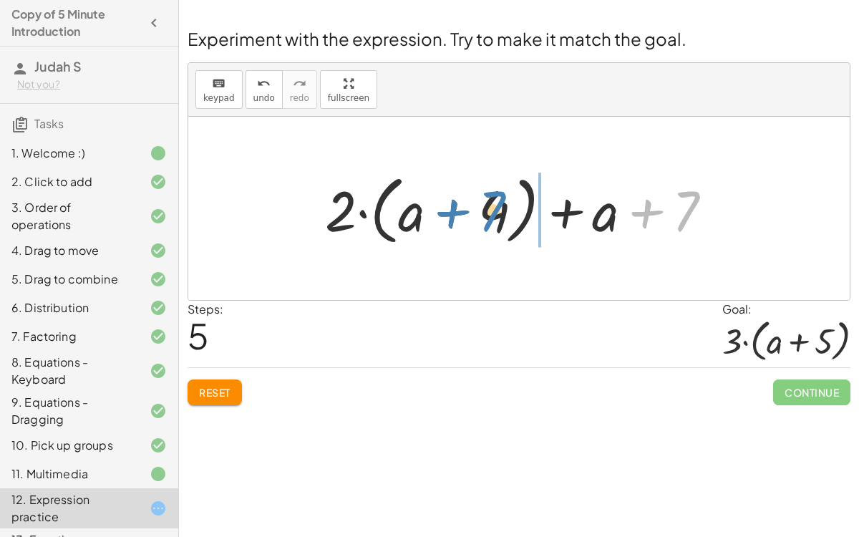
drag, startPoint x: 674, startPoint y: 202, endPoint x: 480, endPoint y: 203, distance: 193.9
click at [480, 203] on div at bounding box center [524, 208] width 413 height 82
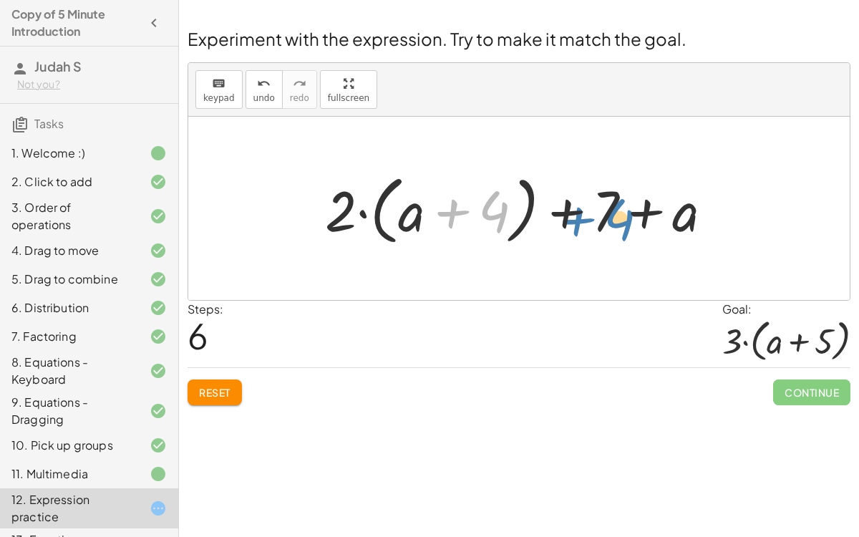
drag, startPoint x: 507, startPoint y: 216, endPoint x: 632, endPoint y: 224, distance: 125.4
click at [632, 224] on div at bounding box center [524, 208] width 413 height 82
drag, startPoint x: 413, startPoint y: 210, endPoint x: 413, endPoint y: 225, distance: 14.3
click at [413, 225] on div at bounding box center [524, 208] width 413 height 82
click at [358, 210] on div at bounding box center [524, 208] width 413 height 82
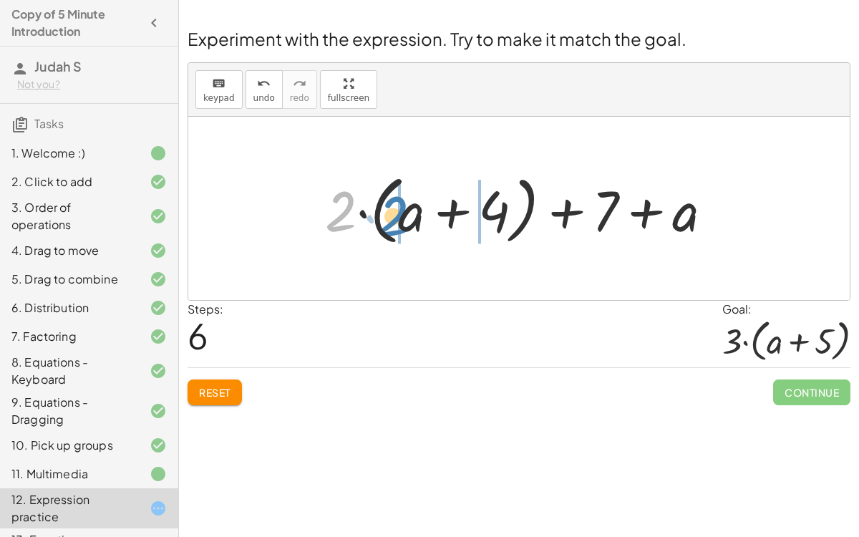
drag, startPoint x: 344, startPoint y: 210, endPoint x: 396, endPoint y: 215, distance: 51.8
click at [396, 215] on div at bounding box center [524, 208] width 413 height 82
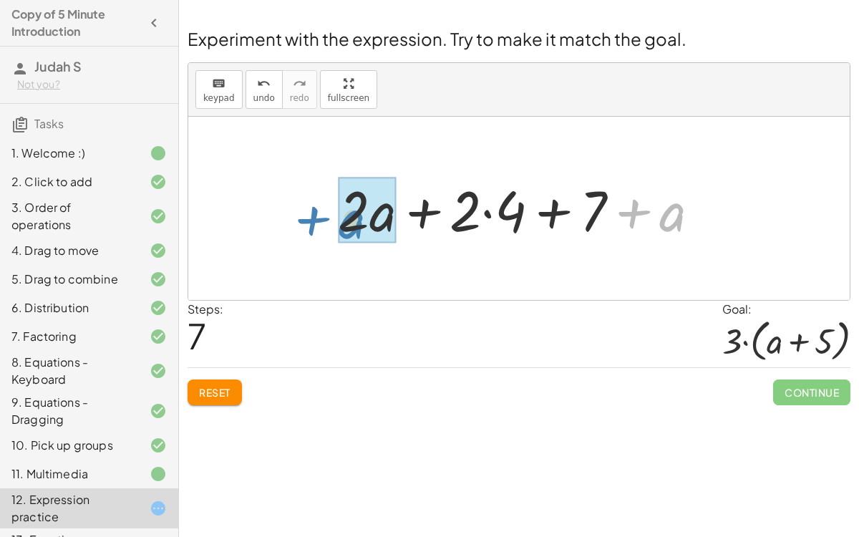
drag, startPoint x: 672, startPoint y: 217, endPoint x: 376, endPoint y: 218, distance: 295.5
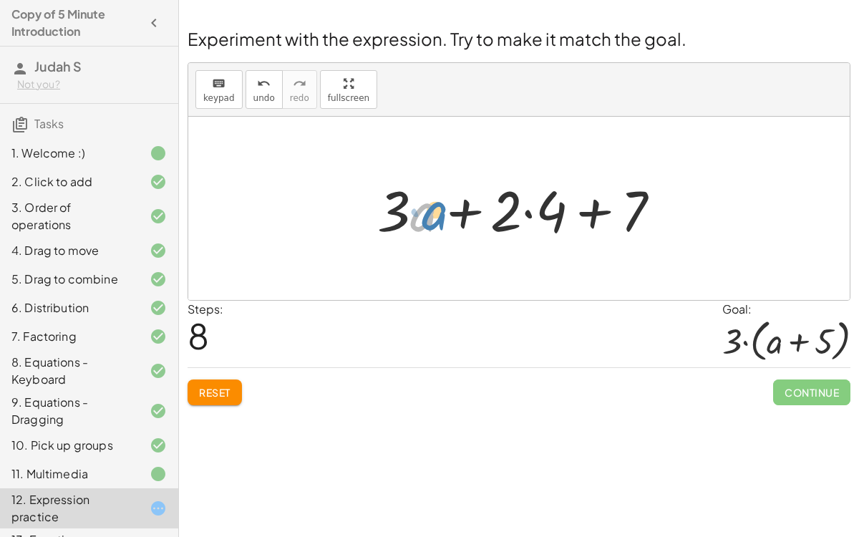
click at [421, 217] on div at bounding box center [524, 209] width 308 height 74
click at [499, 221] on div at bounding box center [524, 209] width 308 height 74
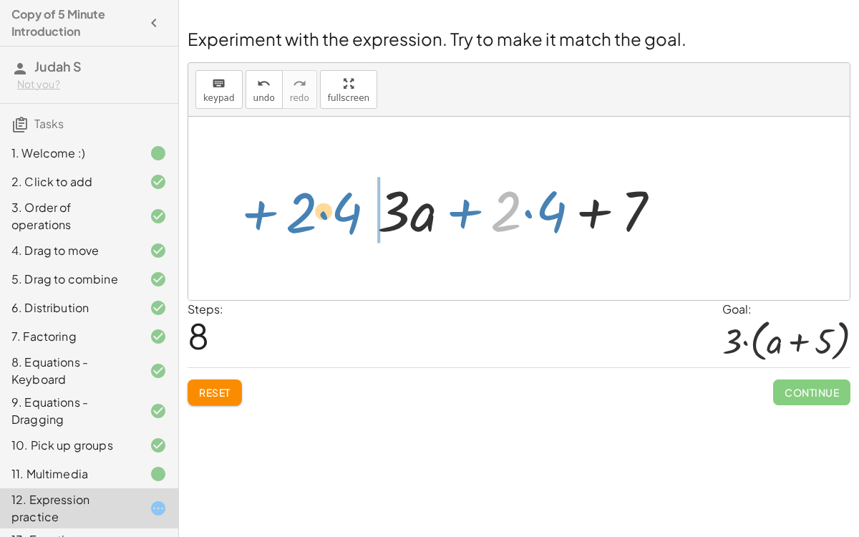
drag, startPoint x: 499, startPoint y: 221, endPoint x: 290, endPoint y: 221, distance: 208.9
click at [290, 221] on div "+ · 2 · ( + a + 4 ) − a + · a · ( + 3 − 1 ) + 7 + · 2 · ( + a + 4 ) − a + · ( +…" at bounding box center [518, 208] width 661 height 183
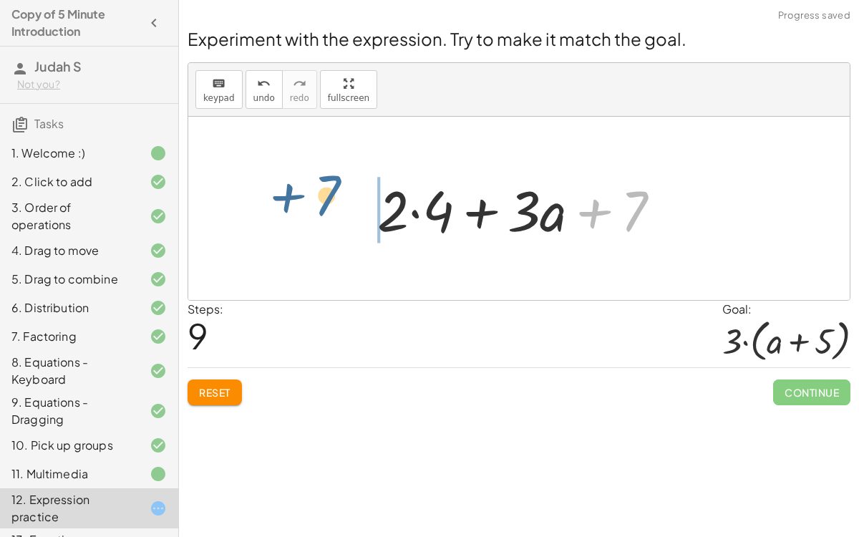
drag, startPoint x: 628, startPoint y: 200, endPoint x: 326, endPoint y: 185, distance: 302.3
click at [326, 185] on div "+ · 2 · ( + a + 4 ) − a + · a · ( + 3 − 1 ) + 7 + · 2 · ( + a + 4 ) − a + · ( +…" at bounding box center [518, 208] width 661 height 183
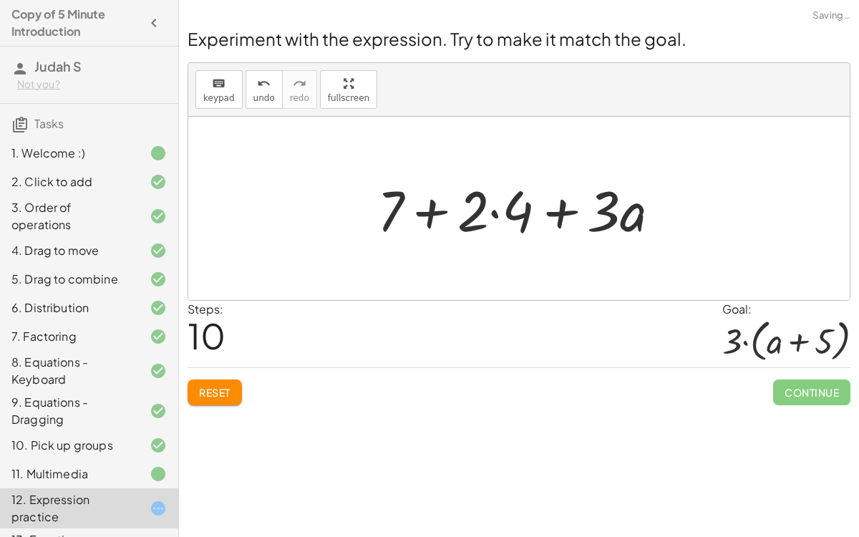
click at [475, 205] on div at bounding box center [524, 209] width 308 height 74
click at [439, 213] on div at bounding box center [524, 209] width 308 height 74
click at [504, 214] on div at bounding box center [524, 209] width 308 height 74
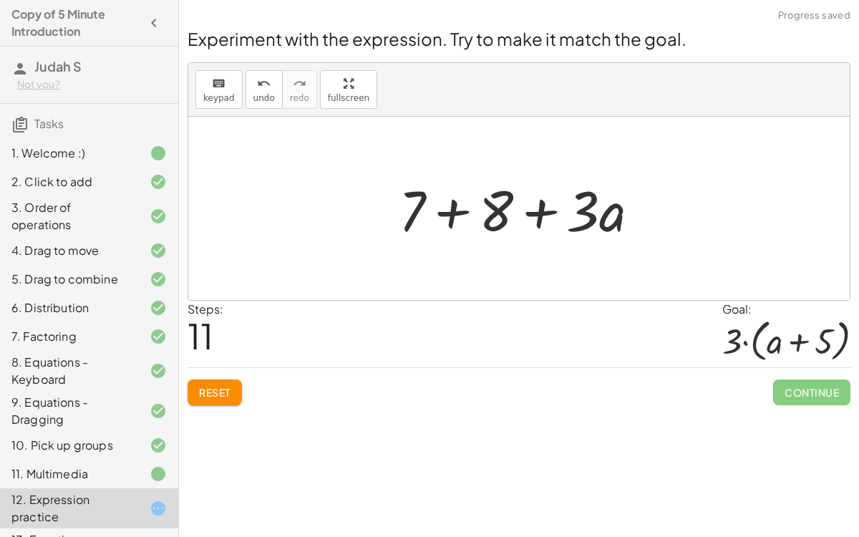
click at [457, 210] on div at bounding box center [524, 209] width 267 height 74
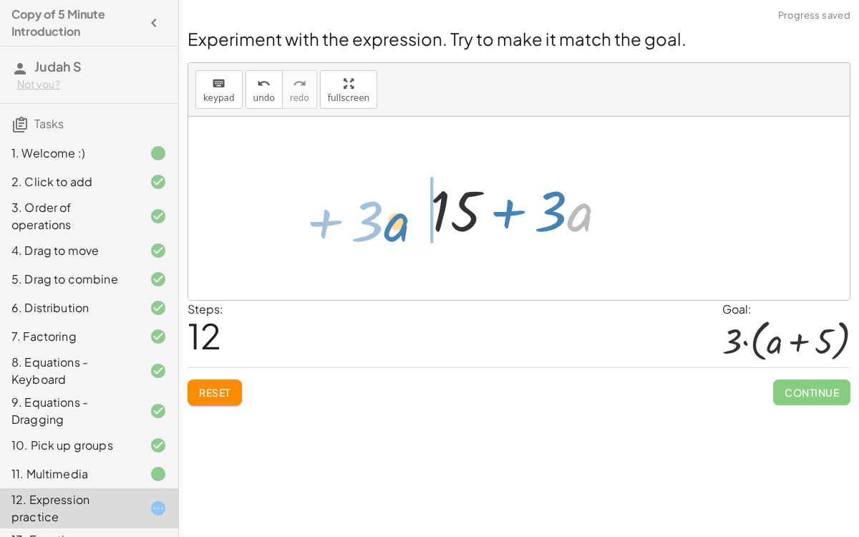
drag, startPoint x: 581, startPoint y: 212, endPoint x: 398, endPoint y: 221, distance: 182.6
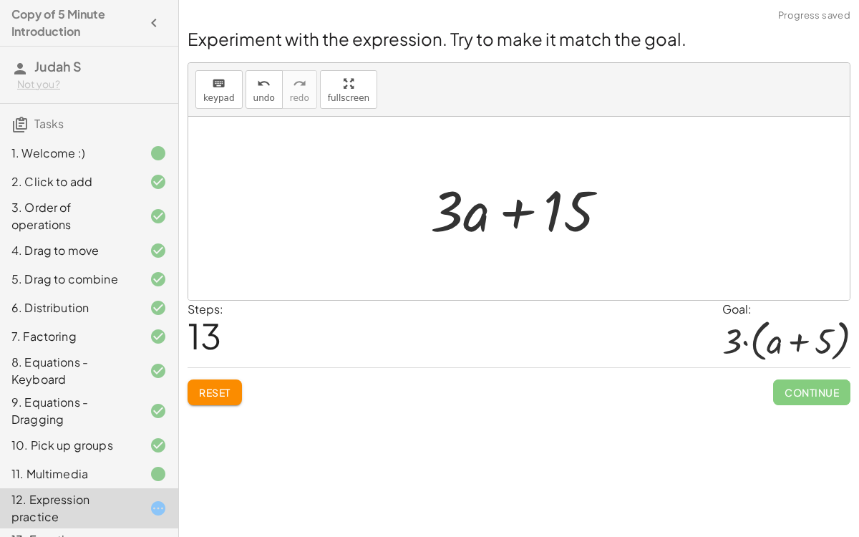
click at [515, 211] on div at bounding box center [524, 209] width 203 height 74
click at [376, 277] on div "+ · 2 · ( + a + 4 ) − a + · a · ( + 3 − 1 ) + 7 + · 2 · ( + a + 4 ) − a + · ( +…" at bounding box center [518, 208] width 661 height 183
click at [212, 82] on icon "keyboard" at bounding box center [219, 83] width 14 height 17
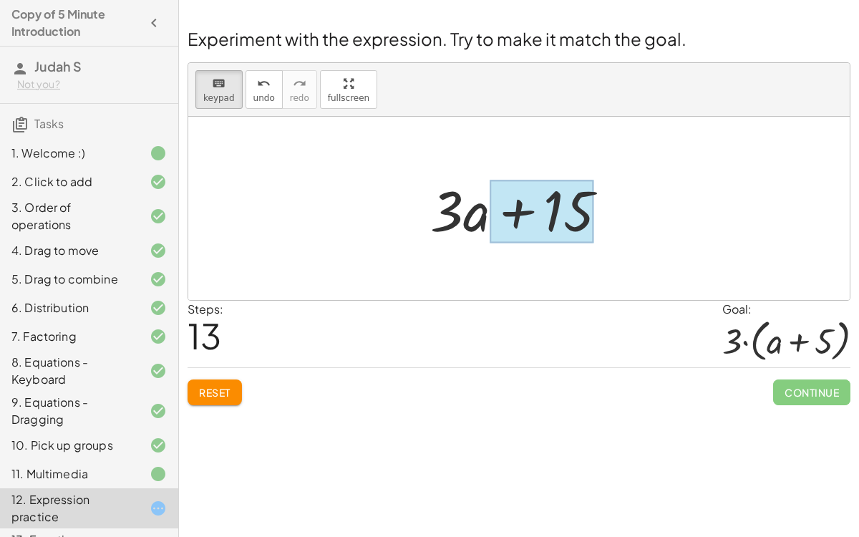
click at [585, 197] on div at bounding box center [541, 212] width 104 height 64
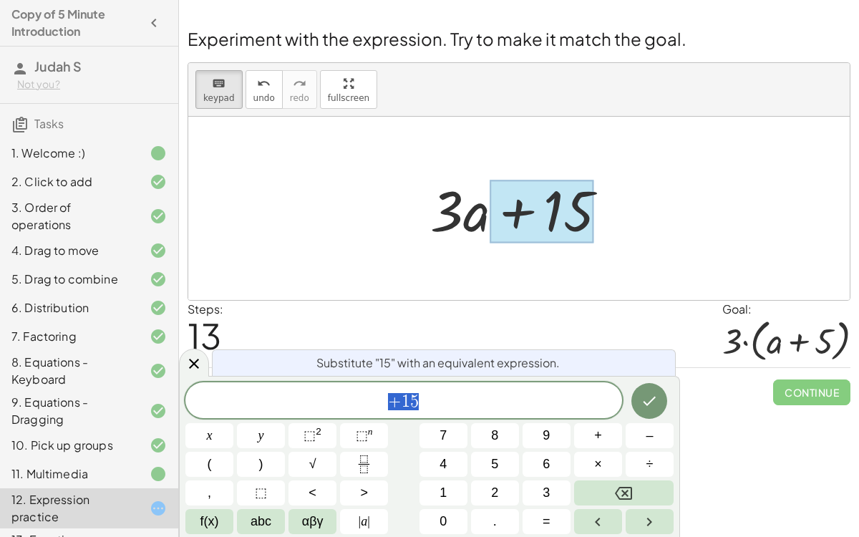
click at [443, 408] on span "+ 1 5" at bounding box center [403, 401] width 436 height 20
click at [406, 401] on span "1" at bounding box center [405, 401] width 9 height 17
click at [419, 394] on span "​ 1 5" at bounding box center [403, 401] width 436 height 20
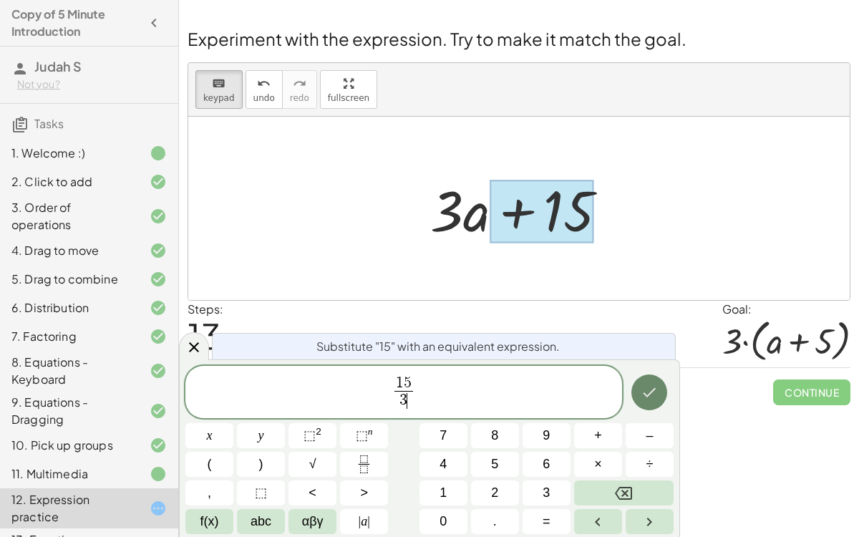
click at [656, 390] on icon "Done" at bounding box center [648, 391] width 17 height 17
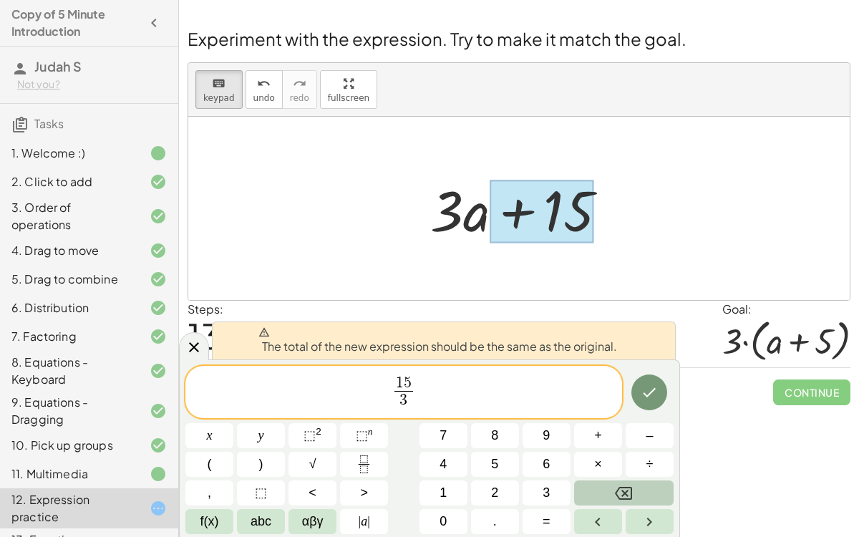
click at [645, 484] on button "Backspace" at bounding box center [623, 492] width 99 height 25
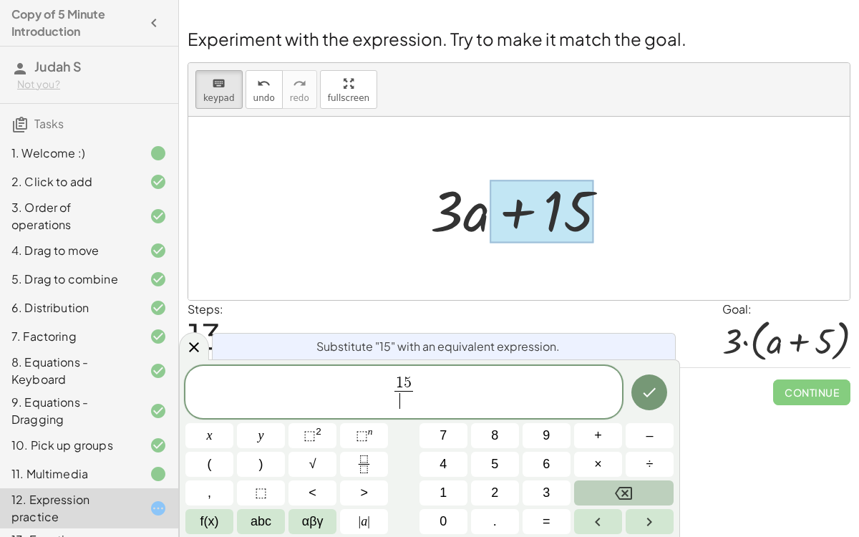
click at [645, 484] on button "Backspace" at bounding box center [623, 492] width 99 height 25
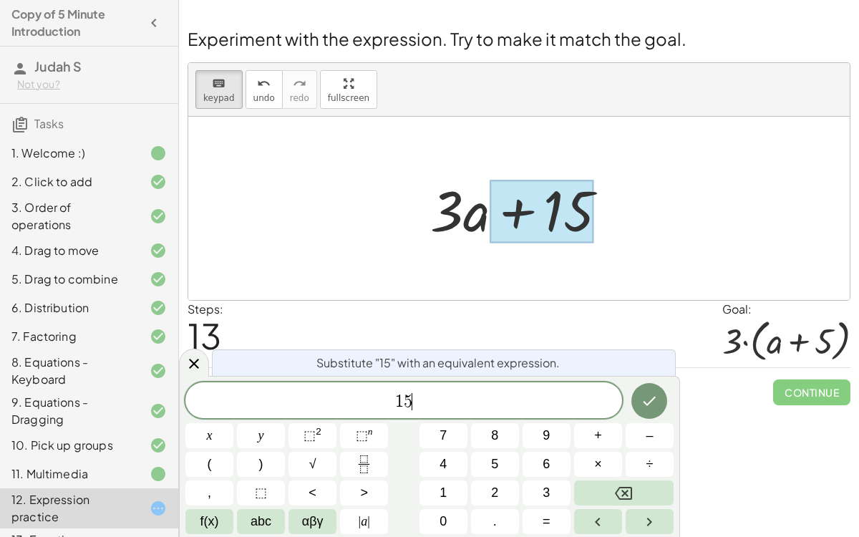
click at [233, 423] on div at bounding box center [209, 435] width 48 height 25
click at [653, 394] on icon "Done" at bounding box center [648, 400] width 17 height 17
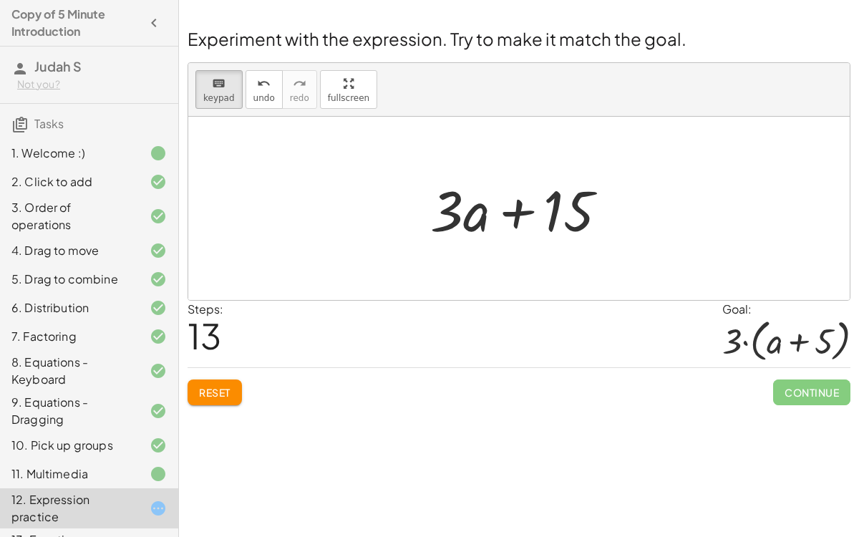
click at [250, 415] on div "Welcome to Graspable Math! Graspable Math turns math symbols into objects you c…" at bounding box center [519, 268] width 680 height 537
click at [219, 394] on span "Reset" at bounding box center [214, 392] width 31 height 13
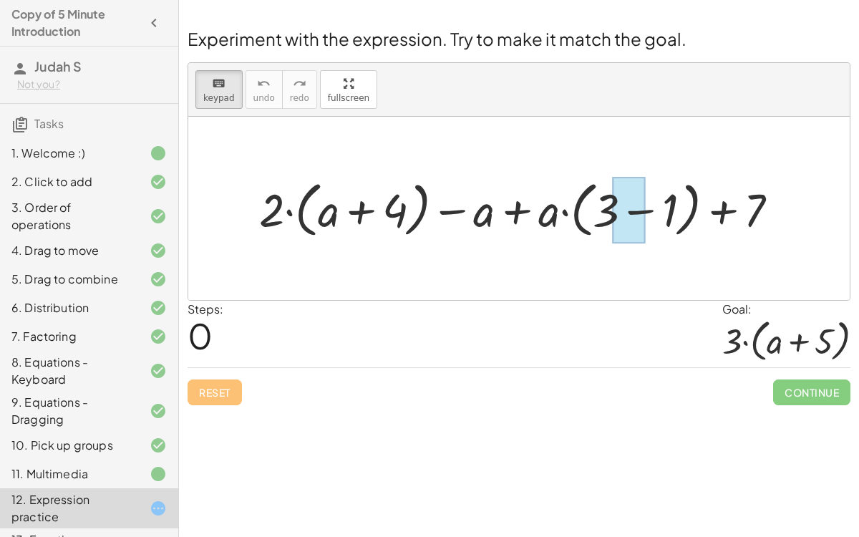
click at [643, 212] on div at bounding box center [628, 210] width 33 height 67
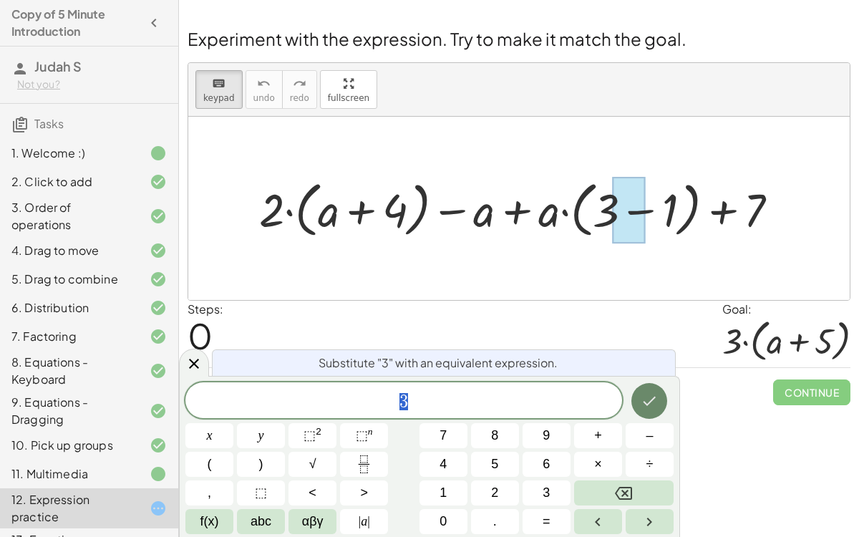
click at [652, 399] on icon "Done" at bounding box center [649, 400] width 13 height 9
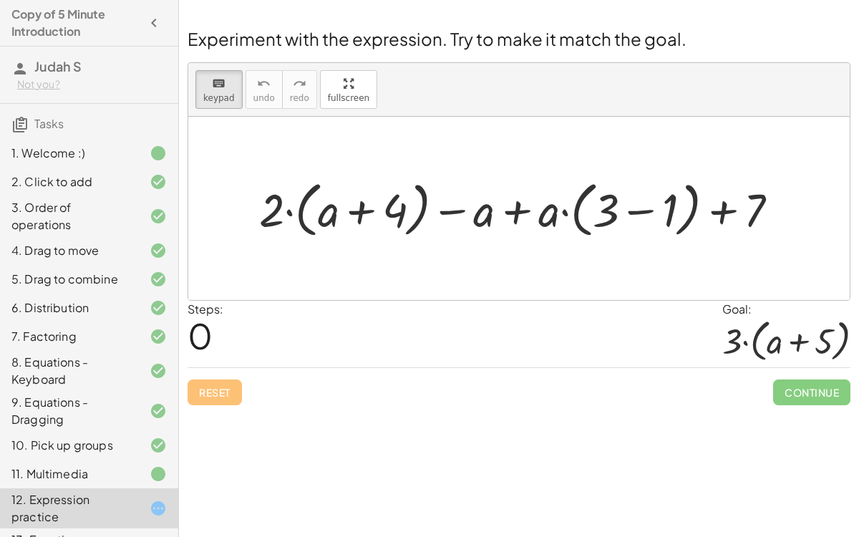
click at [588, 205] on div at bounding box center [524, 208] width 545 height 67
click at [635, 212] on div at bounding box center [648, 210] width 59 height 51
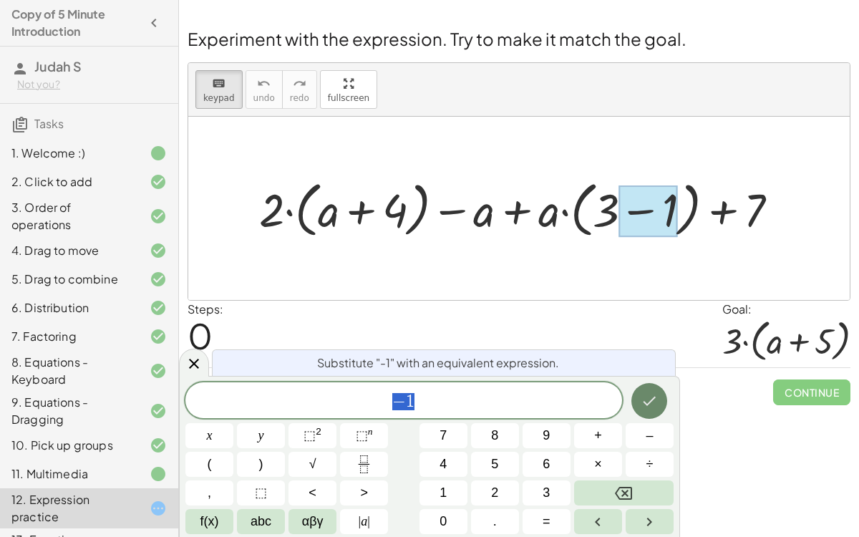
click at [642, 404] on icon "Done" at bounding box center [648, 400] width 17 height 17
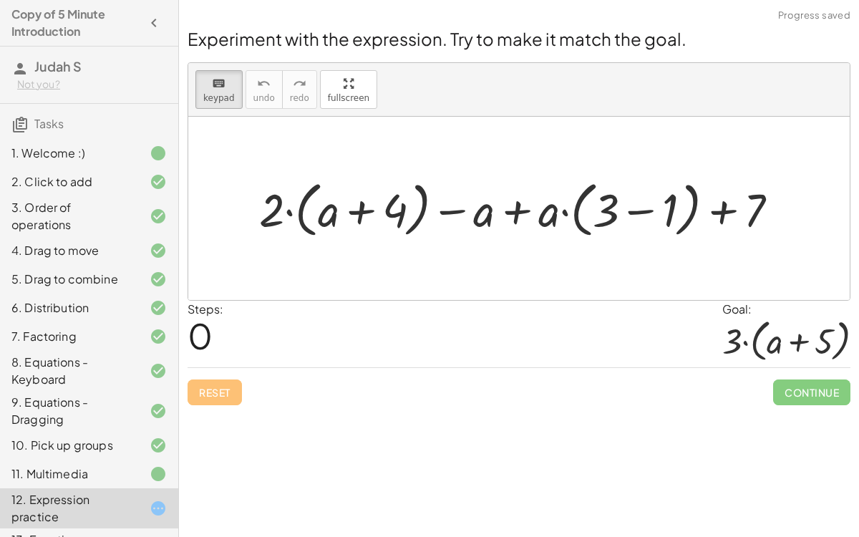
click at [574, 215] on div at bounding box center [524, 208] width 545 height 67
click at [288, 213] on div at bounding box center [524, 208] width 545 height 67
click at [512, 210] on div at bounding box center [524, 208] width 545 height 67
click at [717, 207] on div at bounding box center [732, 210] width 64 height 51
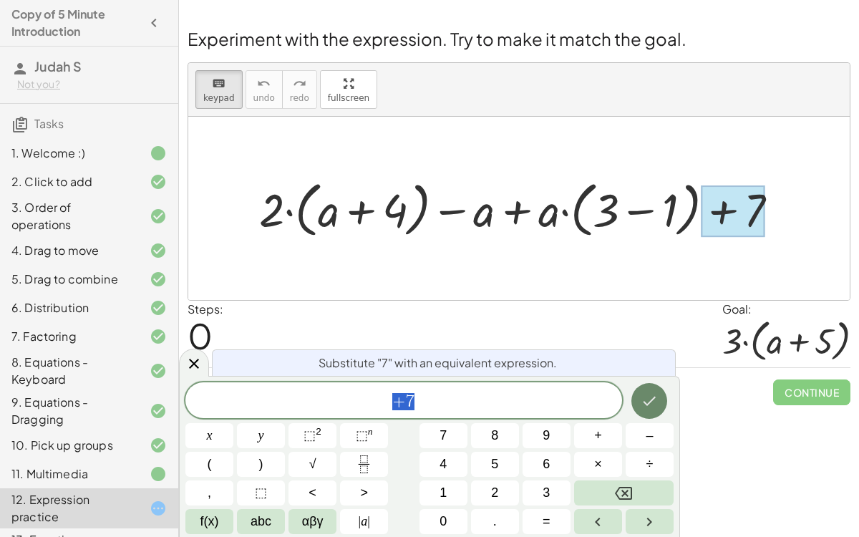
click at [657, 395] on icon "Done" at bounding box center [648, 400] width 17 height 17
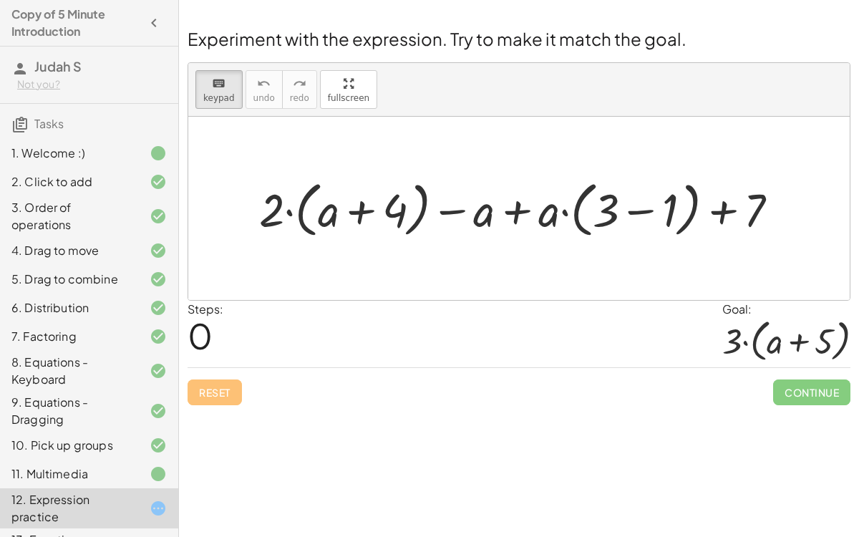
click at [0, 0] on div "Experiment with the expression. Try to make it match the goal. keyboard keypad …" at bounding box center [0, 0] width 0 height 0
click at [228, 377] on div "Reset Continue" at bounding box center [518, 386] width 662 height 38
click at [228, 381] on div "Reset Continue" at bounding box center [518, 386] width 662 height 38
click at [214, 391] on div "Reset Continue" at bounding box center [518, 386] width 662 height 38
click at [215, 84] on icon "keyboard" at bounding box center [219, 83] width 14 height 17
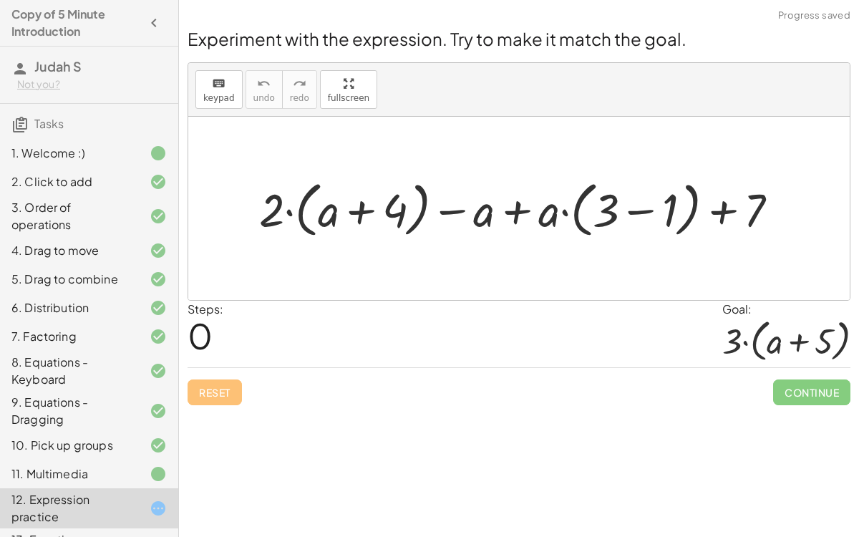
click at [293, 210] on div at bounding box center [524, 208] width 545 height 67
click at [289, 211] on div at bounding box center [524, 208] width 545 height 67
drag, startPoint x: 320, startPoint y: 216, endPoint x: 476, endPoint y: 217, distance: 156.7
click at [476, 217] on div at bounding box center [524, 208] width 545 height 67
drag, startPoint x: 468, startPoint y: 215, endPoint x: 317, endPoint y: 209, distance: 151.1
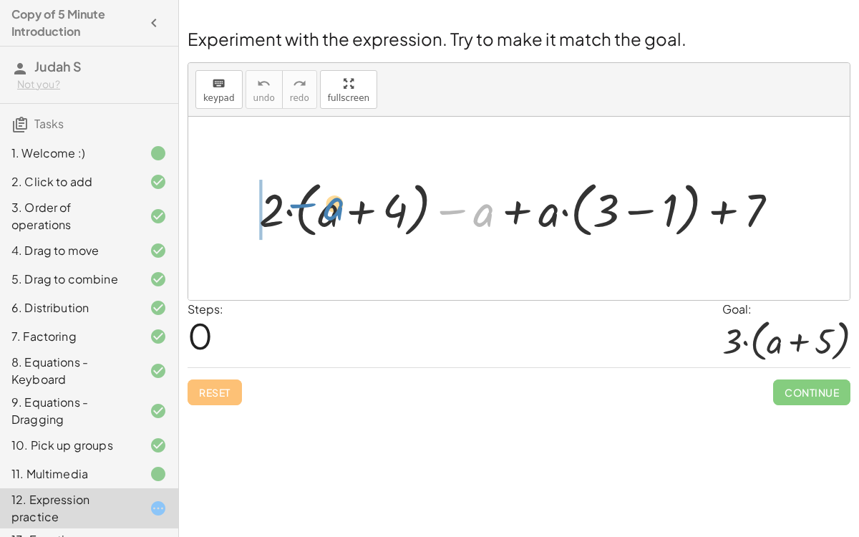
click at [317, 209] on div at bounding box center [524, 208] width 545 height 67
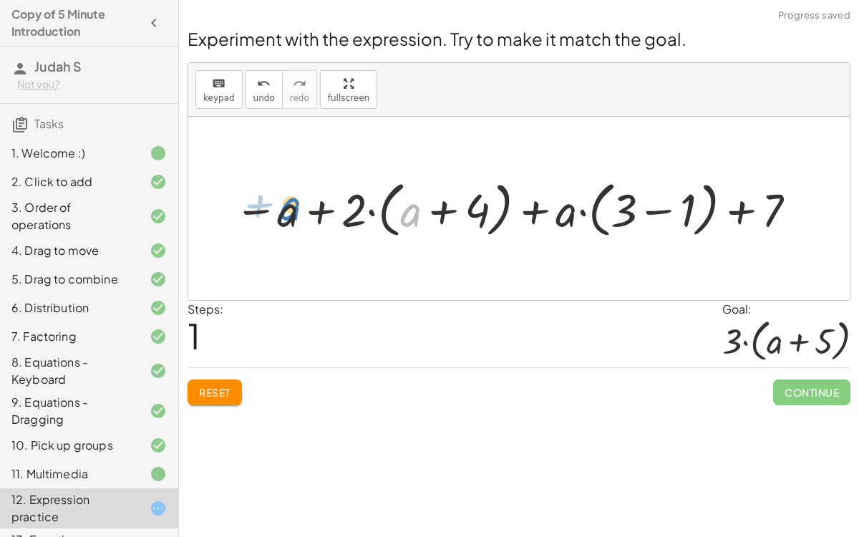
drag, startPoint x: 409, startPoint y: 210, endPoint x: 287, endPoint y: 205, distance: 121.7
click at [287, 205] on div at bounding box center [517, 208] width 580 height 67
drag, startPoint x: 284, startPoint y: 214, endPoint x: 585, endPoint y: 211, distance: 300.5
click at [585, 211] on div at bounding box center [517, 208] width 580 height 67
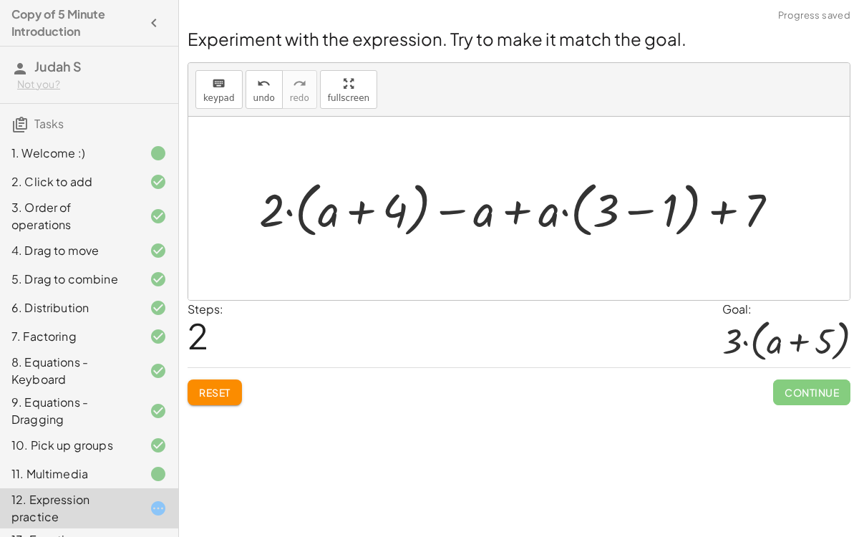
click at [509, 212] on div at bounding box center [524, 208] width 545 height 67
click at [517, 213] on div at bounding box center [524, 208] width 545 height 67
drag, startPoint x: 469, startPoint y: 204, endPoint x: 313, endPoint y: 209, distance: 155.3
click at [313, 209] on div at bounding box center [524, 208] width 545 height 67
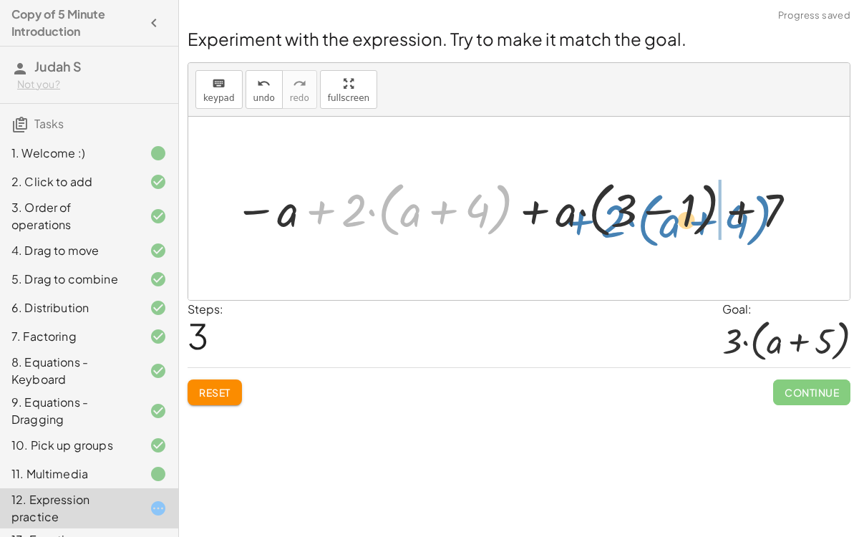
drag, startPoint x: 321, startPoint y: 209, endPoint x: 564, endPoint y: 217, distance: 244.1
click at [564, 217] on div at bounding box center [517, 208] width 580 height 67
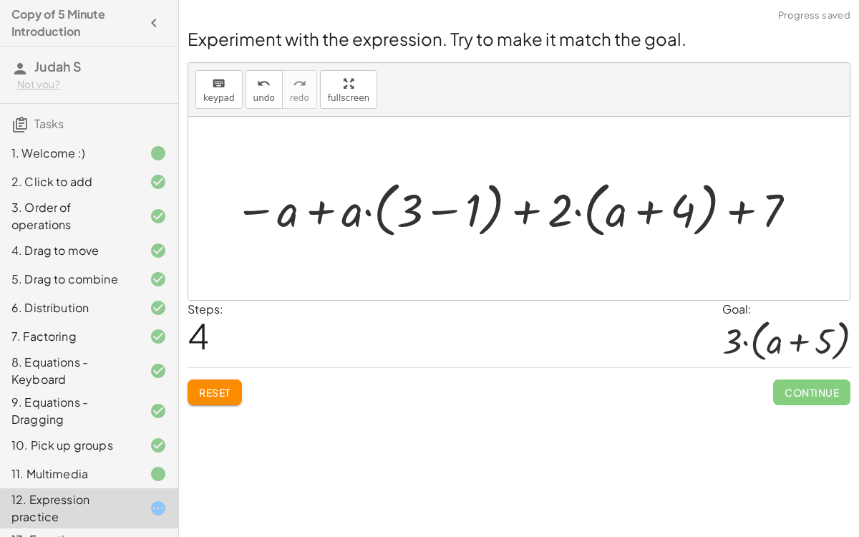
click at [578, 210] on div at bounding box center [517, 208] width 580 height 67
click at [736, 218] on div at bounding box center [517, 208] width 580 height 67
click at [321, 207] on div at bounding box center [517, 208] width 580 height 67
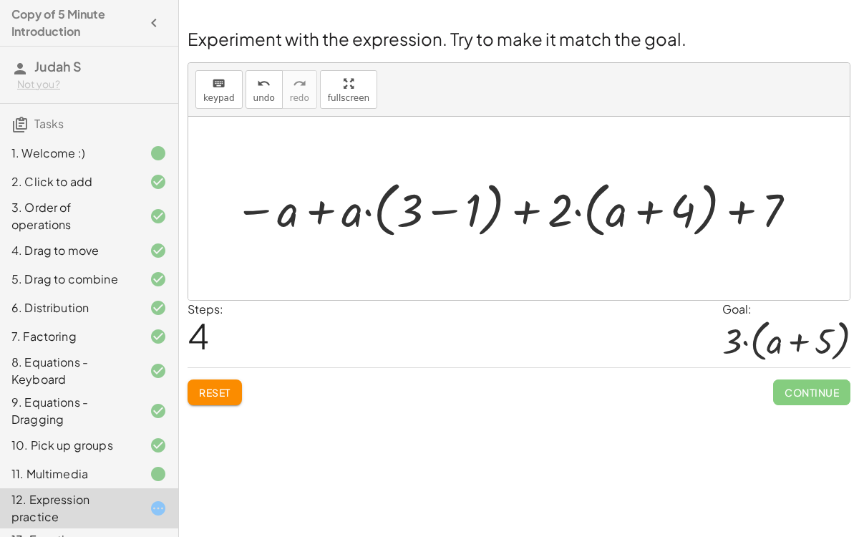
click at [321, 207] on div at bounding box center [517, 208] width 580 height 67
click at [371, 210] on div at bounding box center [517, 208] width 580 height 67
click at [369, 212] on div at bounding box center [517, 208] width 580 height 67
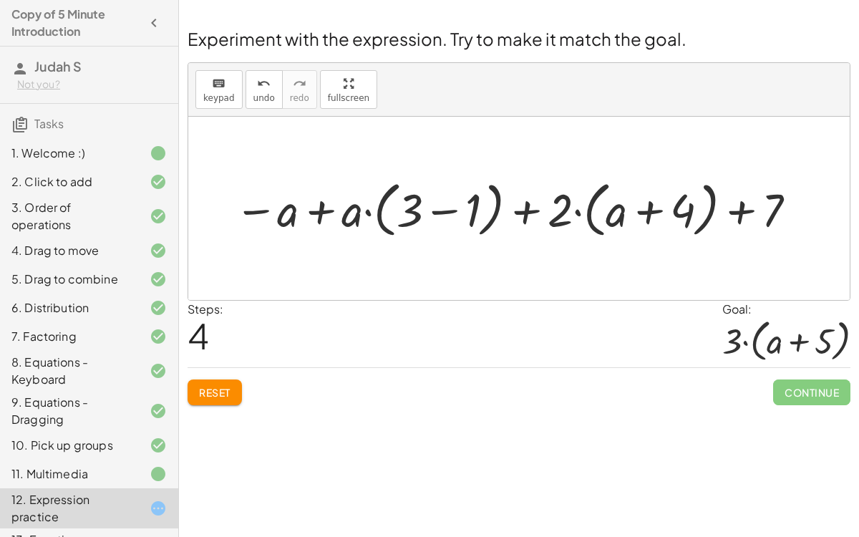
click at [233, 392] on button "Reset" at bounding box center [214, 392] width 54 height 26
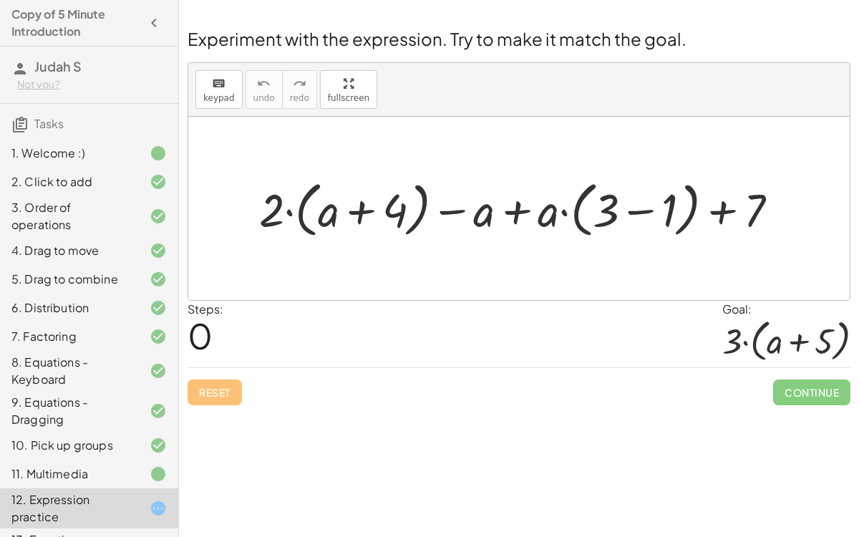
click at [290, 209] on div at bounding box center [524, 208] width 544 height 67
click at [564, 212] on div at bounding box center [524, 208] width 544 height 67
click at [631, 211] on div at bounding box center [524, 208] width 544 height 67
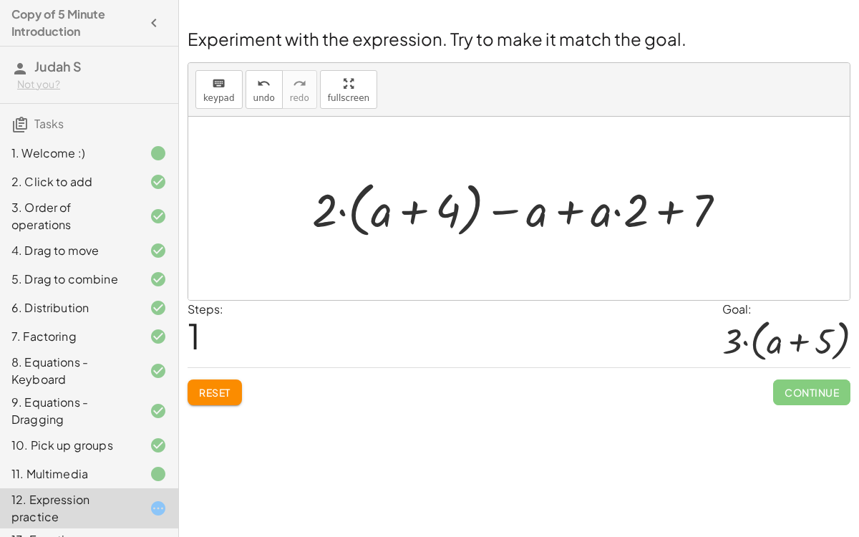
click at [343, 213] on div at bounding box center [524, 208] width 439 height 67
click at [410, 210] on div at bounding box center [524, 208] width 439 height 67
click at [333, 214] on div at bounding box center [524, 208] width 439 height 67
drag, startPoint x: 329, startPoint y: 215, endPoint x: 494, endPoint y: 215, distance: 164.5
click at [494, 215] on div at bounding box center [524, 208] width 439 height 67
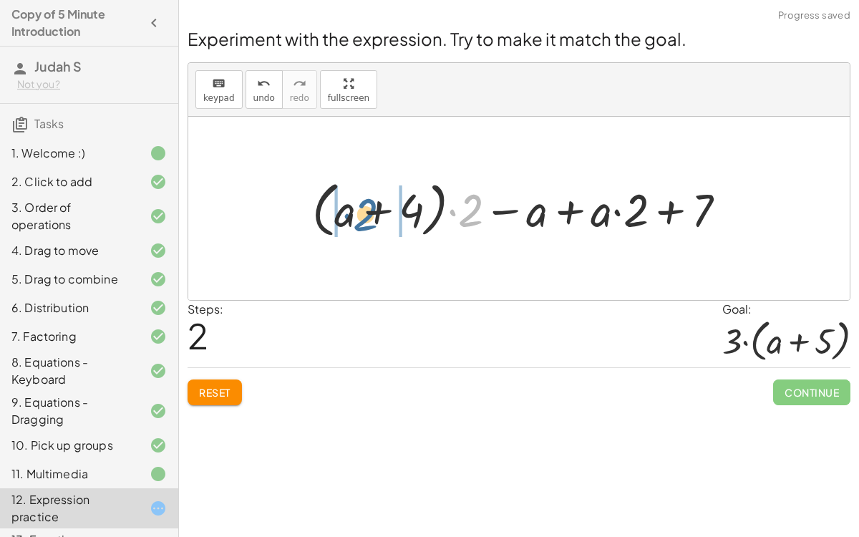
drag, startPoint x: 470, startPoint y: 215, endPoint x: 368, endPoint y: 217, distance: 101.6
click at [368, 217] on div at bounding box center [524, 208] width 439 height 67
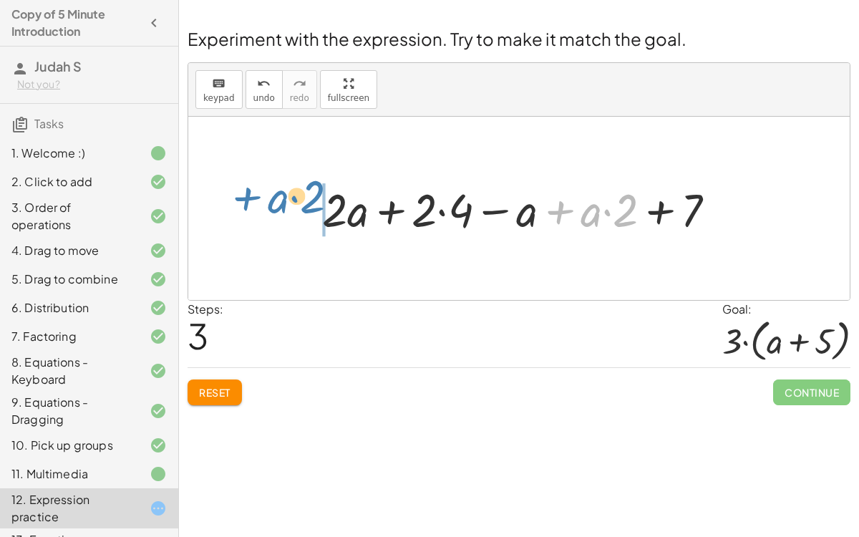
drag, startPoint x: 578, startPoint y: 217, endPoint x: 265, endPoint y: 202, distance: 313.0
click at [265, 202] on div "+ · 2 · ( + a + 4 ) − a + · a · ( + 3 − 1 ) + 7 + · 2 · ( + a + 4 ) − a + · a ·…" at bounding box center [518, 208] width 661 height 183
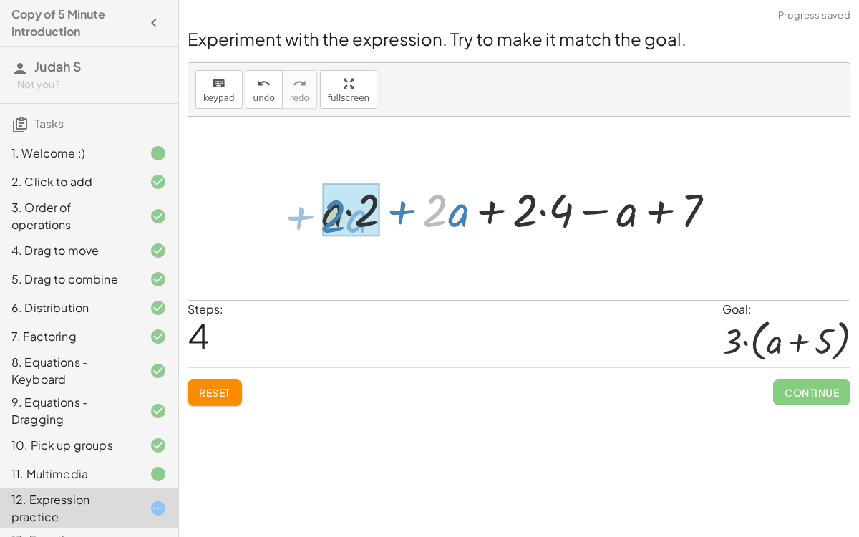
drag, startPoint x: 444, startPoint y: 218, endPoint x: 342, endPoint y: 222, distance: 101.7
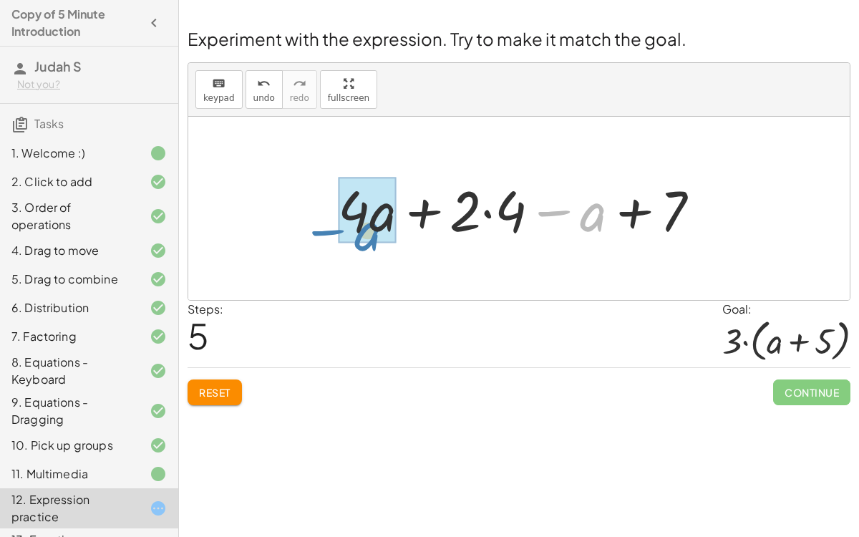
drag, startPoint x: 585, startPoint y: 210, endPoint x: 363, endPoint y: 225, distance: 222.2
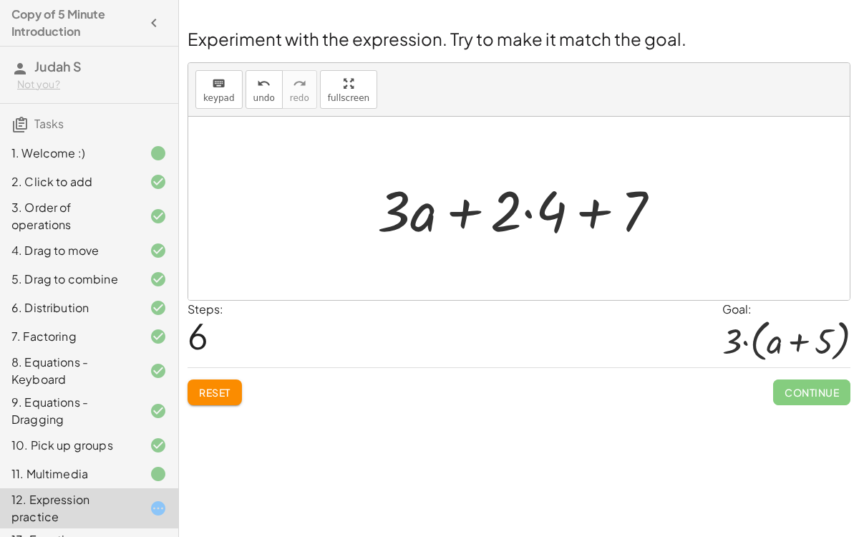
click at [235, 367] on div "Reset Continue" at bounding box center [518, 386] width 662 height 38
click at [228, 379] on button "Reset" at bounding box center [214, 392] width 54 height 26
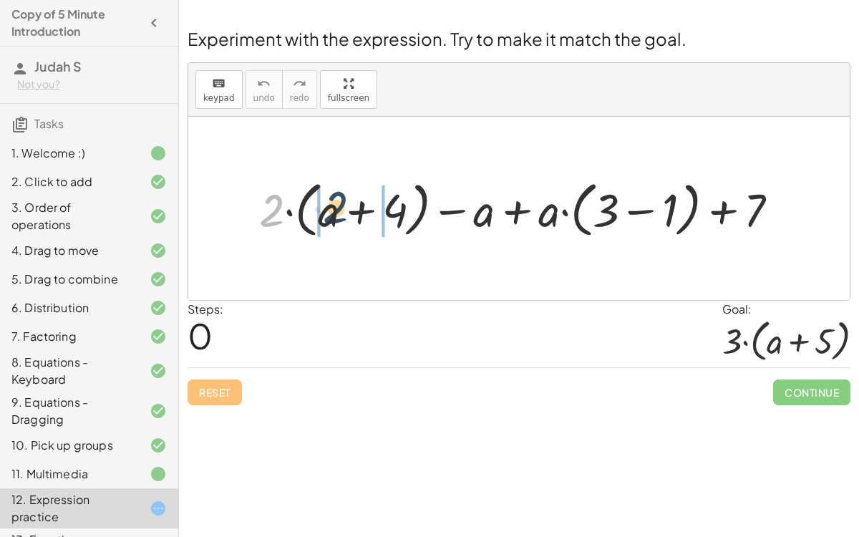
drag, startPoint x: 280, startPoint y: 213, endPoint x: 343, endPoint y: 214, distance: 63.0
click at [343, 214] on div at bounding box center [524, 208] width 545 height 67
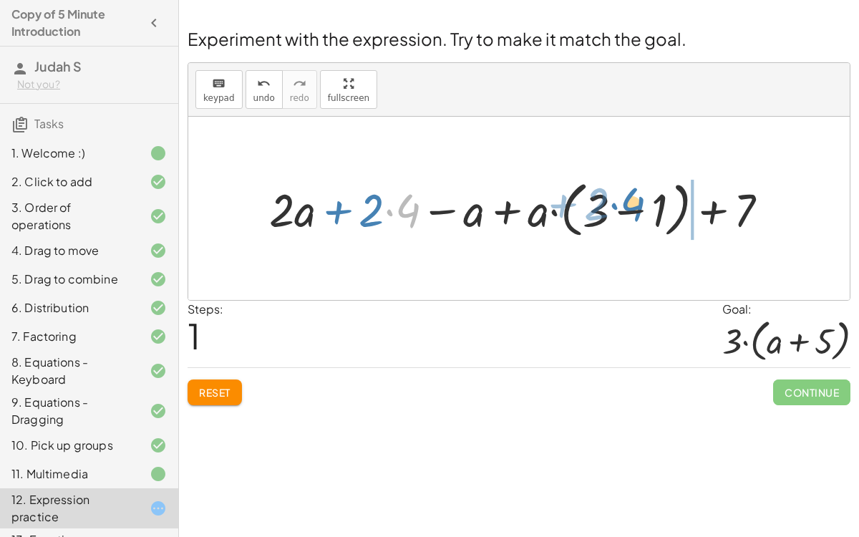
drag, startPoint x: 409, startPoint y: 212, endPoint x: 639, endPoint y: 203, distance: 229.8
click at [639, 203] on div at bounding box center [524, 208] width 525 height 67
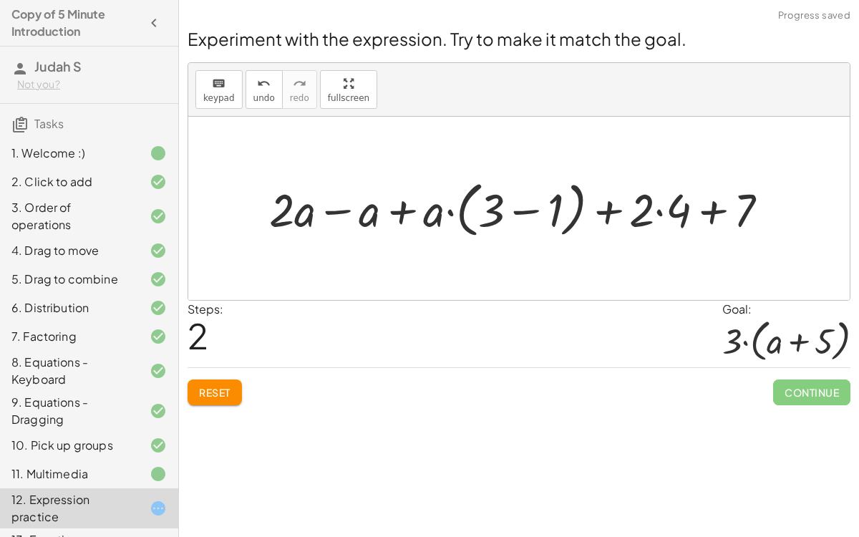
click at [711, 215] on div at bounding box center [524, 208] width 525 height 67
drag, startPoint x: 676, startPoint y: 217, endPoint x: 636, endPoint y: 223, distance: 40.6
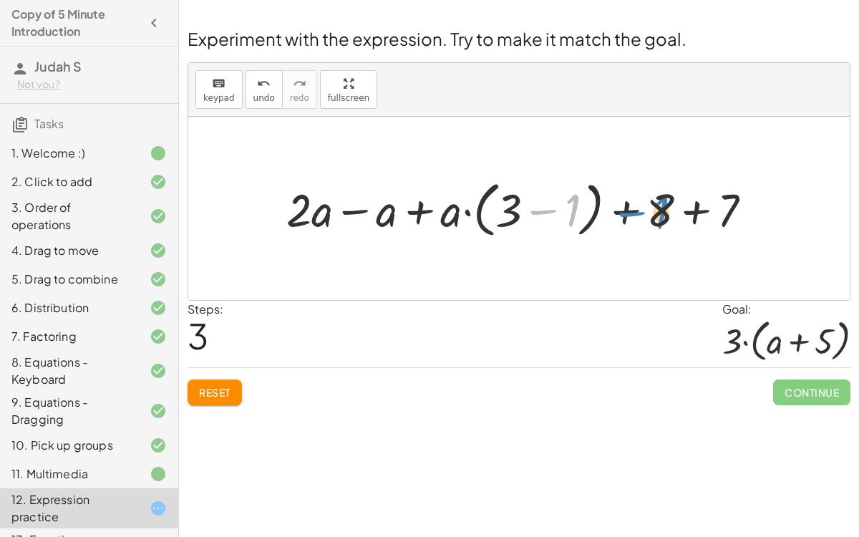
drag, startPoint x: 553, startPoint y: 205, endPoint x: 640, endPoint y: 207, distance: 87.3
click at [640, 207] on div at bounding box center [524, 208] width 491 height 67
drag, startPoint x: 554, startPoint y: 204, endPoint x: 672, endPoint y: 205, distance: 118.1
click at [672, 205] on div at bounding box center [524, 208] width 491 height 67
drag, startPoint x: 665, startPoint y: 205, endPoint x: 564, endPoint y: 212, distance: 101.2
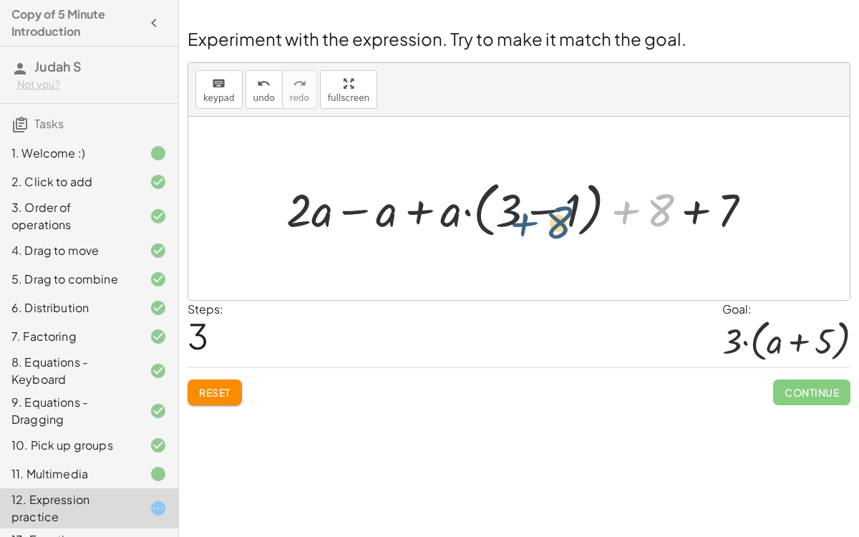
click at [564, 212] on div at bounding box center [524, 208] width 491 height 67
click at [215, 381] on button "Reset" at bounding box center [214, 392] width 54 height 26
